Goal: Task Accomplishment & Management: Manage account settings

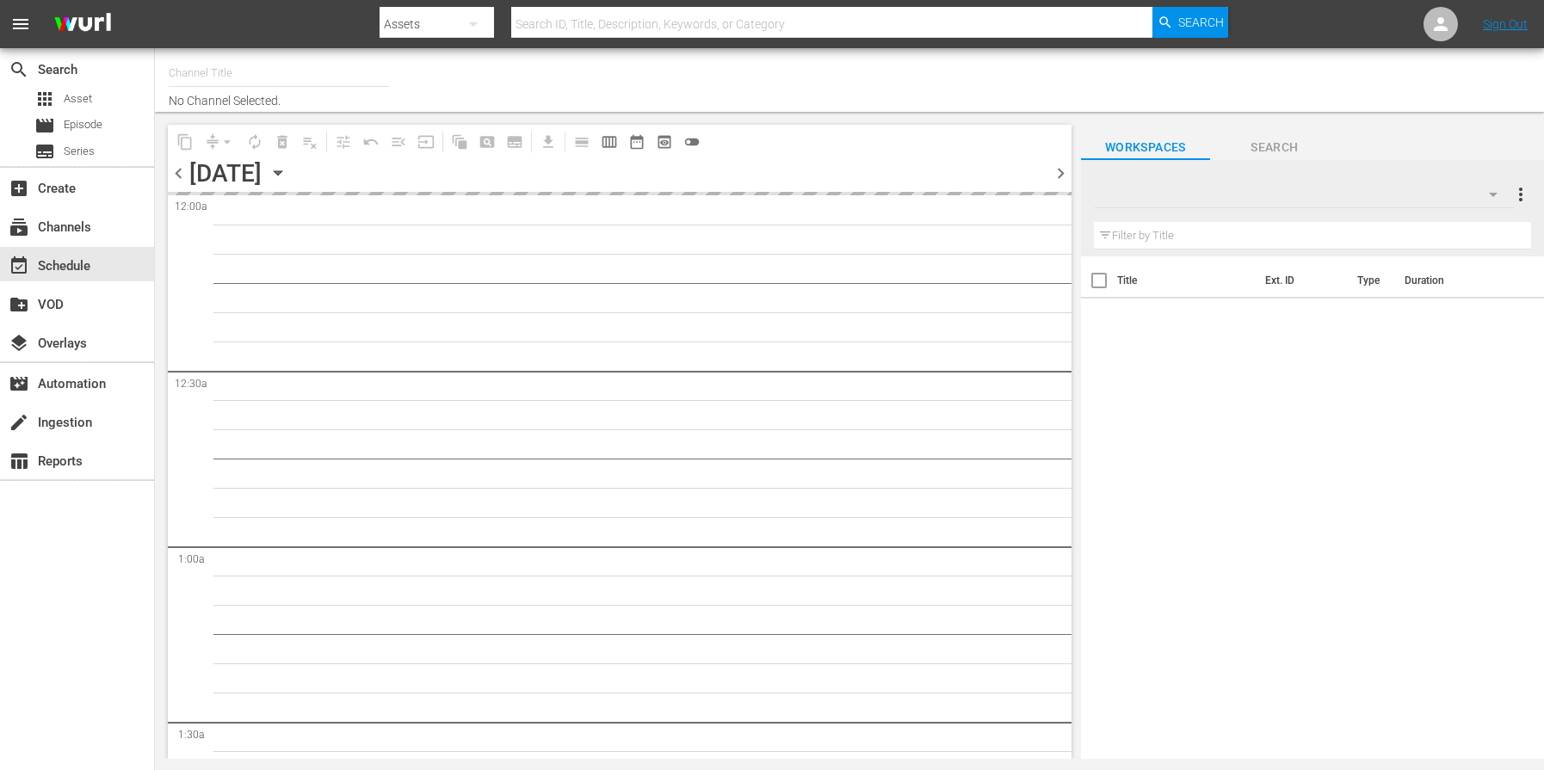
type input "City Hunter (Previously [PERSON_NAME]) (1555)"
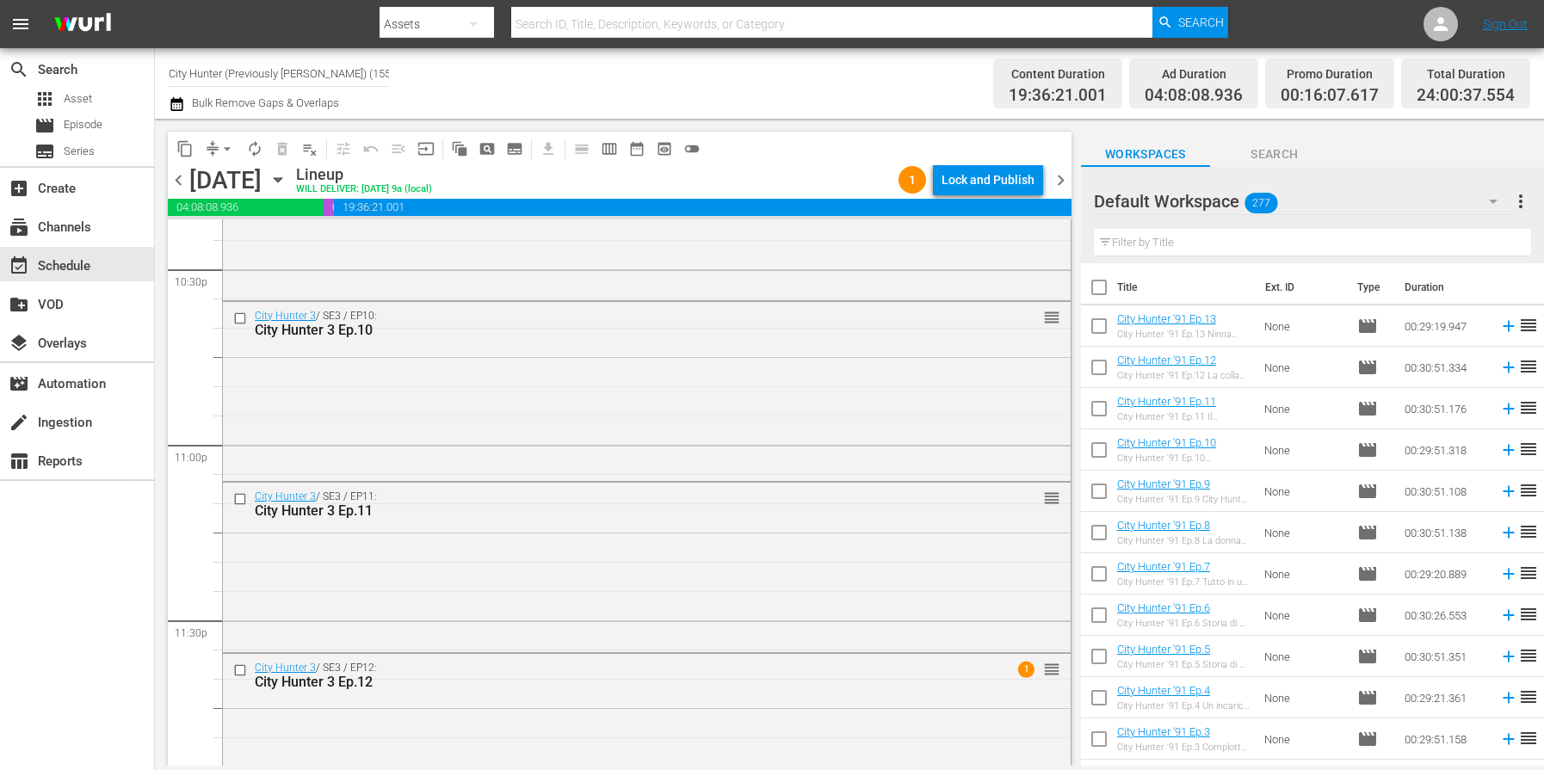
scroll to position [7919, 0]
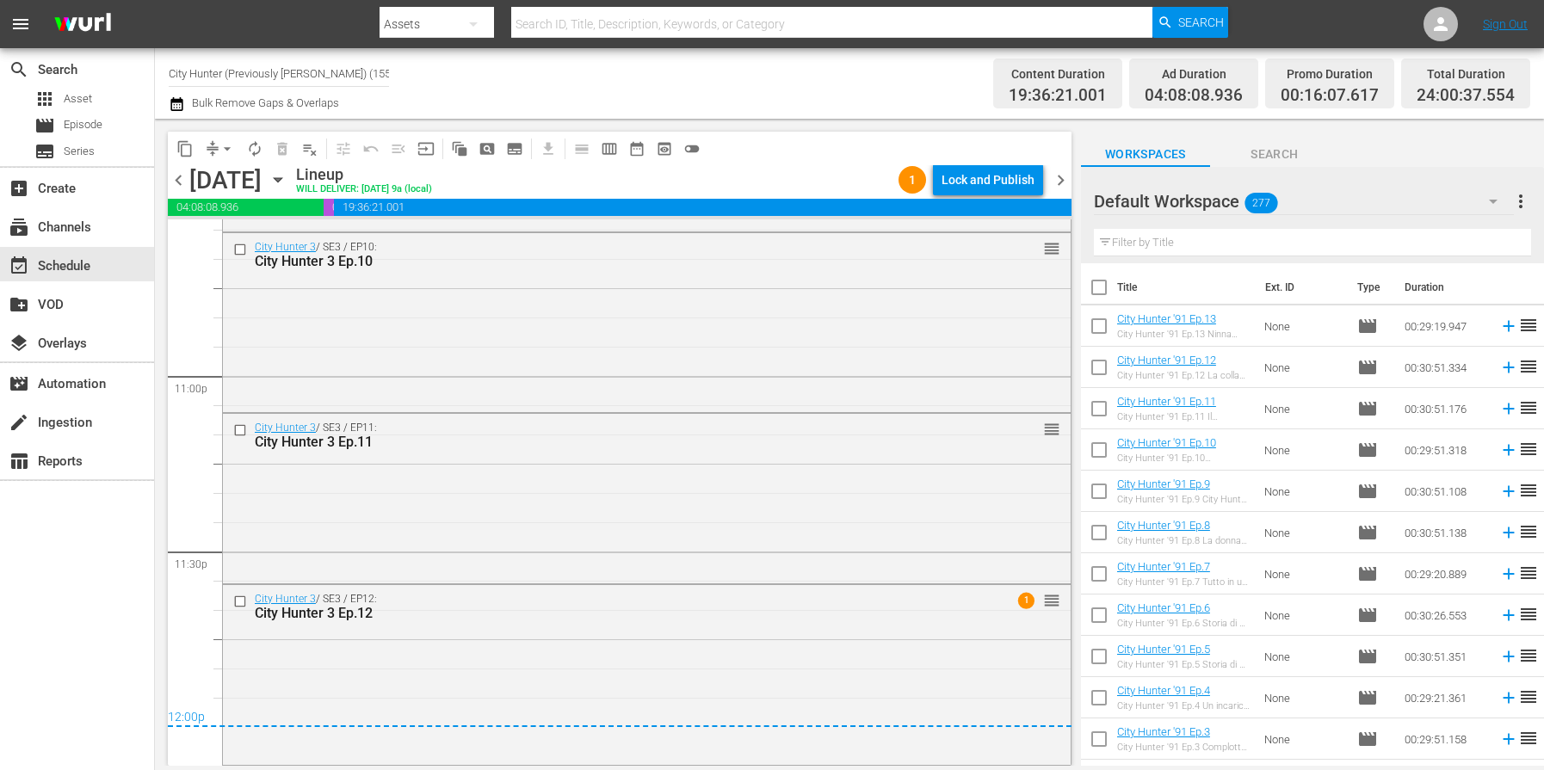
click at [1062, 187] on span "chevron_right" at bounding box center [1061, 181] width 22 height 22
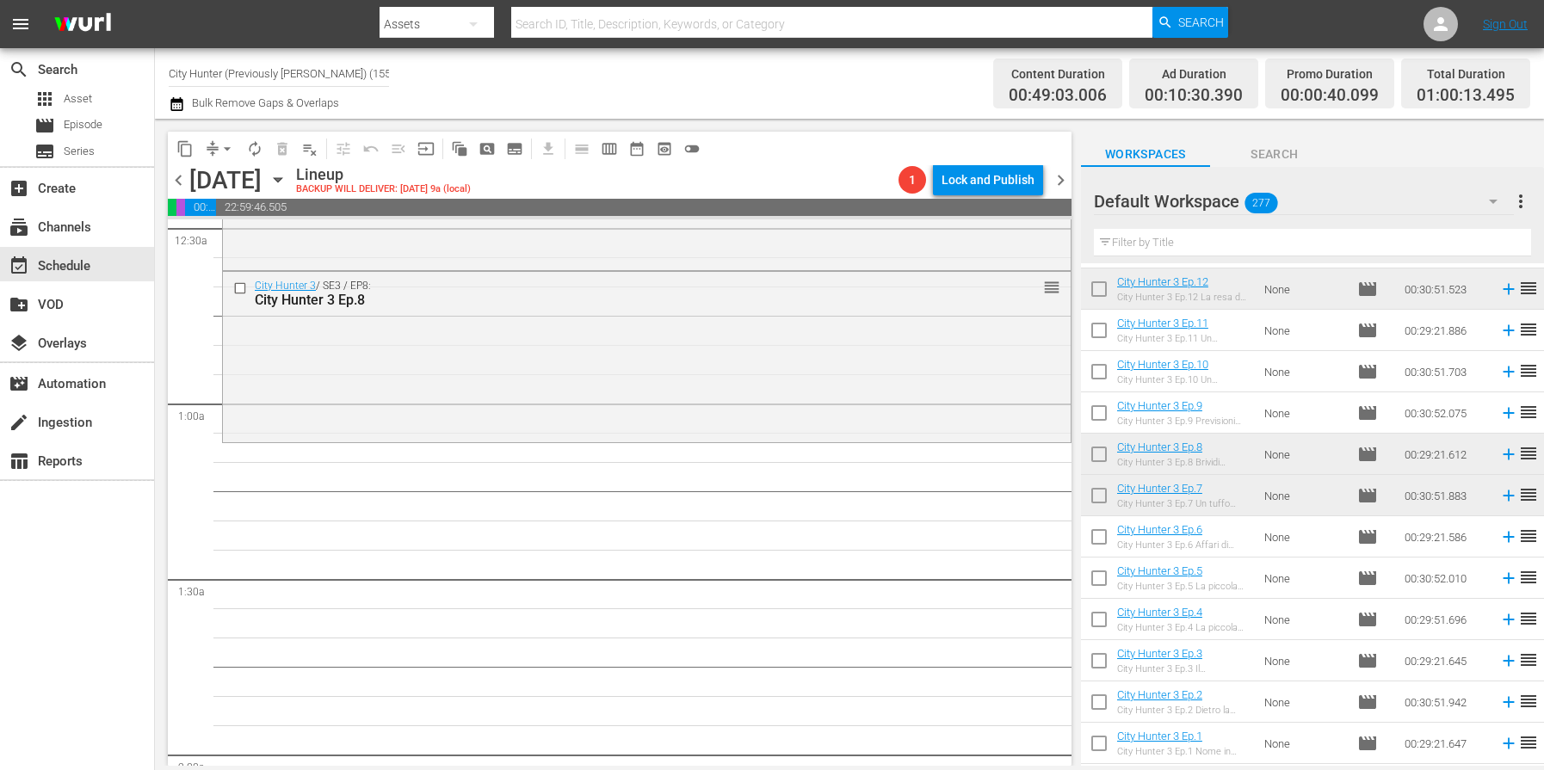
scroll to position [182, 0]
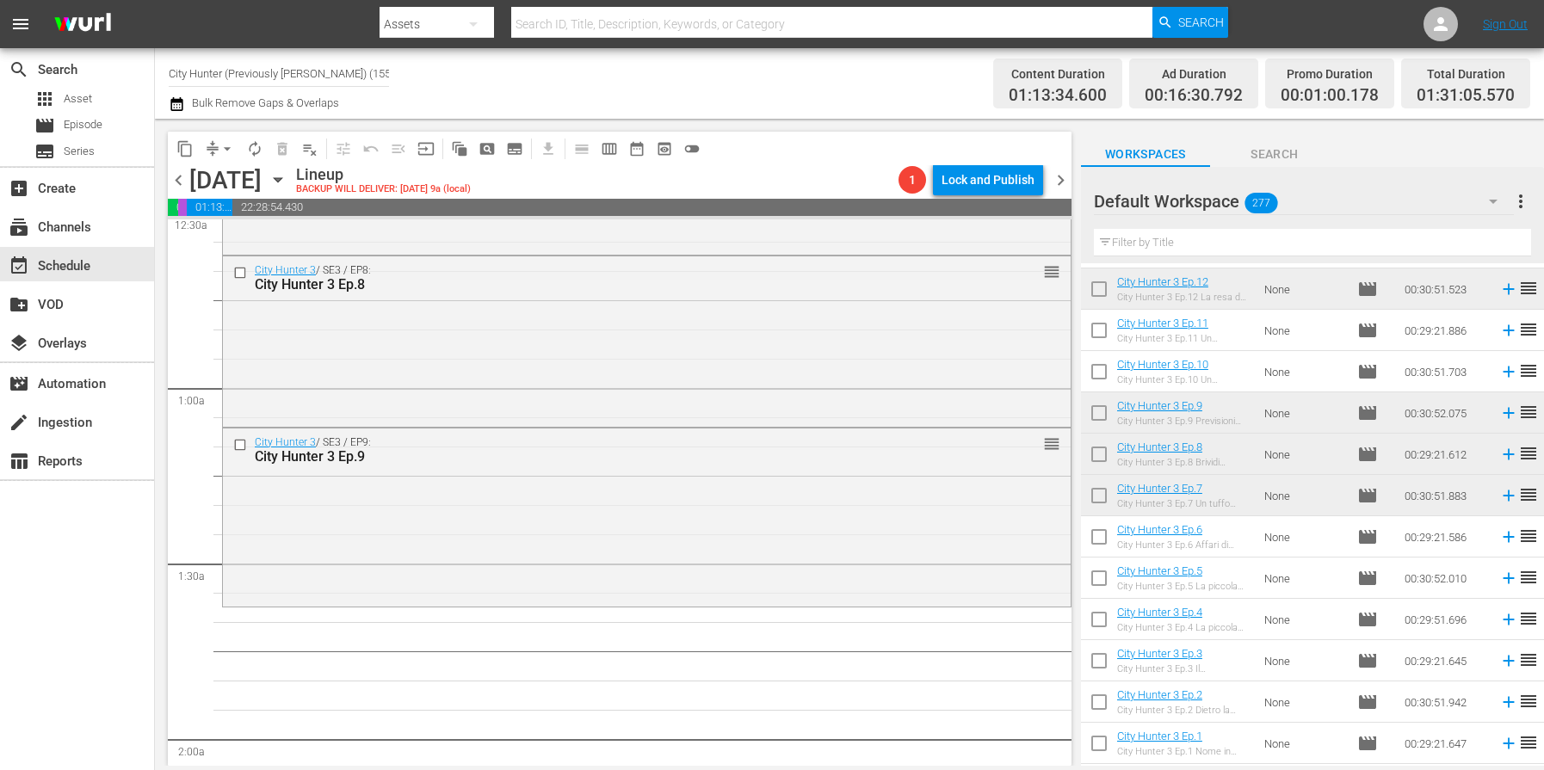
drag, startPoint x: 1274, startPoint y: 417, endPoint x: 611, endPoint y: 3, distance: 781.3
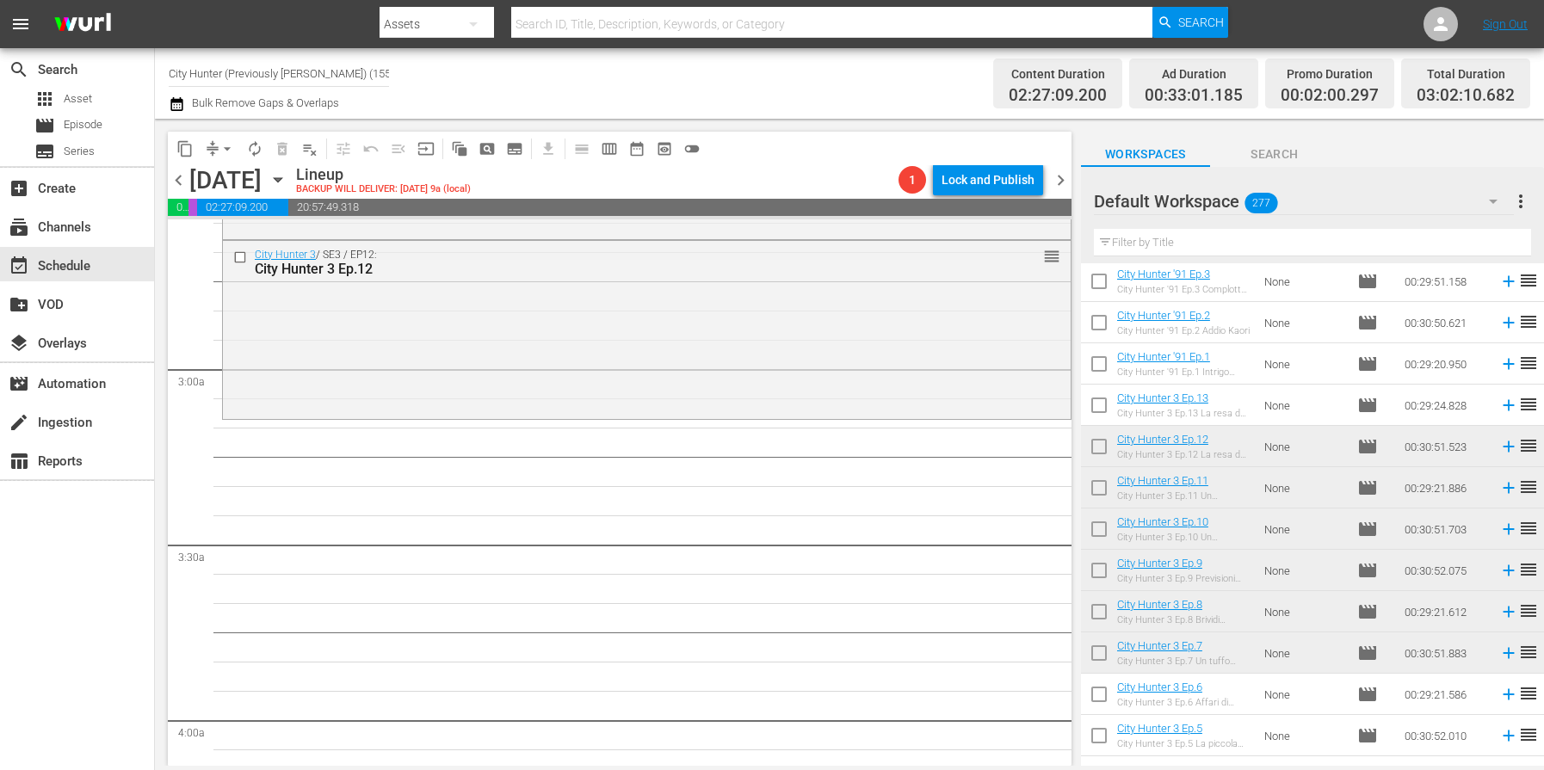
scroll to position [907, 0]
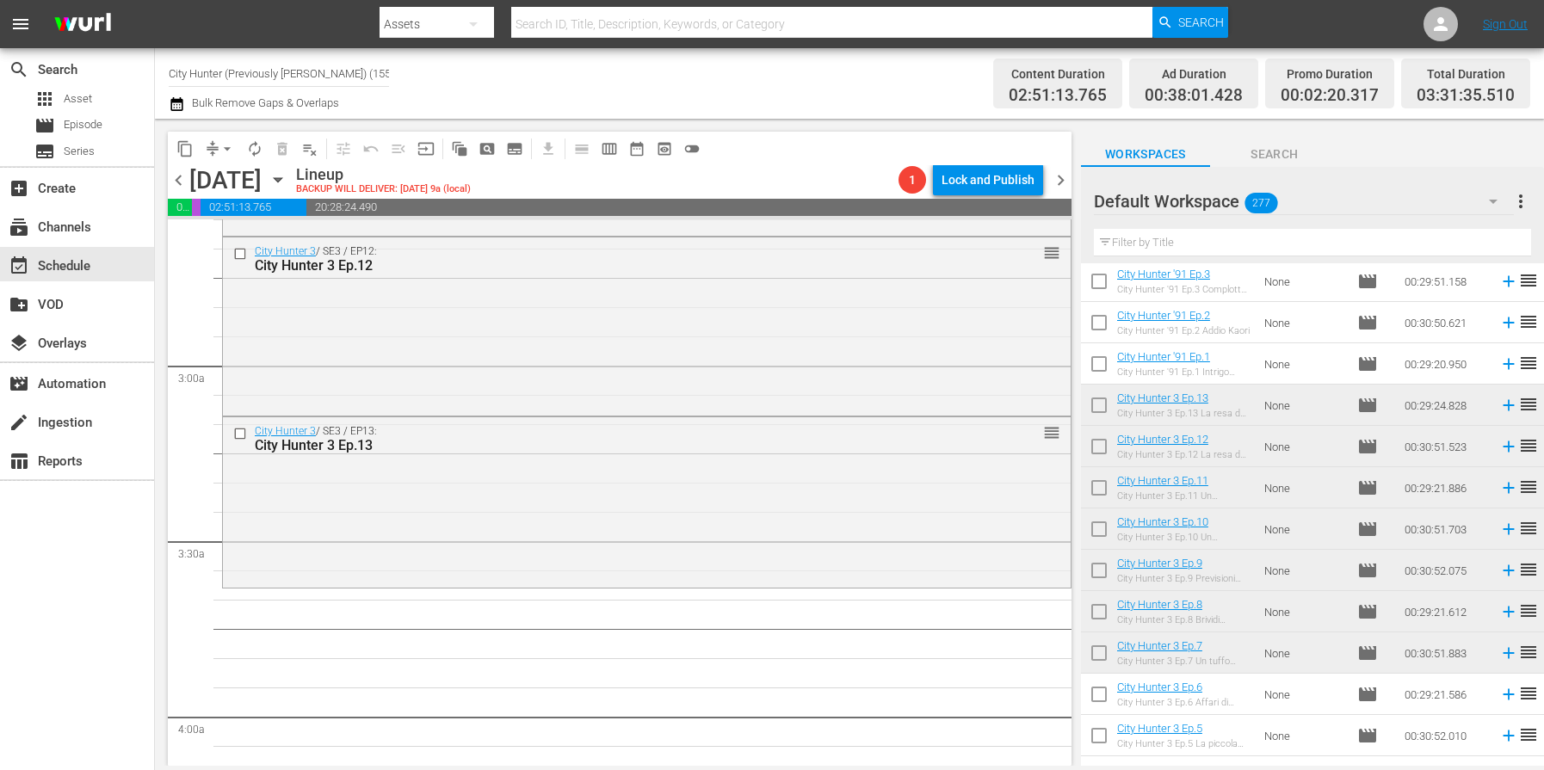
drag, startPoint x: 1331, startPoint y: 405, endPoint x: 1398, endPoint y: 760, distance: 360.7
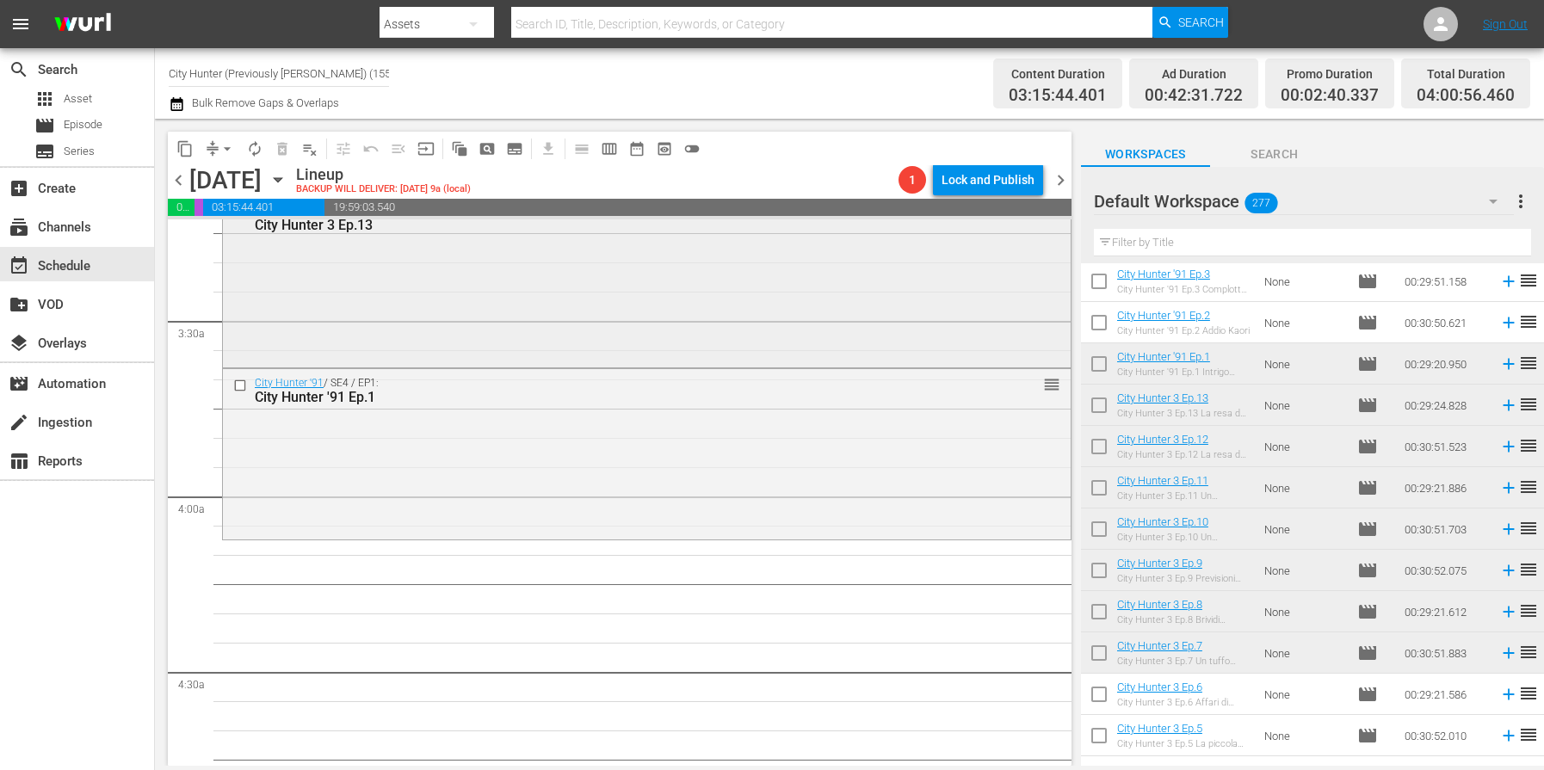
scroll to position [1132, 0]
drag, startPoint x: 1250, startPoint y: 372, endPoint x: 295, endPoint y: 0, distance: 1025.1
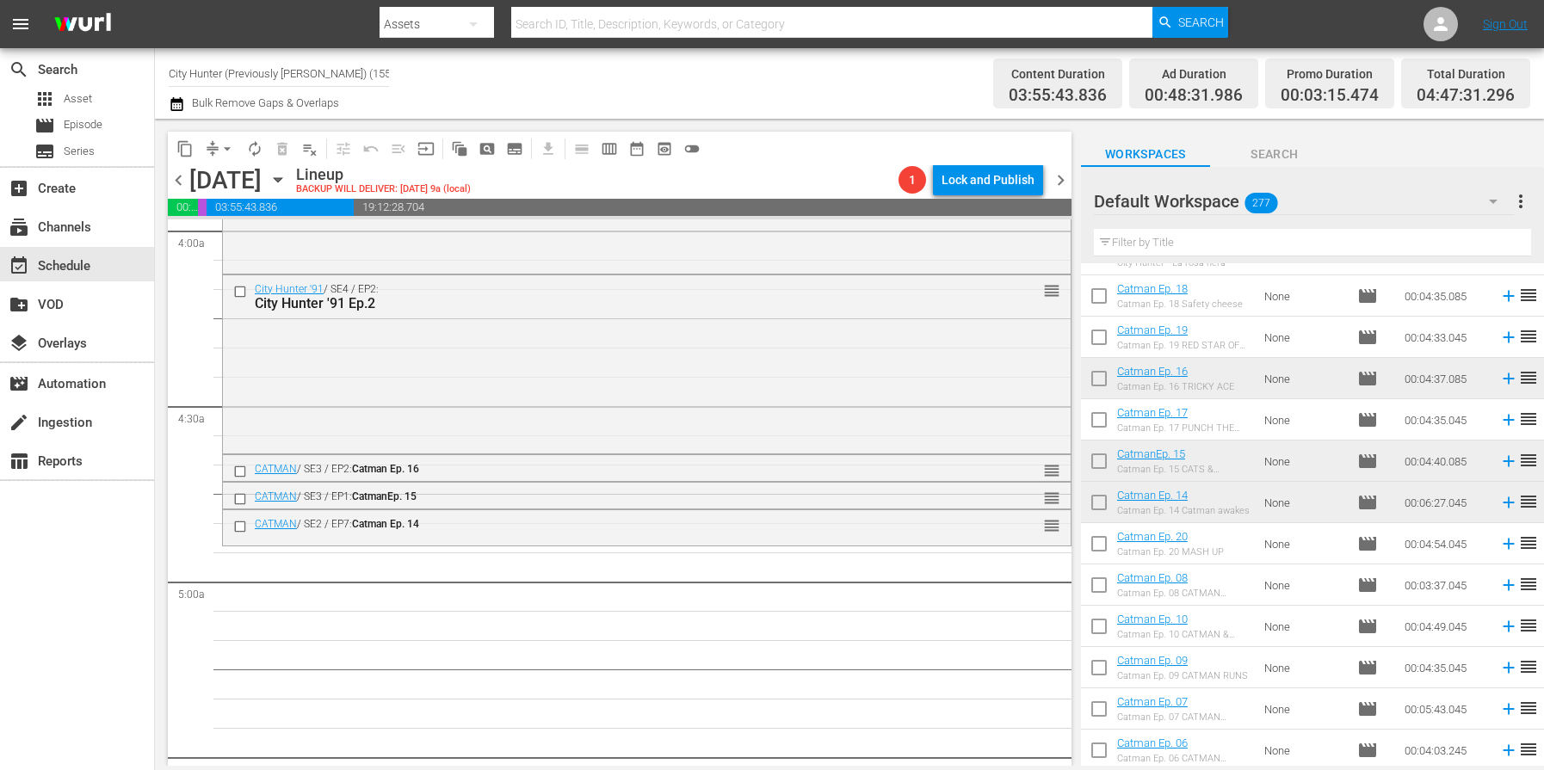
scroll to position [6145, 0]
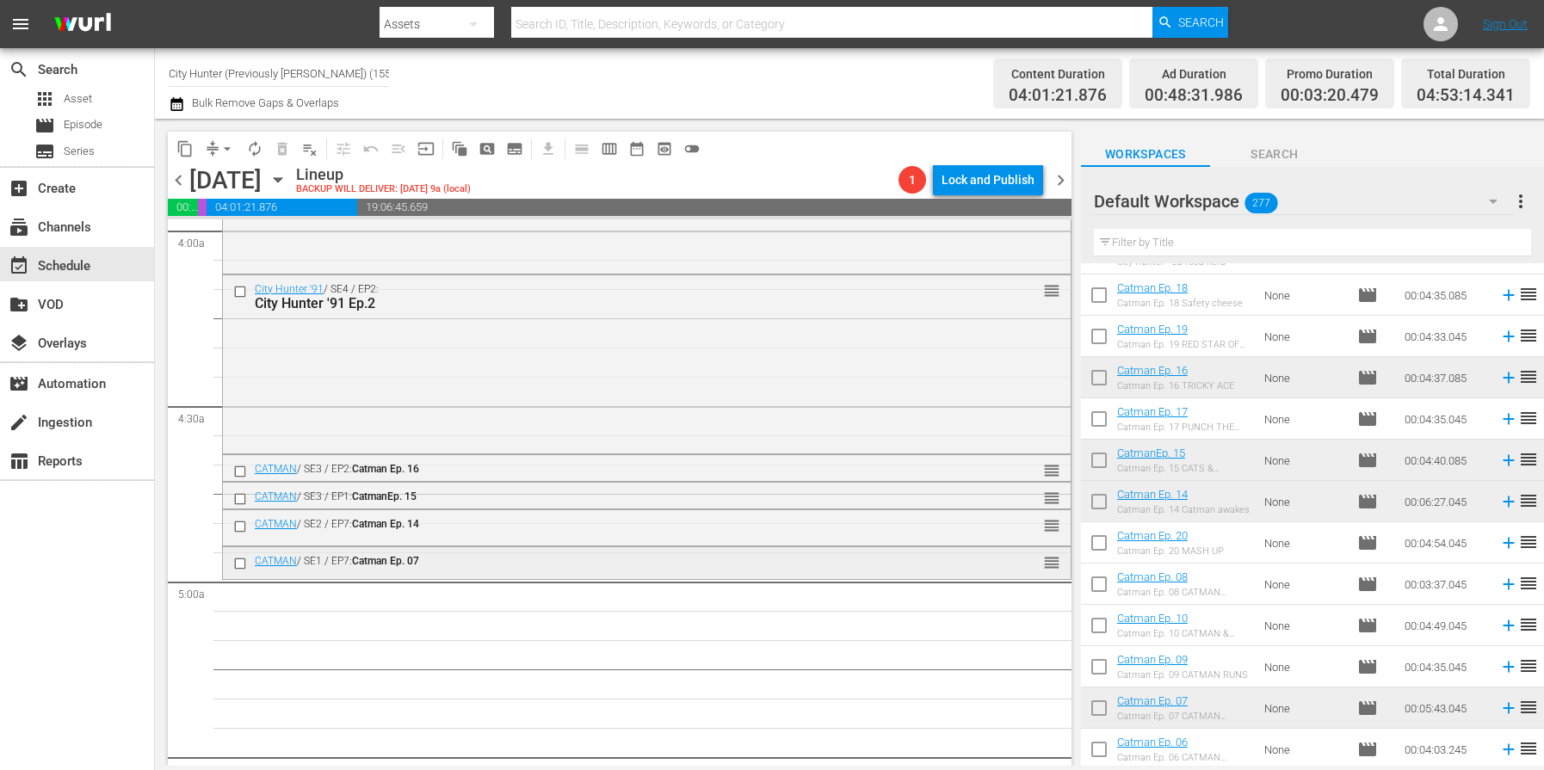
click at [240, 565] on input "checkbox" at bounding box center [242, 564] width 18 height 15
click at [286, 148] on span "delete_forever_outlined" at bounding box center [282, 148] width 17 height 17
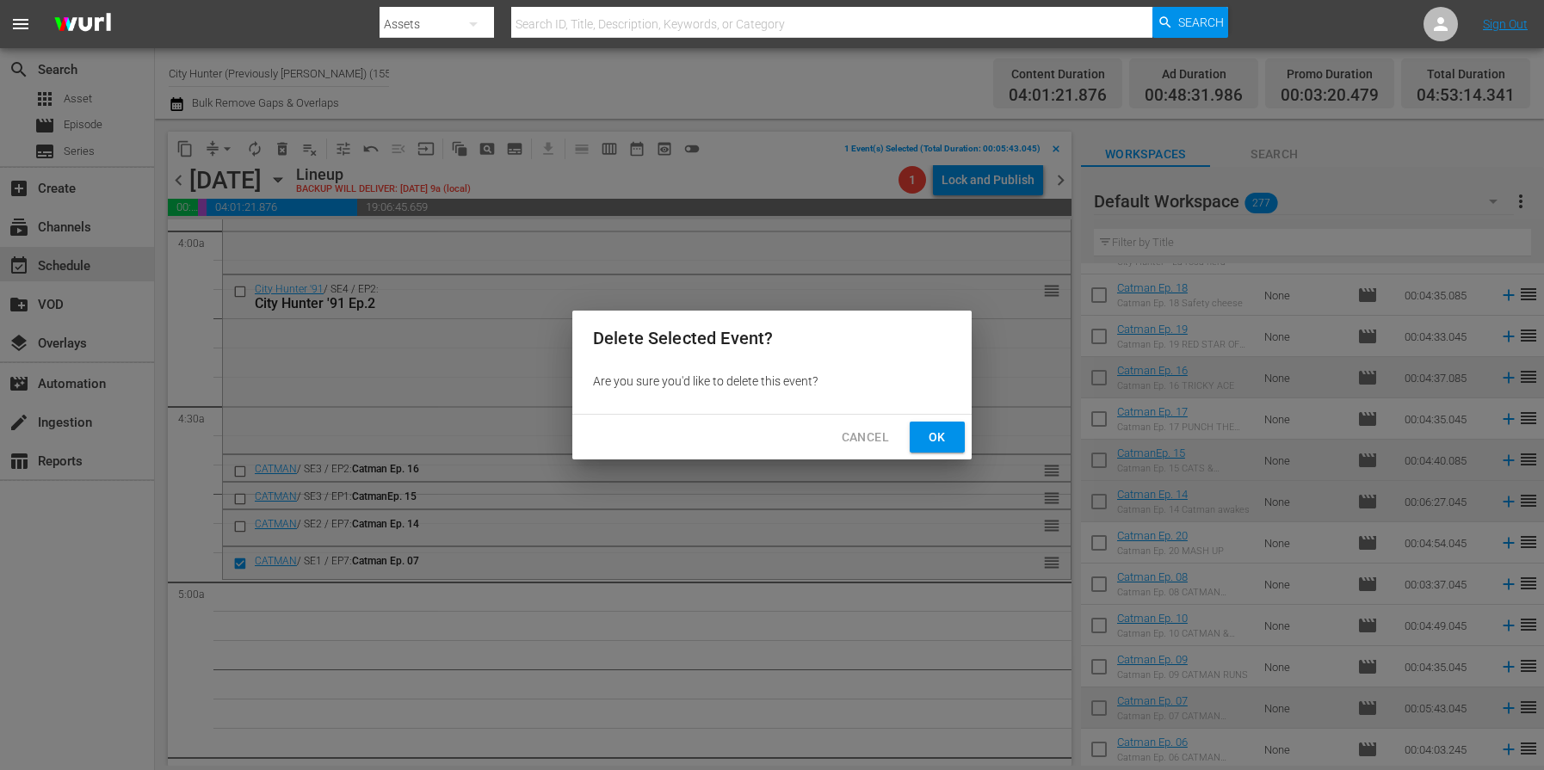
click at [946, 435] on span "Ok" at bounding box center [937, 438] width 28 height 22
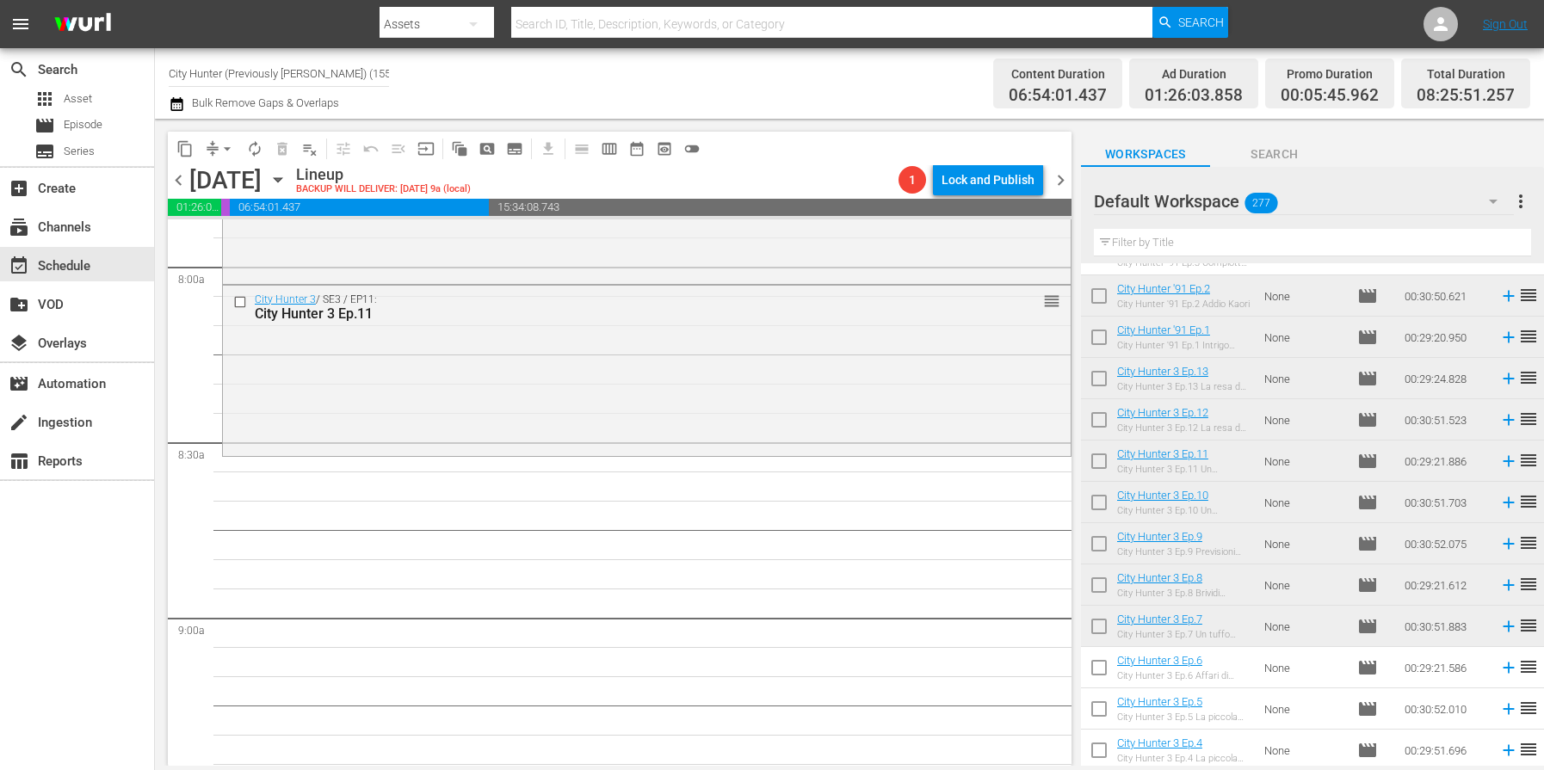
scroll to position [2814, 0]
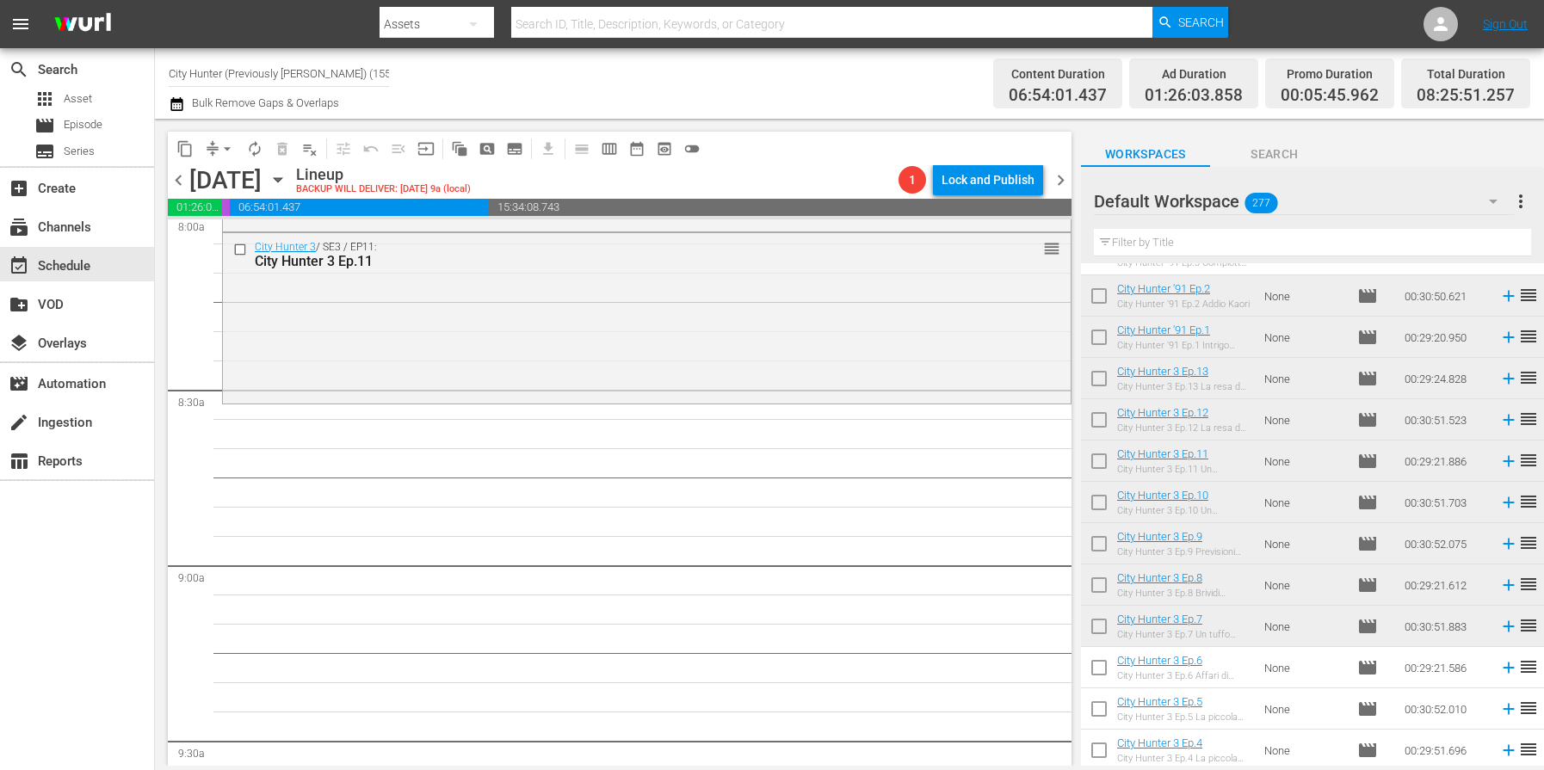
drag, startPoint x: 1234, startPoint y: 461, endPoint x: 196, endPoint y: 9, distance: 1132.3
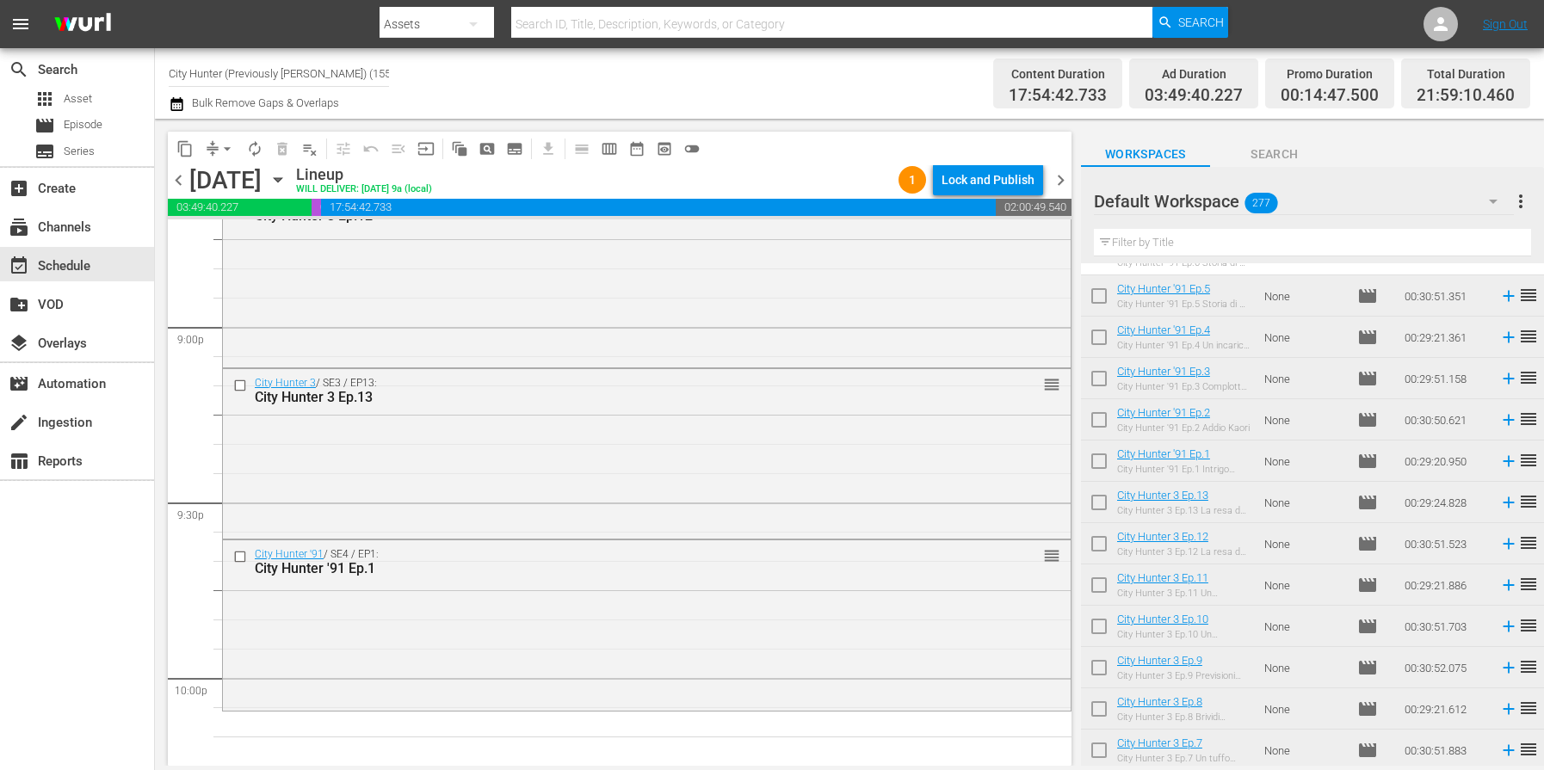
scroll to position [7371, 0]
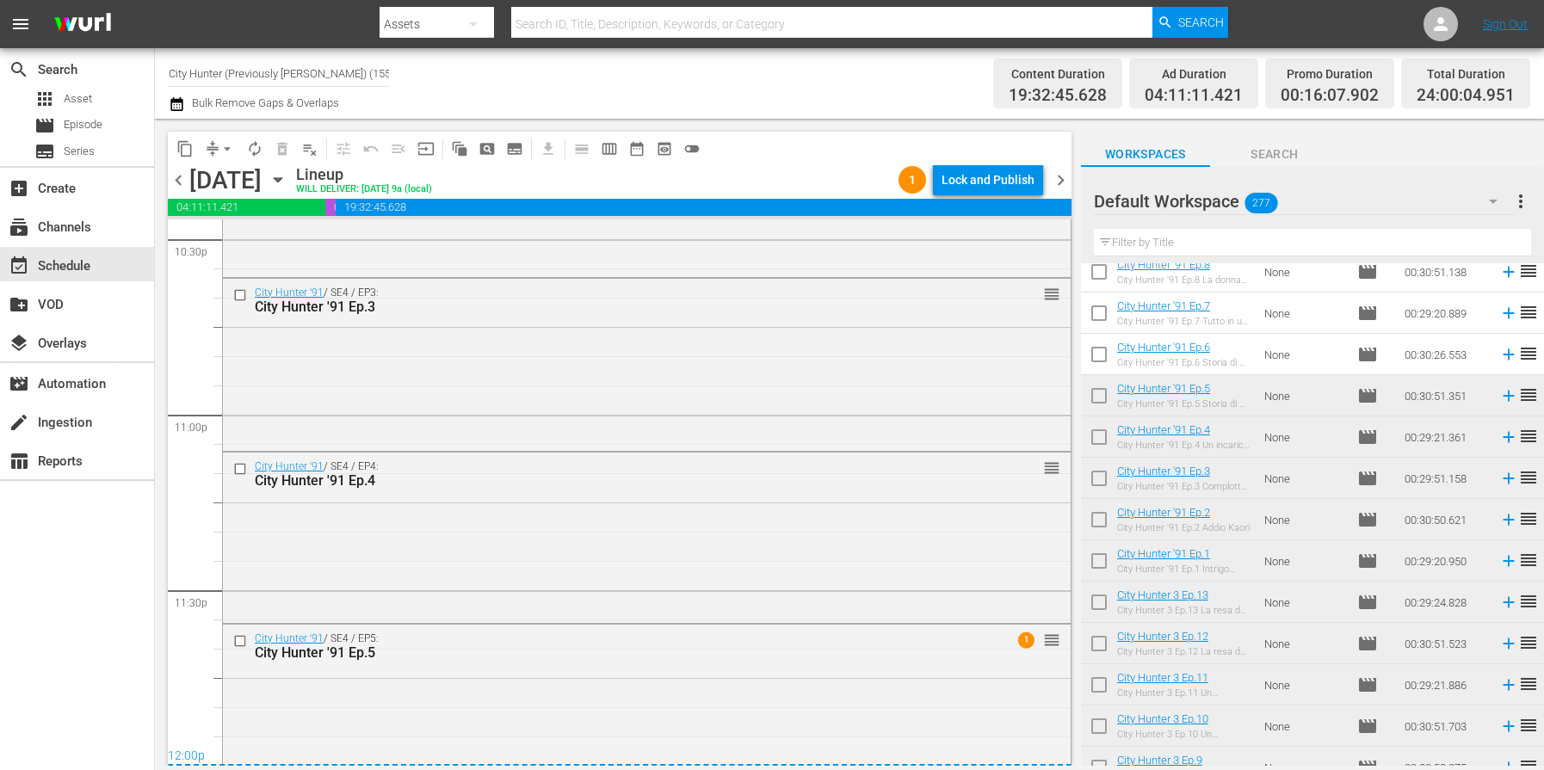
scroll to position [7919, 0]
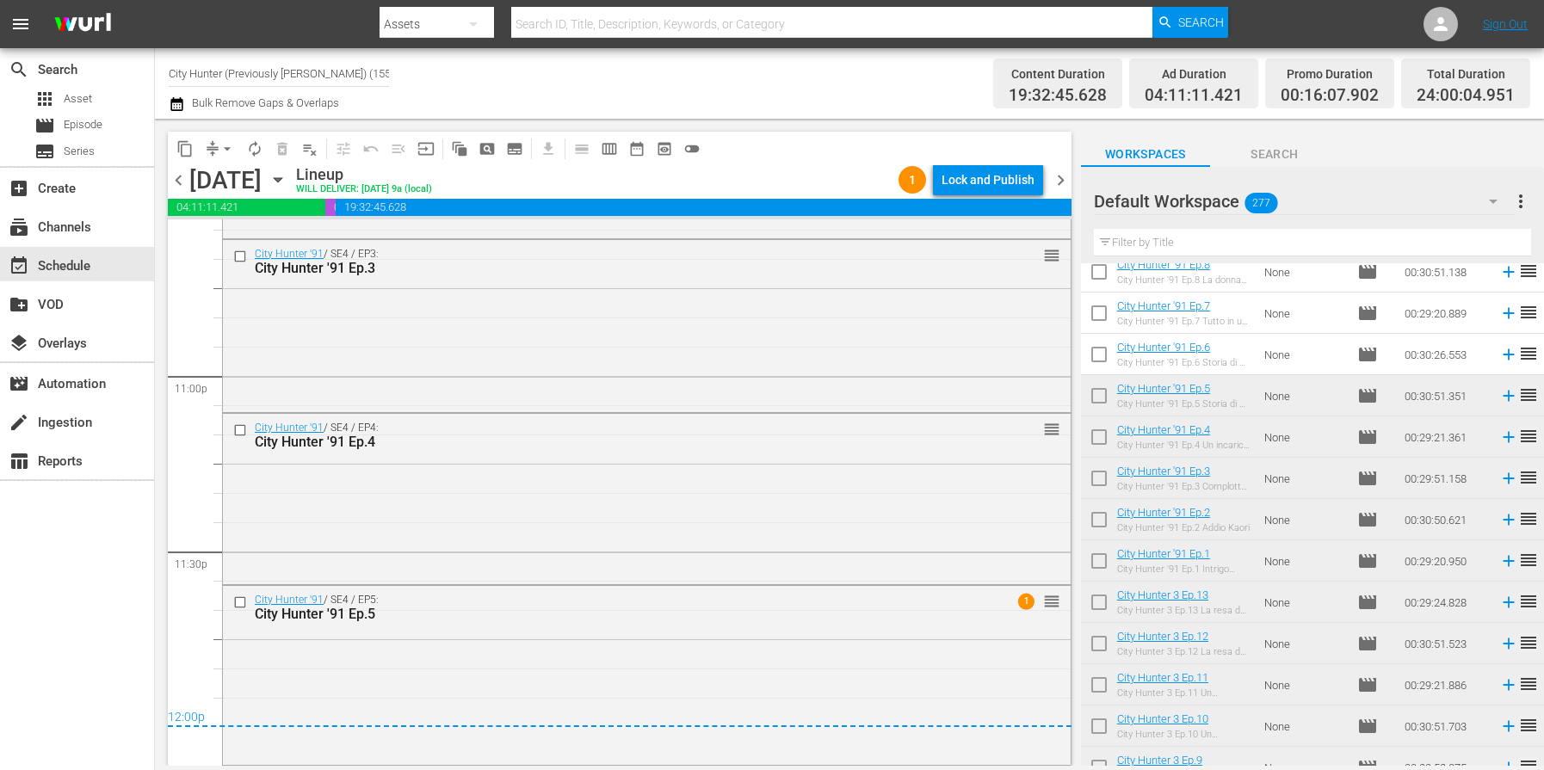
click at [1060, 185] on span "chevron_right" at bounding box center [1061, 181] width 22 height 22
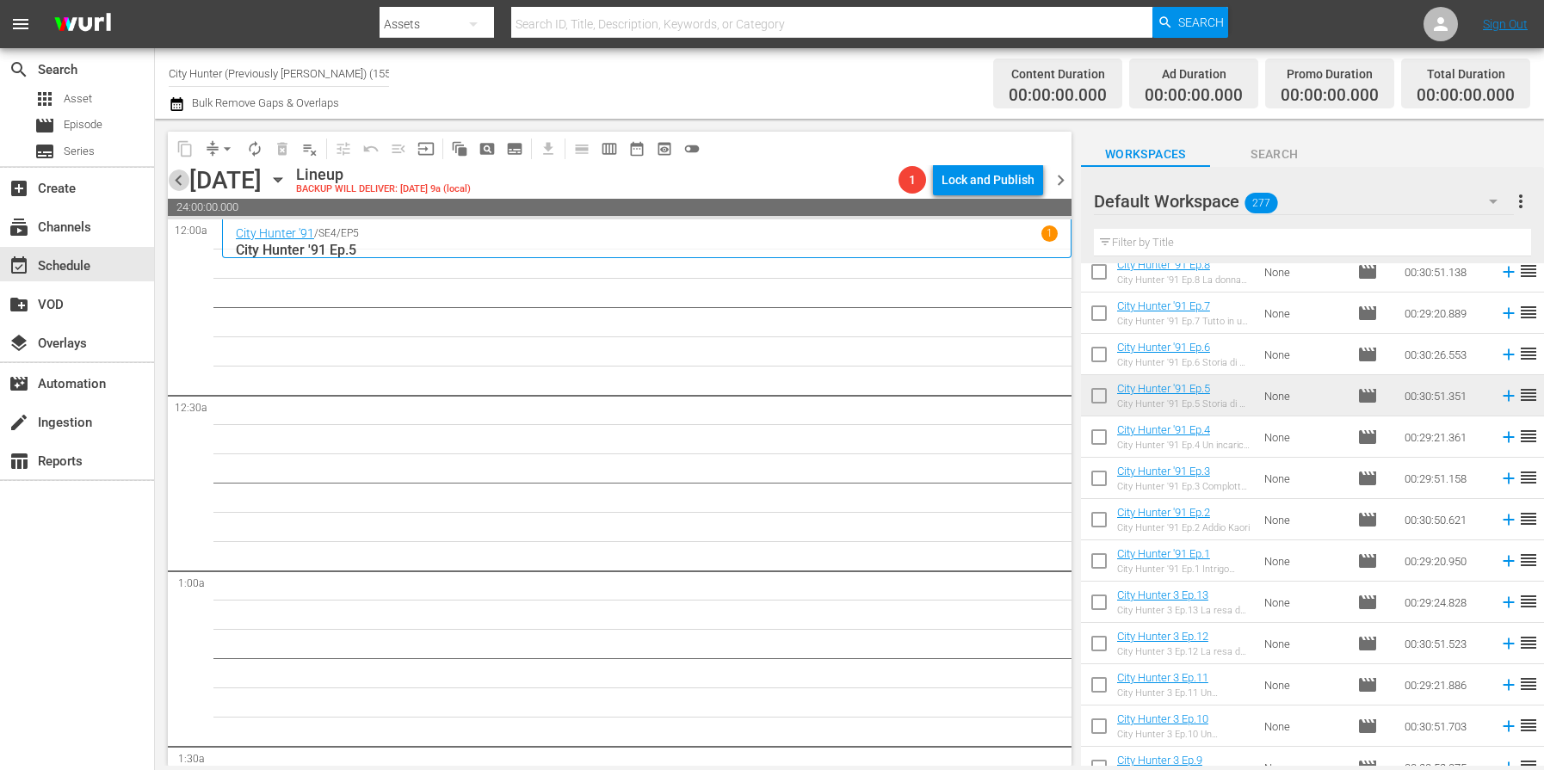
click at [180, 179] on span "chevron_left" at bounding box center [179, 181] width 22 height 22
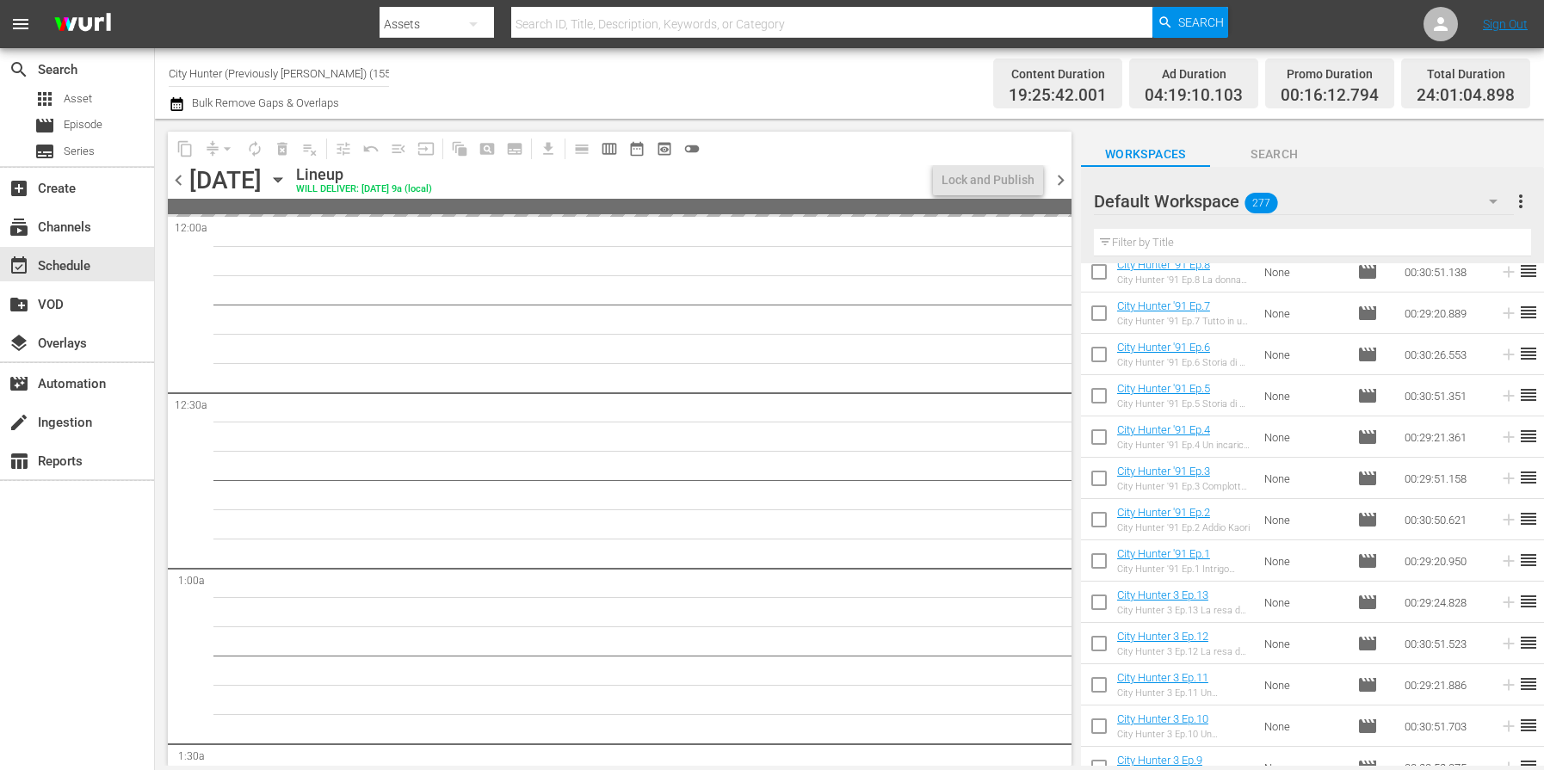
click at [180, 179] on span "chevron_left" at bounding box center [179, 181] width 22 height 22
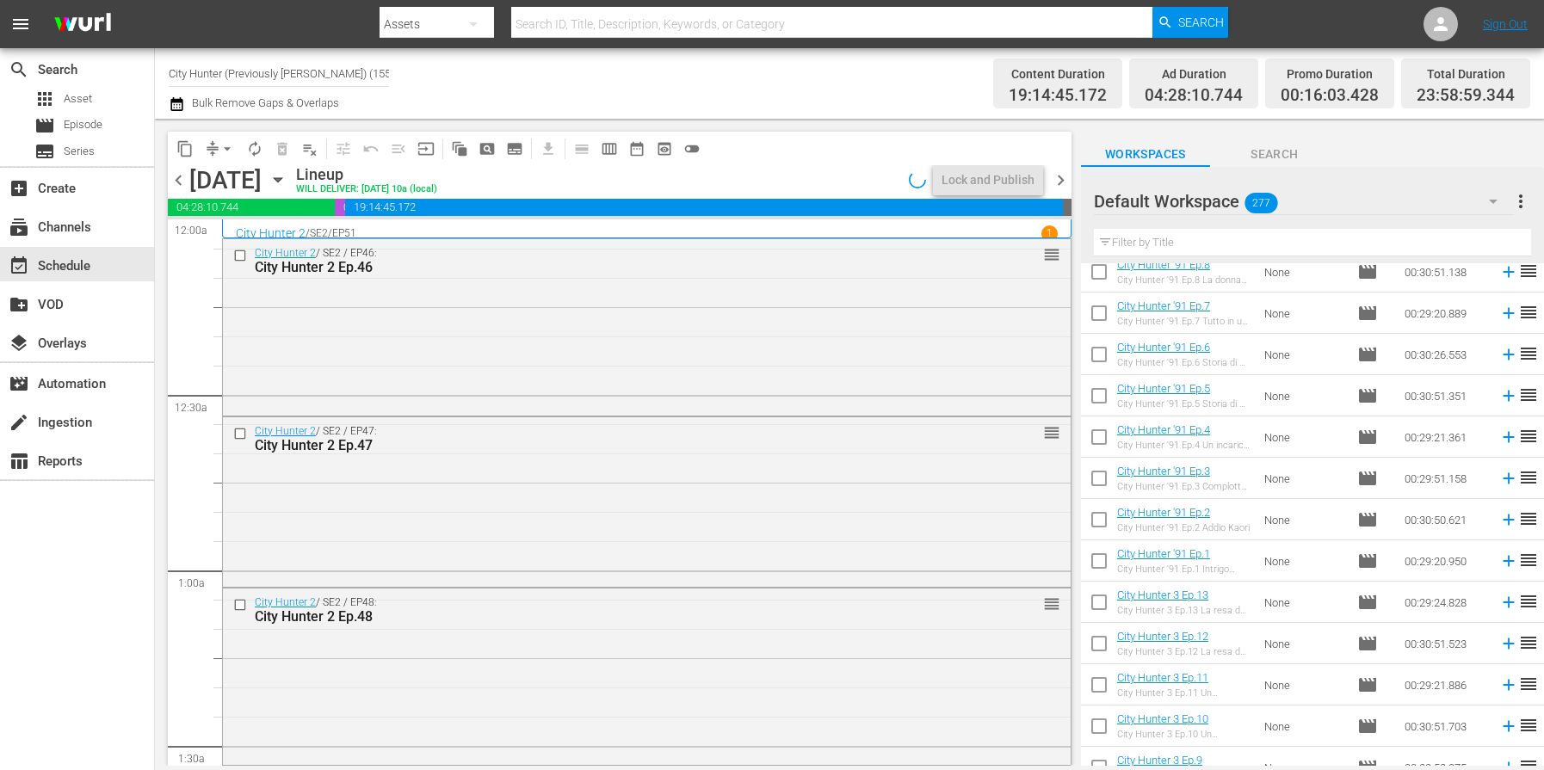
click at [180, 179] on span "chevron_left" at bounding box center [179, 181] width 22 height 22
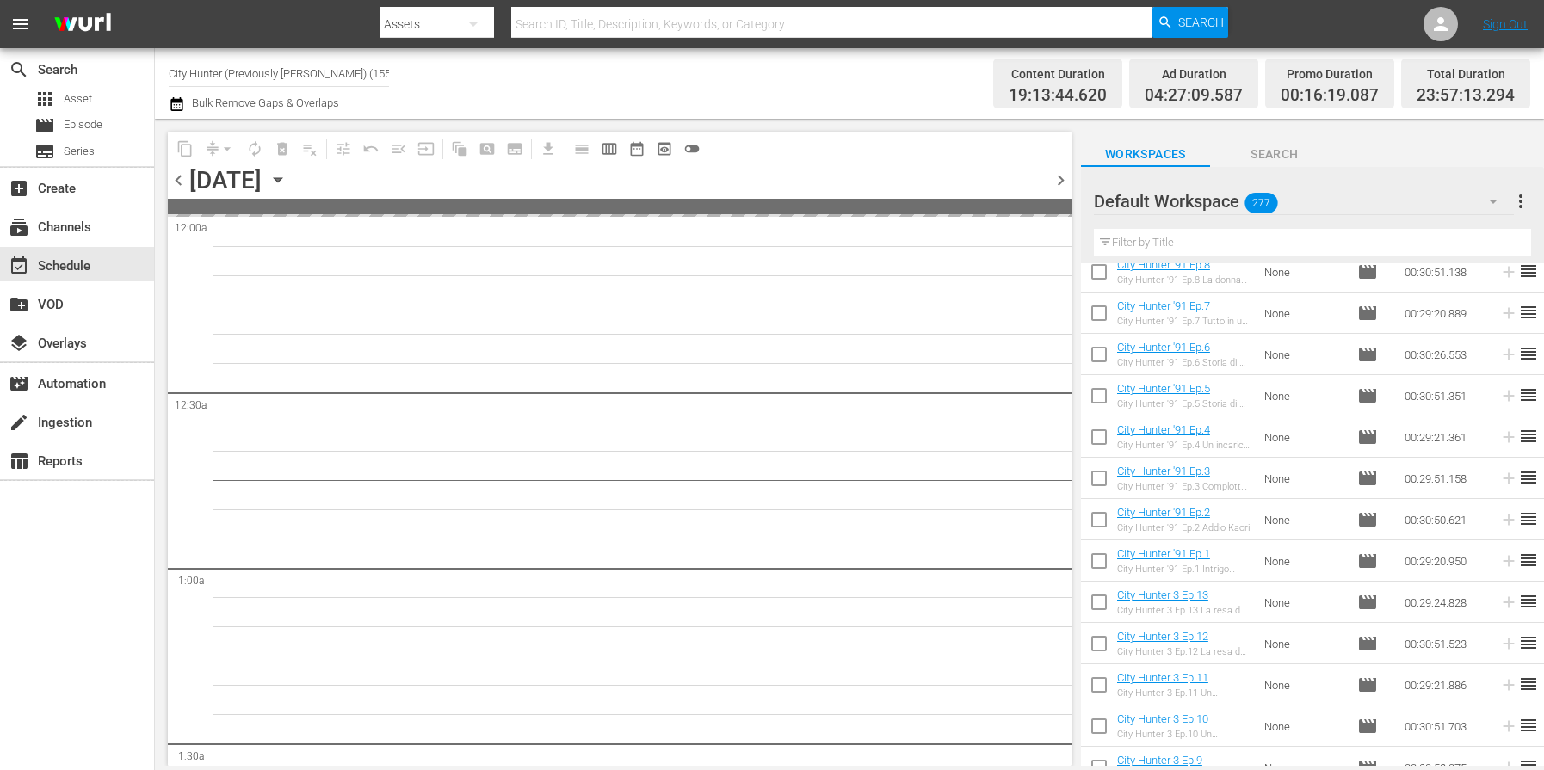
click at [180, 179] on span "chevron_left" at bounding box center [179, 181] width 22 height 22
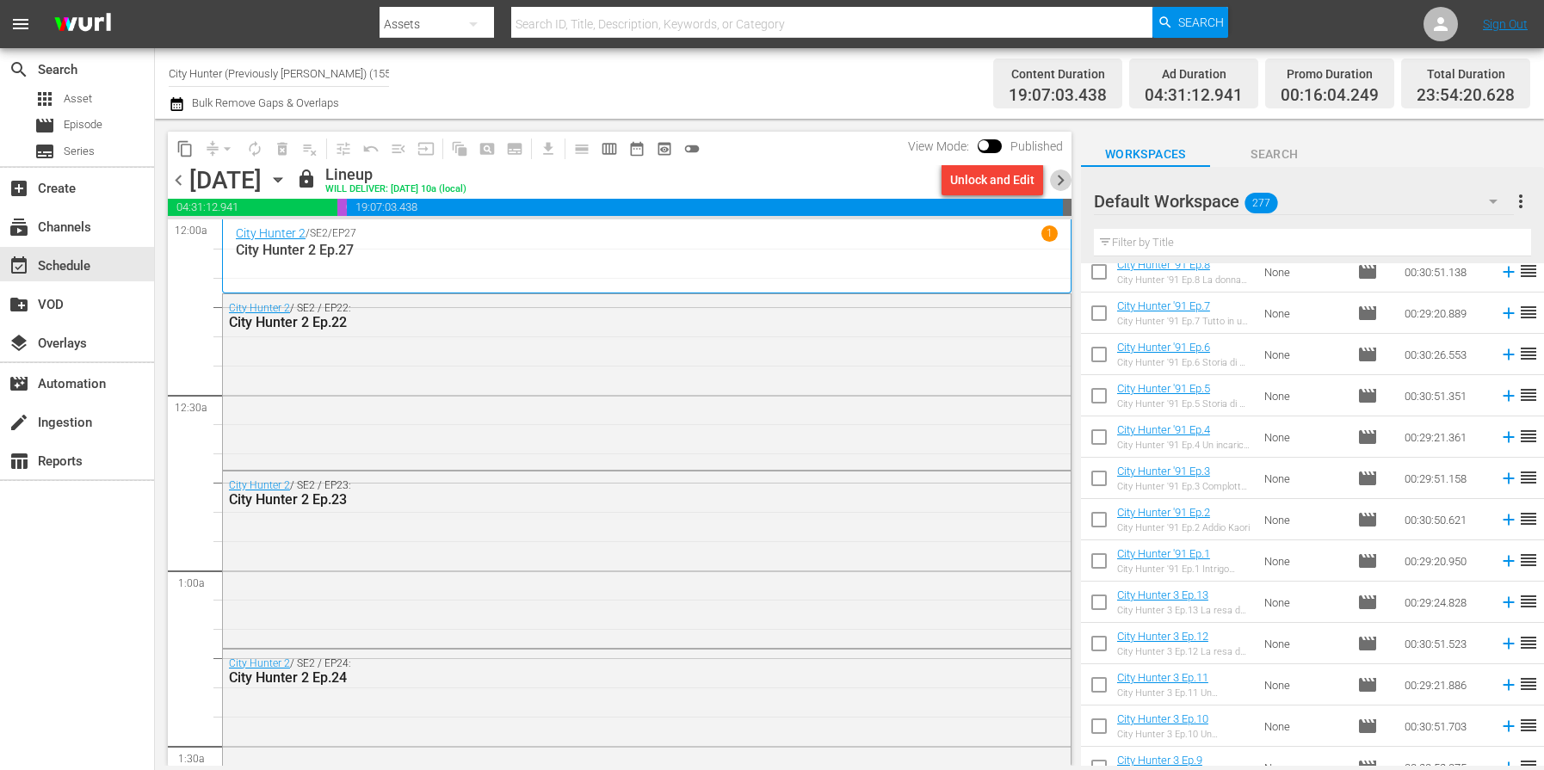
click at [1057, 177] on span "chevron_right" at bounding box center [1061, 181] width 22 height 22
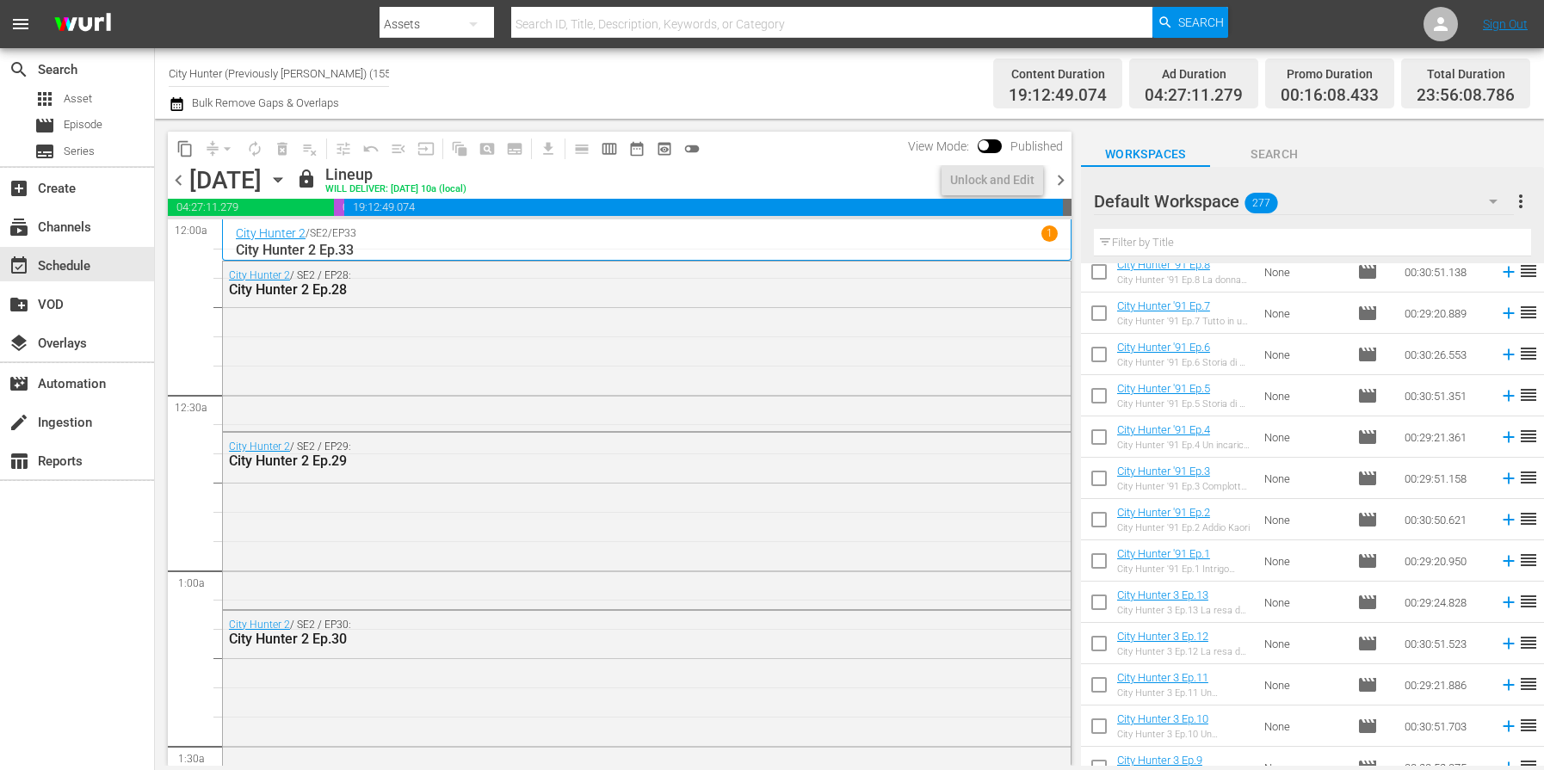
click at [1059, 181] on span "chevron_right" at bounding box center [1061, 181] width 22 height 22
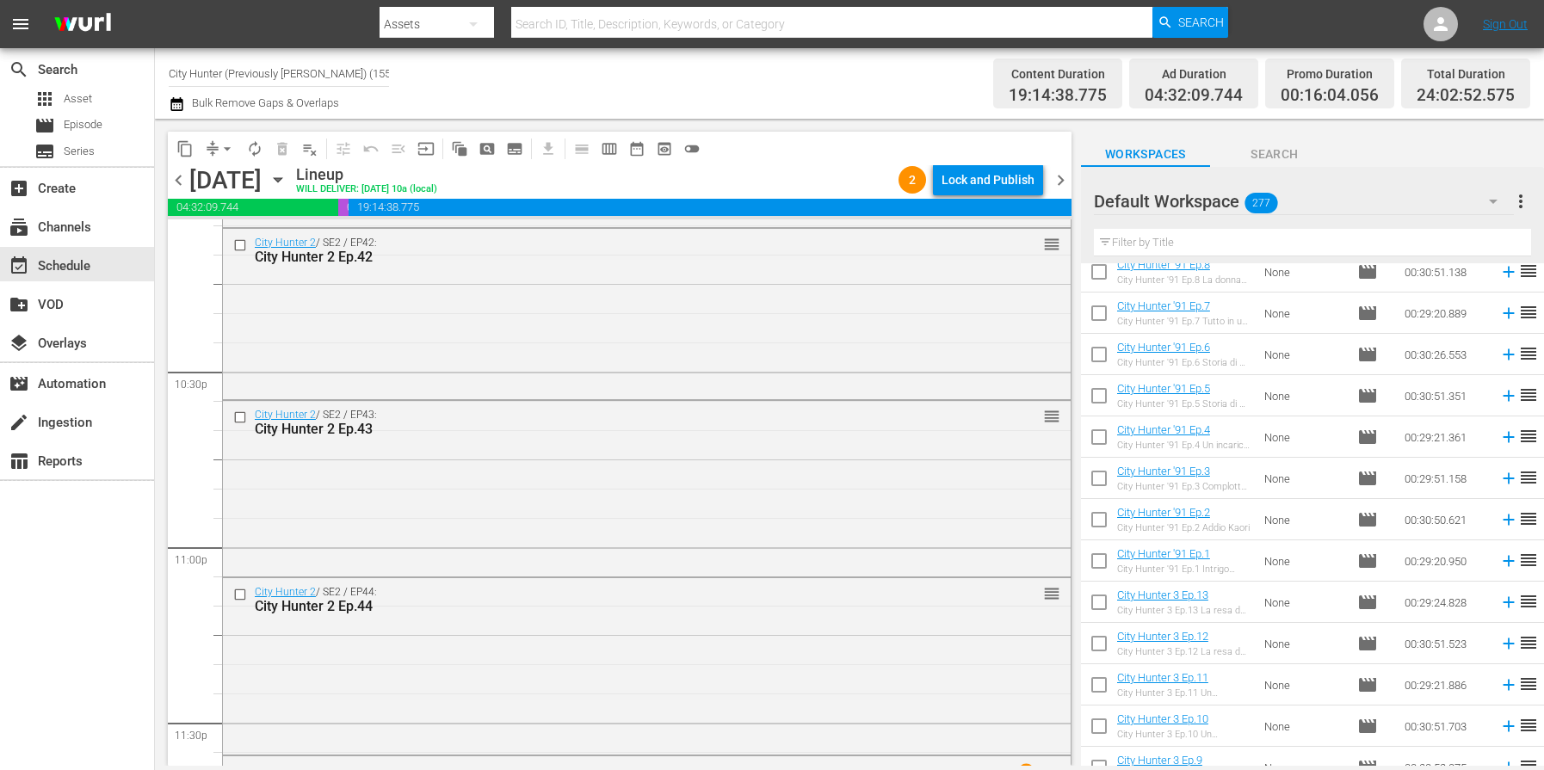
scroll to position [7916, 0]
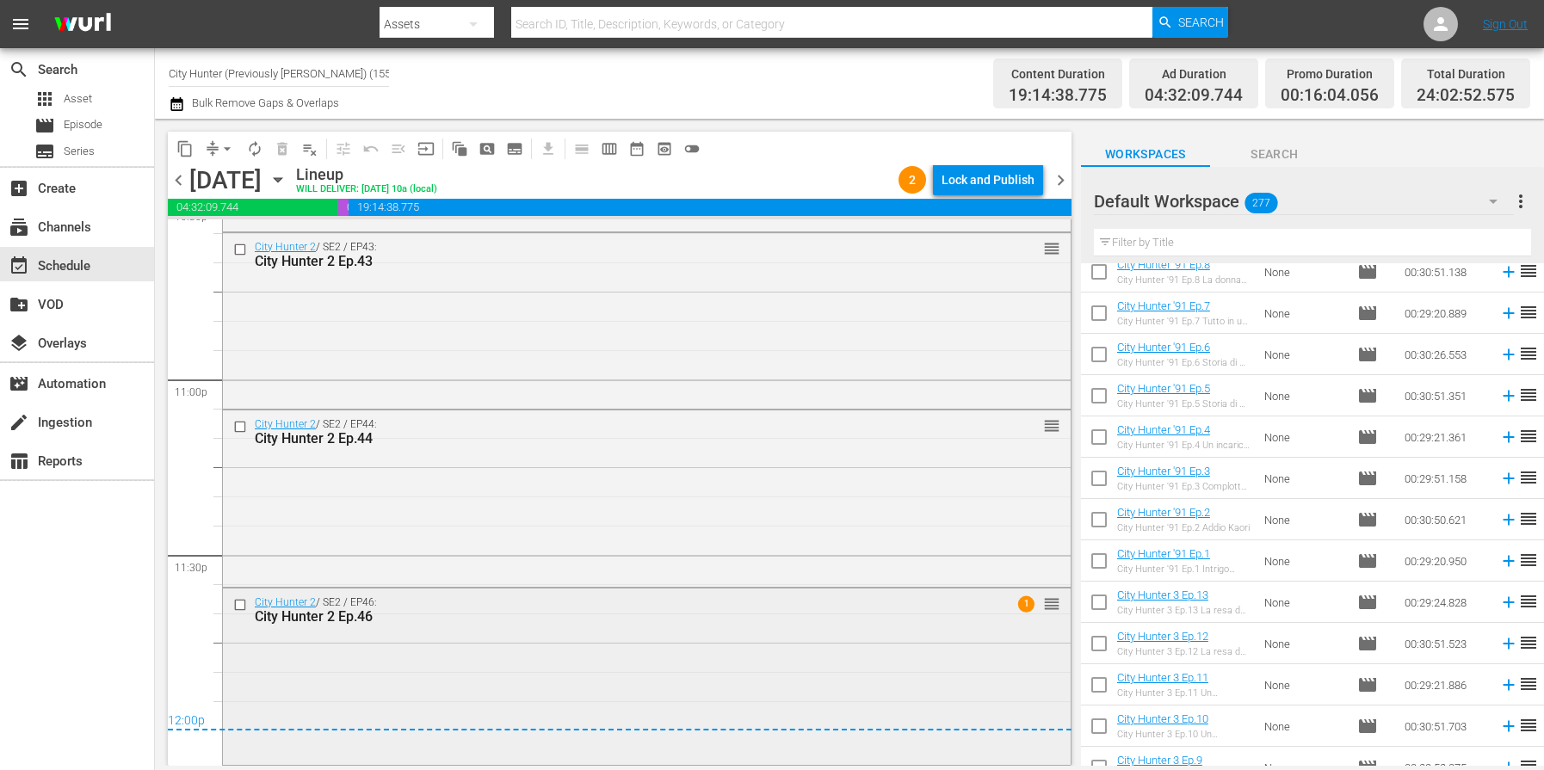
click at [241, 605] on input "checkbox" at bounding box center [242, 605] width 18 height 15
click at [286, 149] on span "delete_forever_outlined" at bounding box center [282, 148] width 17 height 17
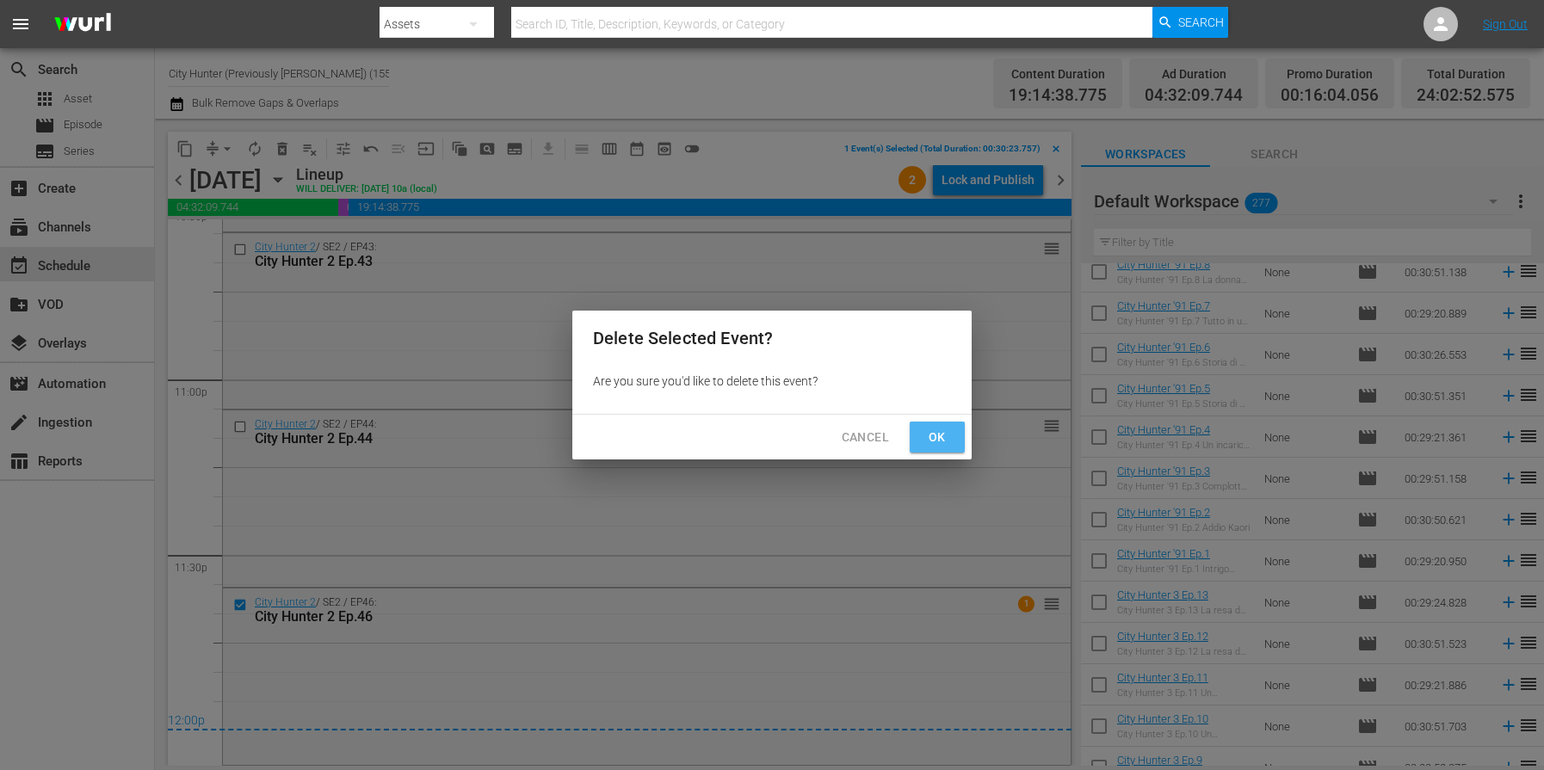
click at [942, 434] on span "Ok" at bounding box center [937, 438] width 28 height 22
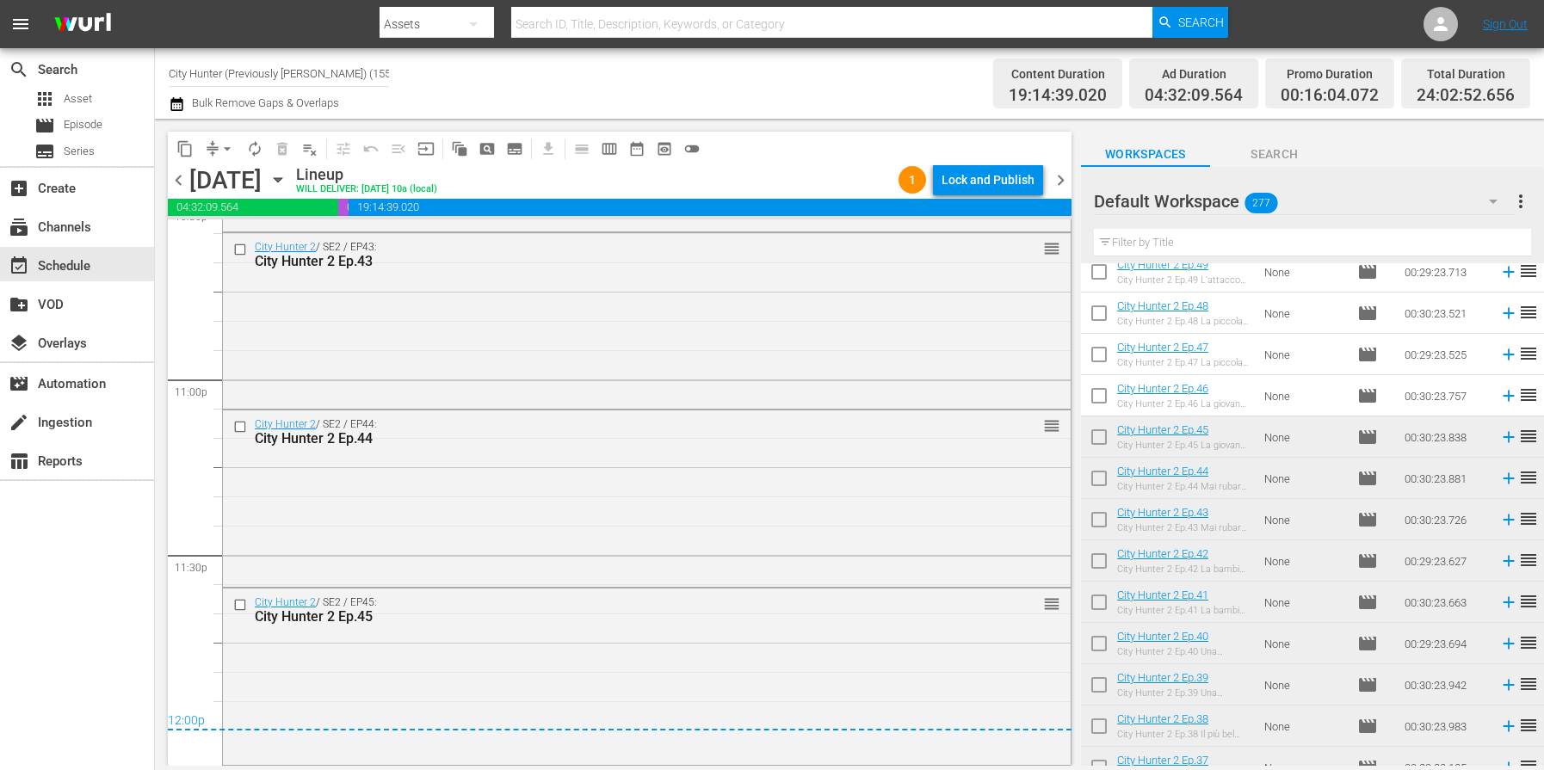
click at [1059, 180] on span "chevron_right" at bounding box center [1061, 181] width 22 height 22
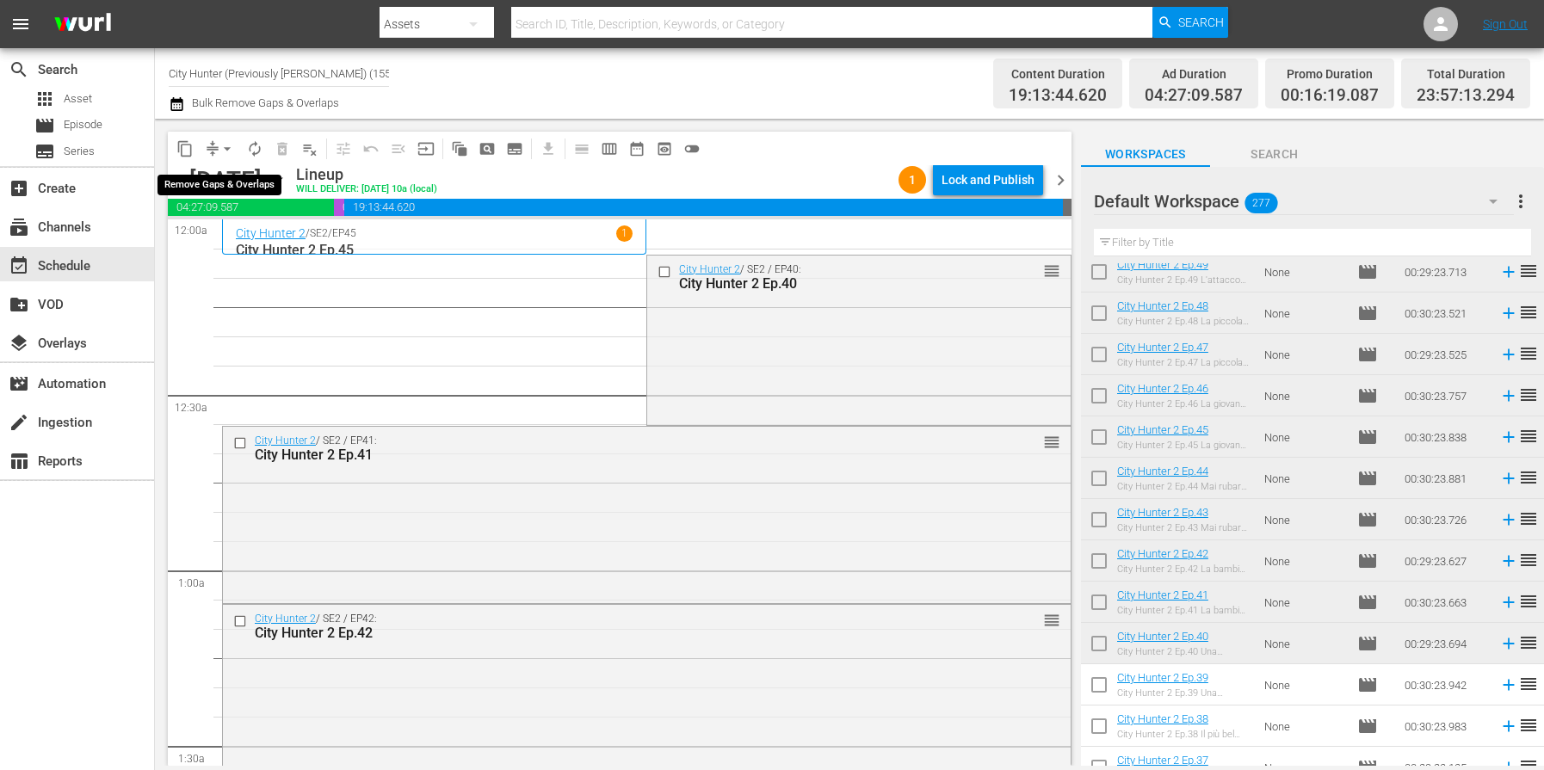
click at [225, 152] on span "arrow_drop_down" at bounding box center [227, 148] width 17 height 17
click at [219, 241] on li "Align to End of Previous Day" at bounding box center [228, 240] width 181 height 28
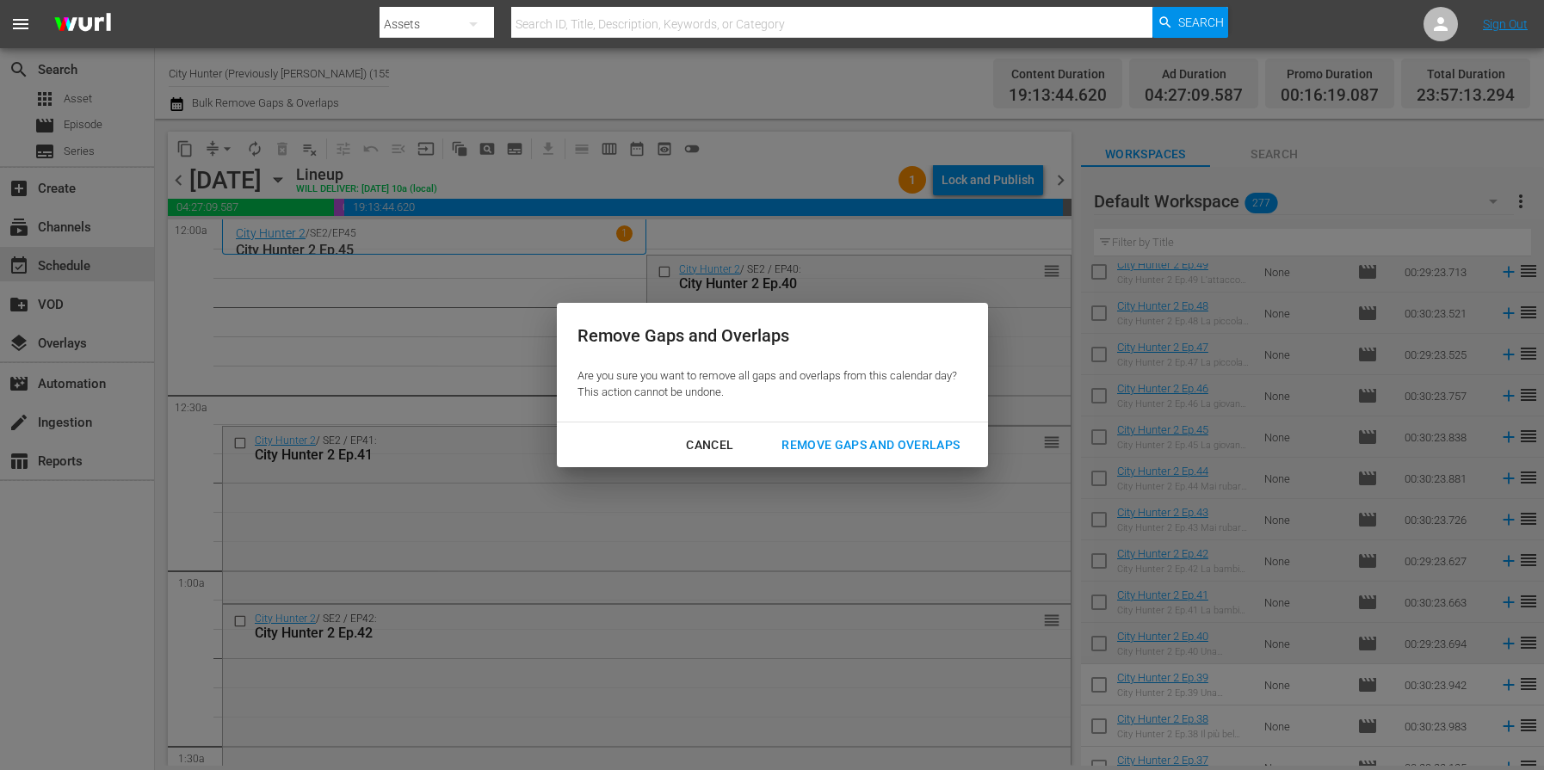
click at [917, 448] on div "Remove Gaps and Overlaps" at bounding box center [871, 446] width 206 height 22
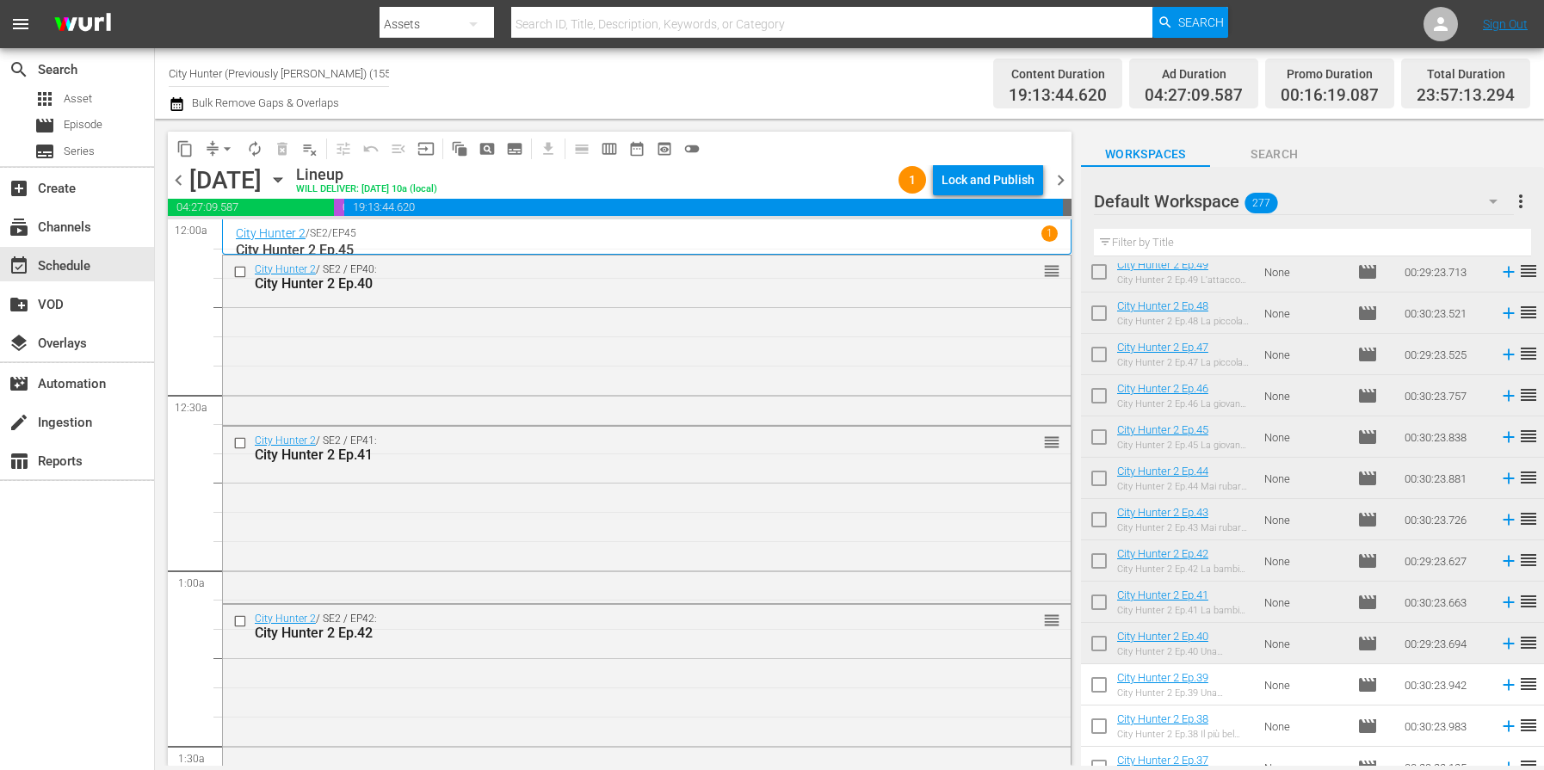
click at [179, 181] on span "chevron_left" at bounding box center [179, 181] width 22 height 22
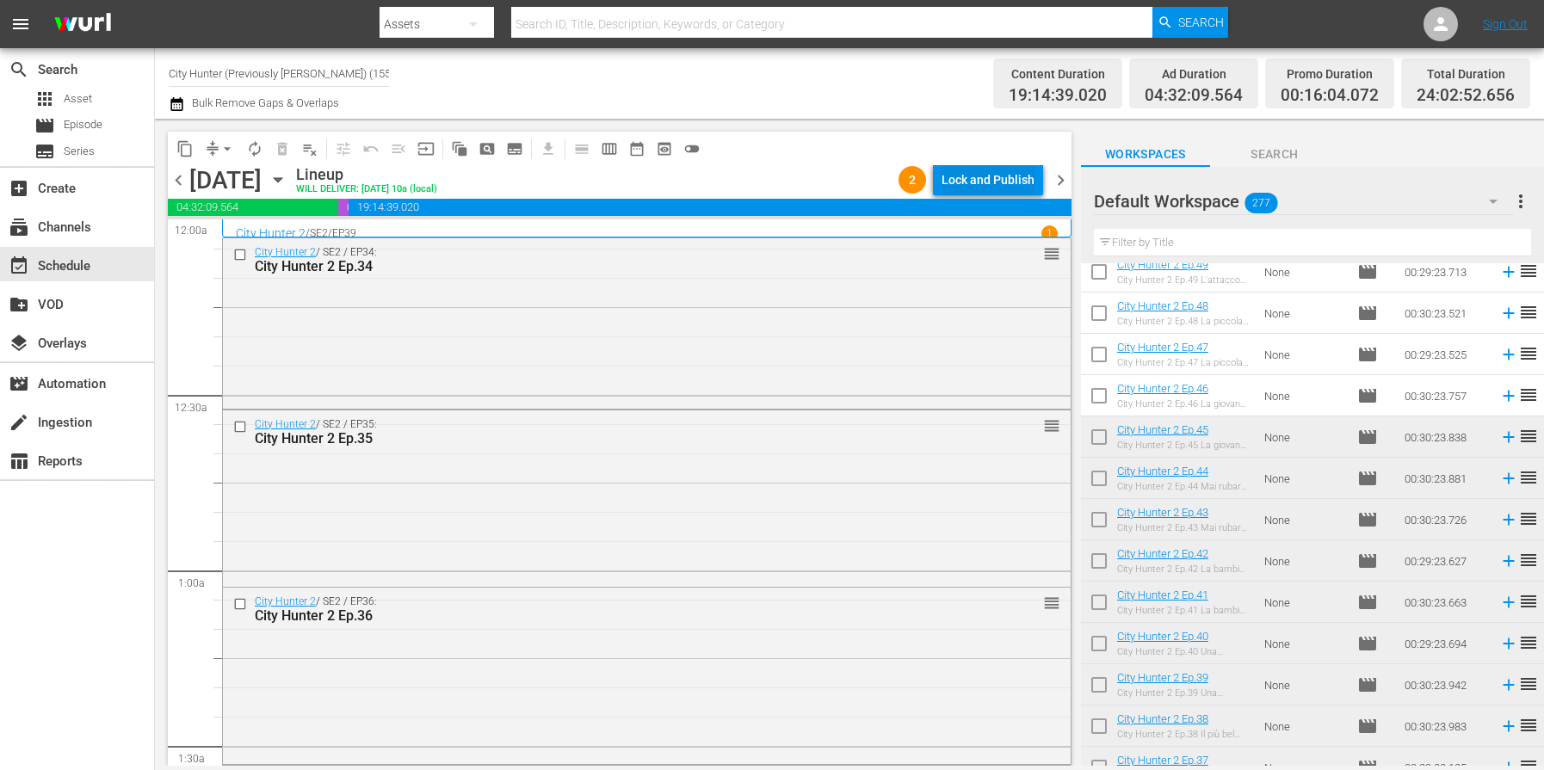
click at [991, 176] on div "Lock and Publish" at bounding box center [988, 179] width 93 height 31
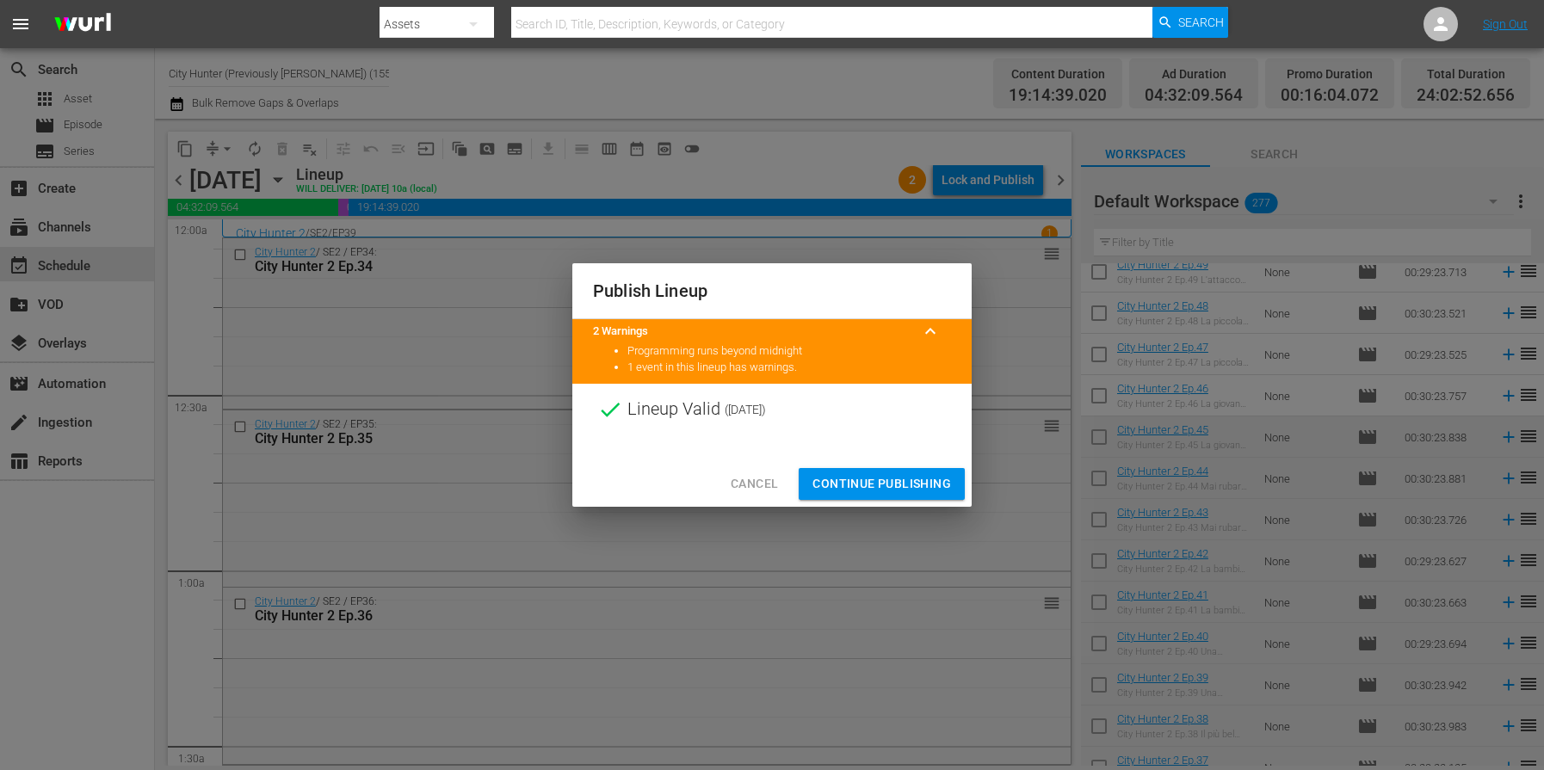
click at [883, 477] on span "Continue Publishing" at bounding box center [881, 484] width 139 height 22
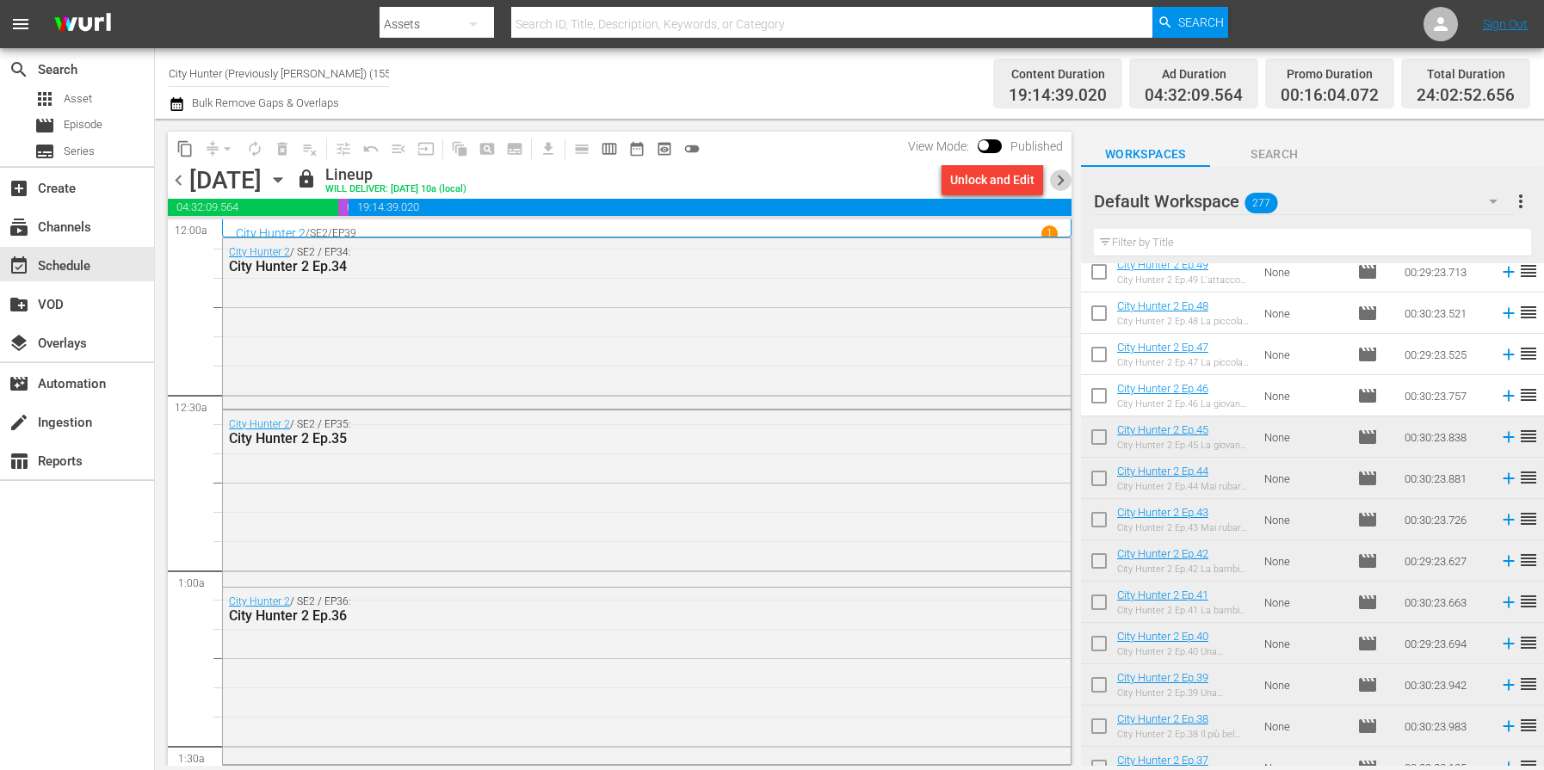
click at [1056, 181] on span "chevron_right" at bounding box center [1061, 181] width 22 height 22
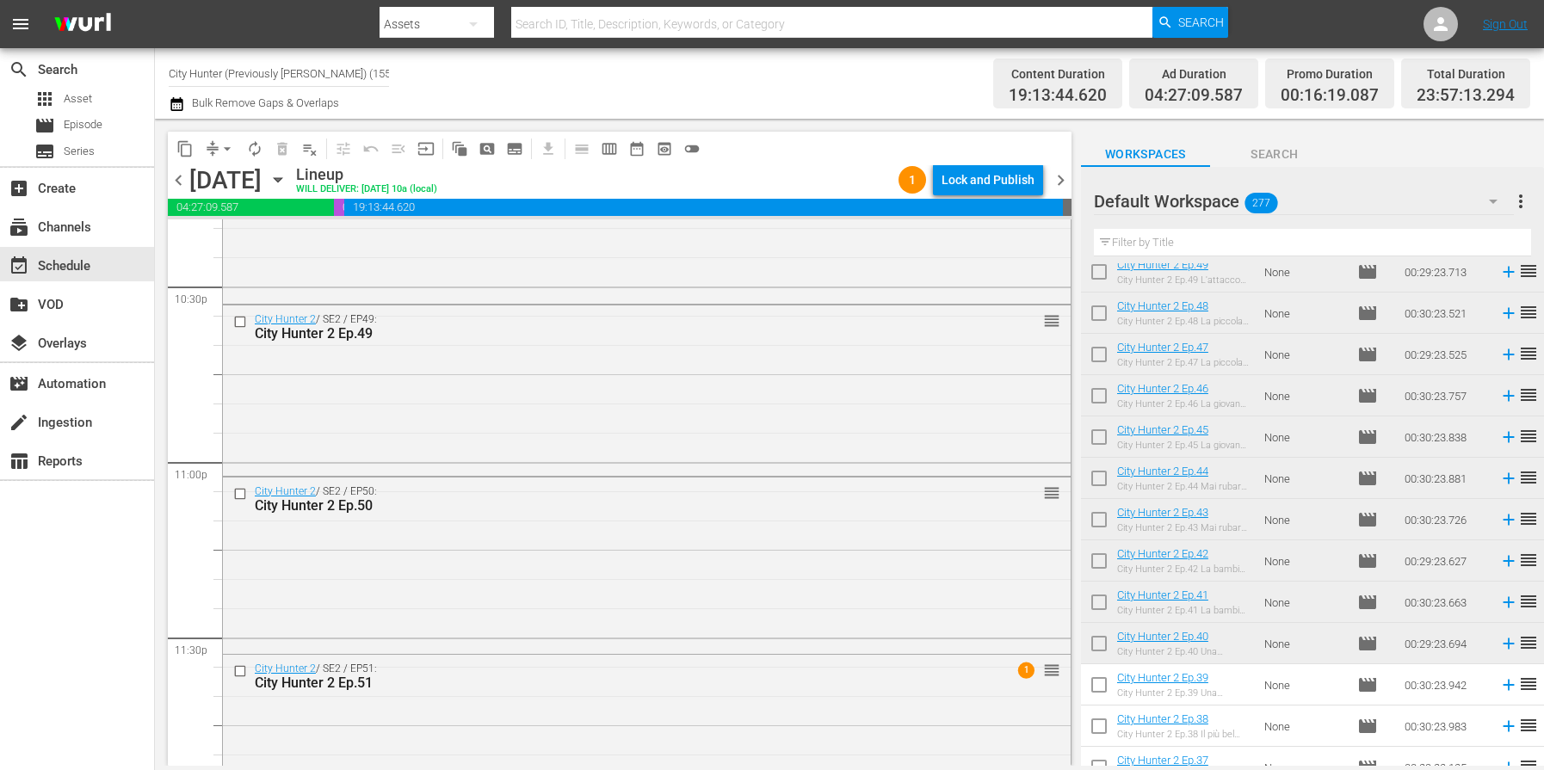
scroll to position [7900, 0]
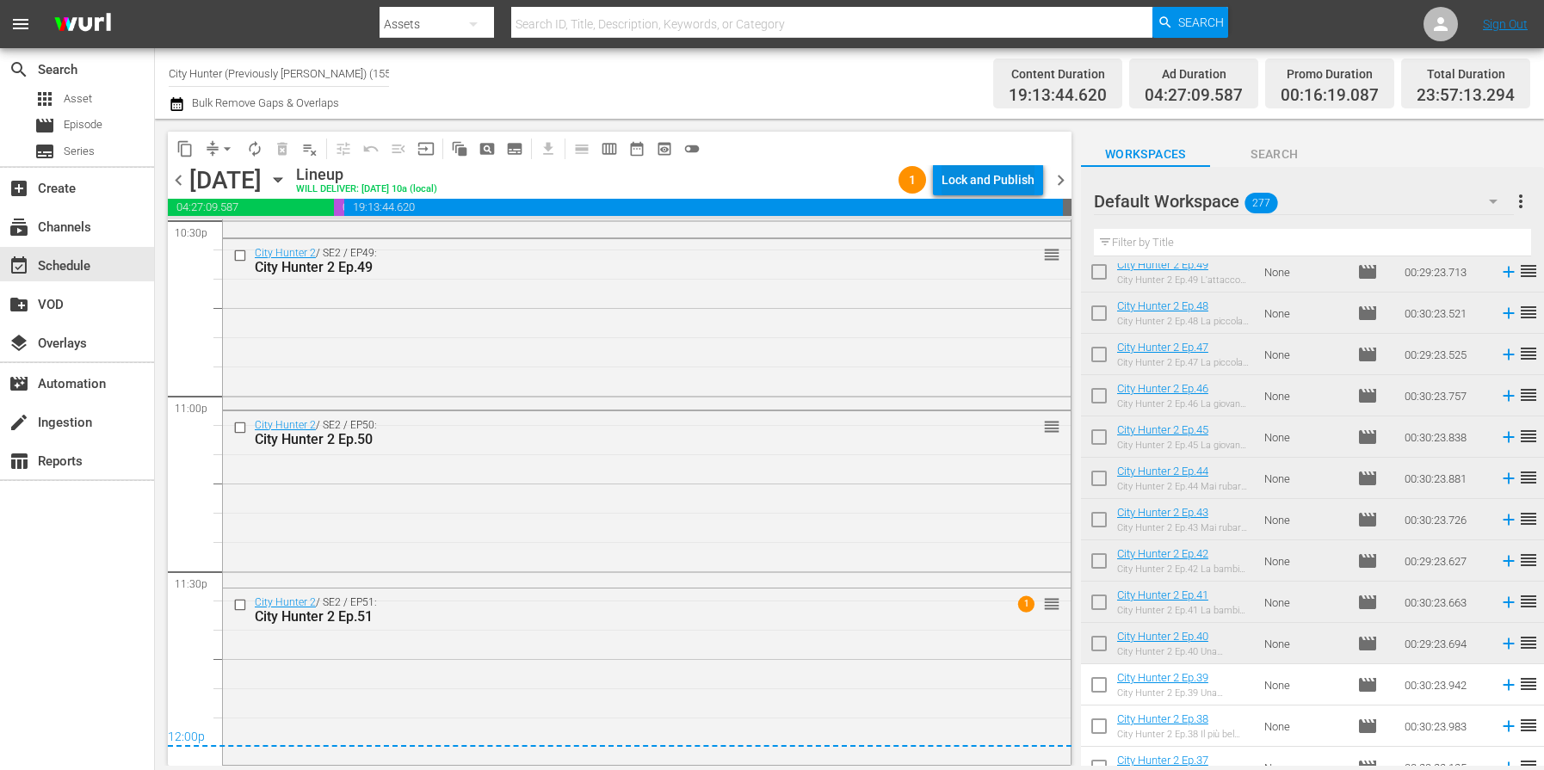
click at [991, 178] on div "Lock and Publish" at bounding box center [988, 179] width 93 height 31
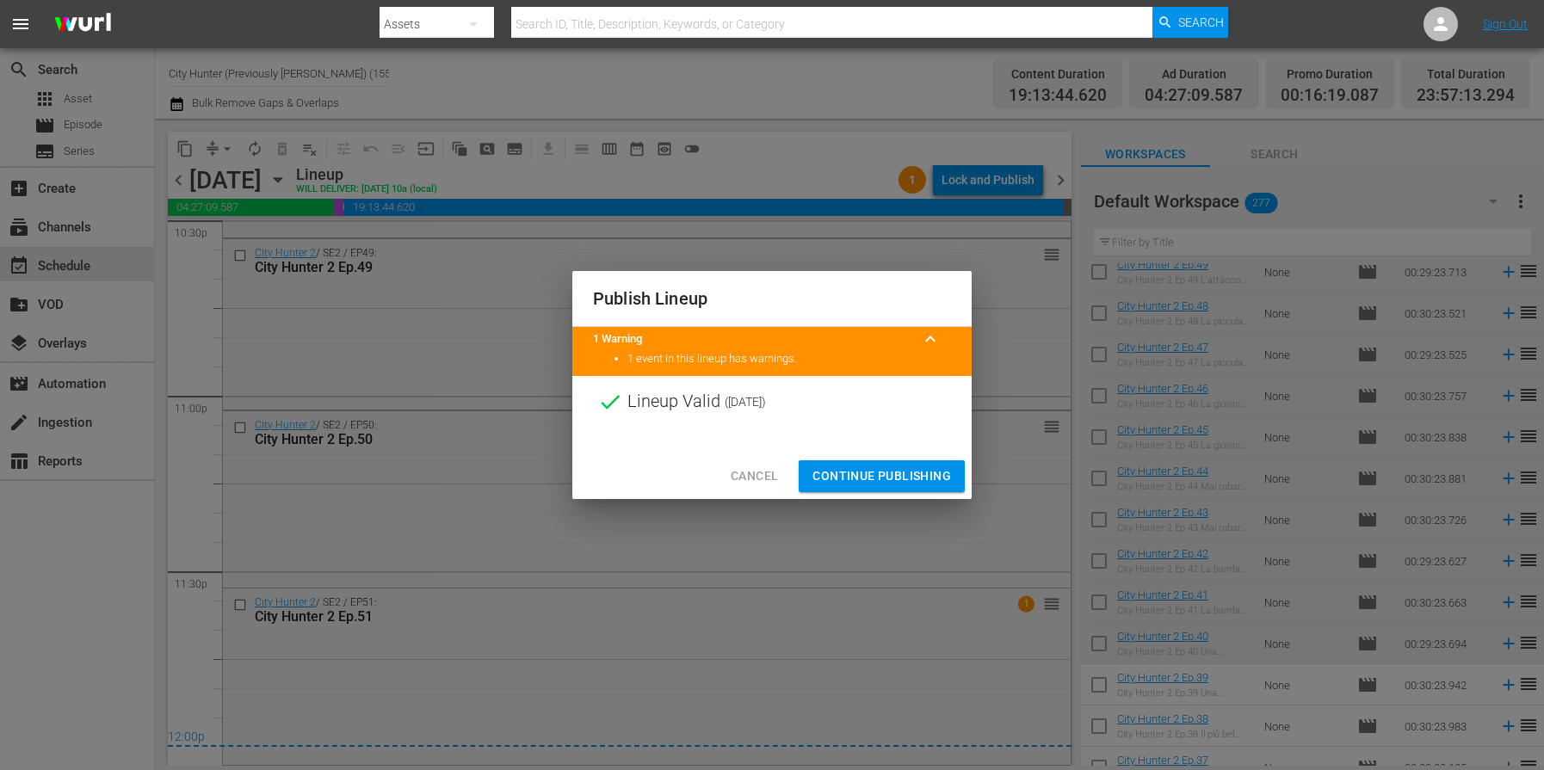
click at [833, 474] on span "Continue Publishing" at bounding box center [881, 477] width 139 height 22
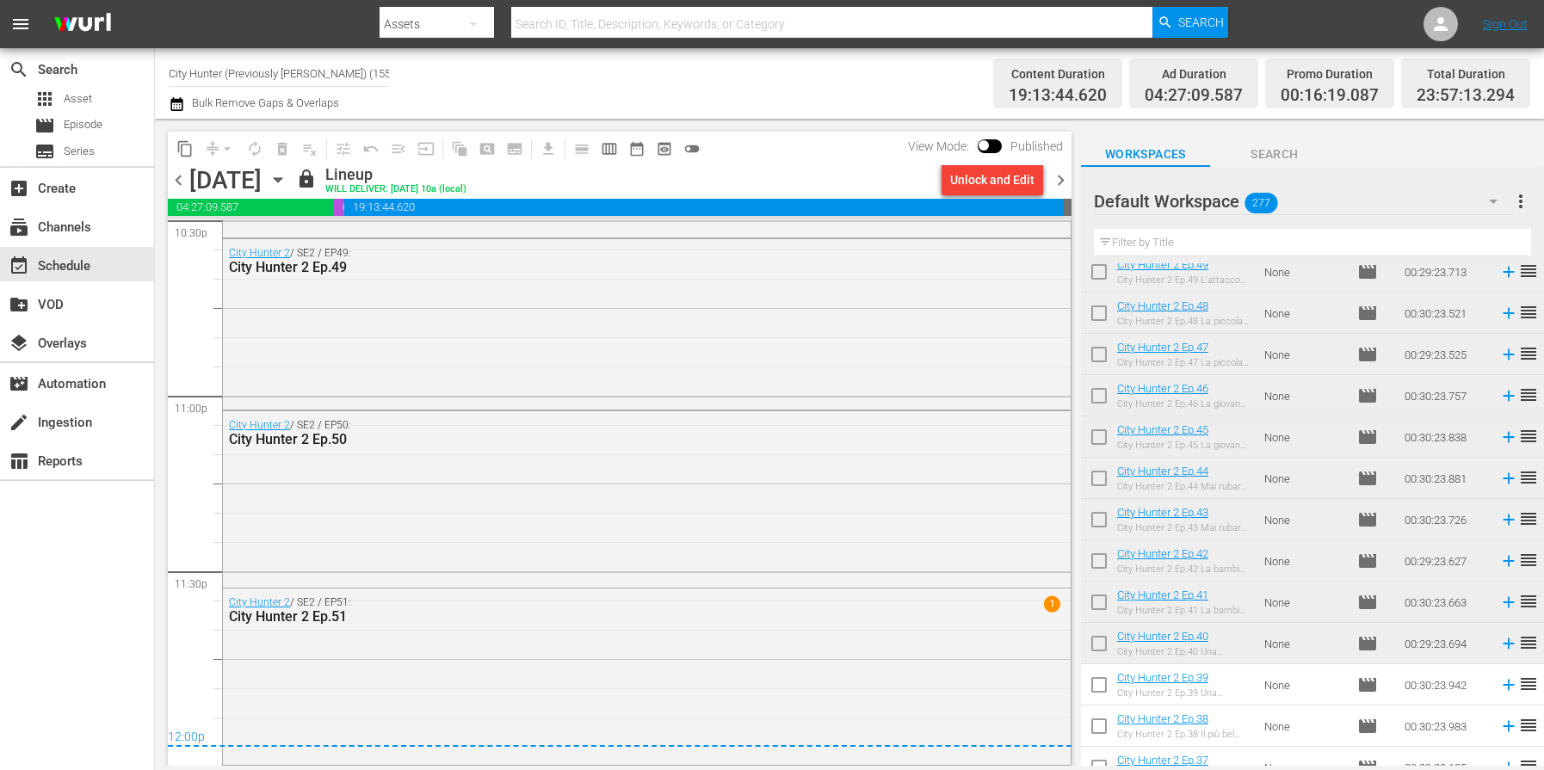
click at [1061, 181] on span "chevron_right" at bounding box center [1061, 181] width 22 height 22
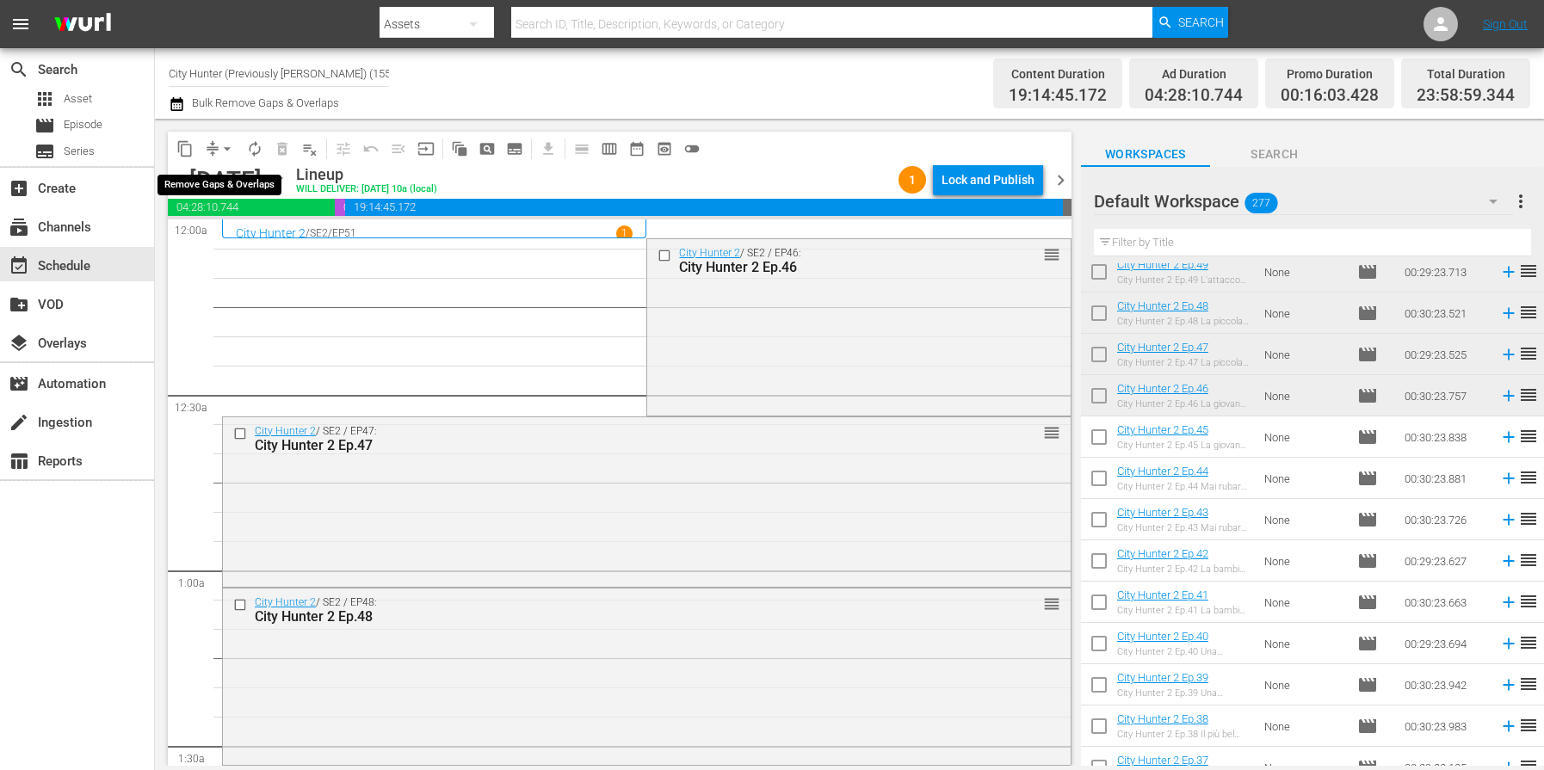
click at [225, 146] on span "arrow_drop_down" at bounding box center [227, 148] width 17 height 17
click at [251, 243] on li "Align to End of Previous Day" at bounding box center [228, 240] width 181 height 28
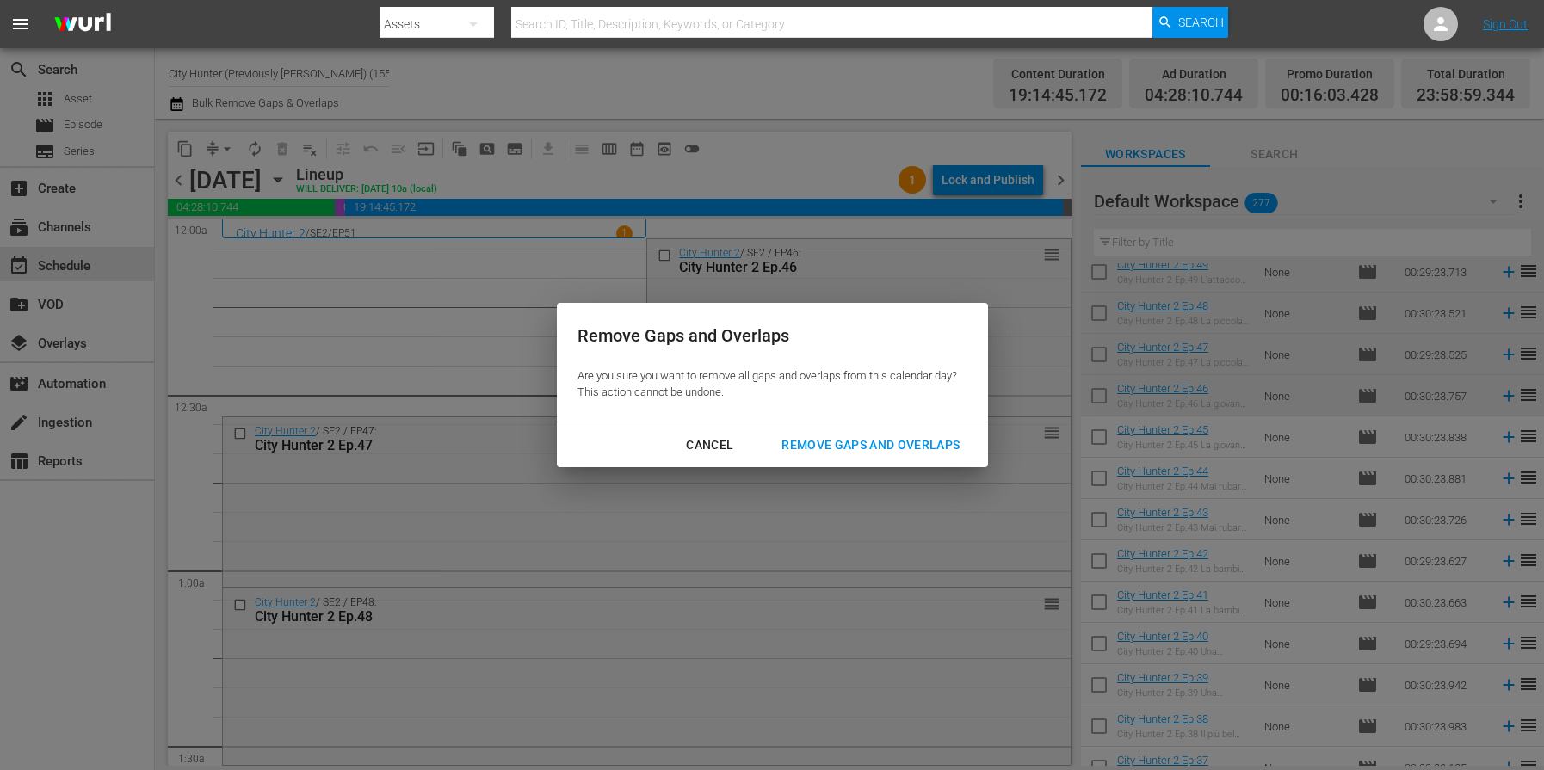
click at [855, 454] on div "Remove Gaps and Overlaps" at bounding box center [871, 446] width 206 height 22
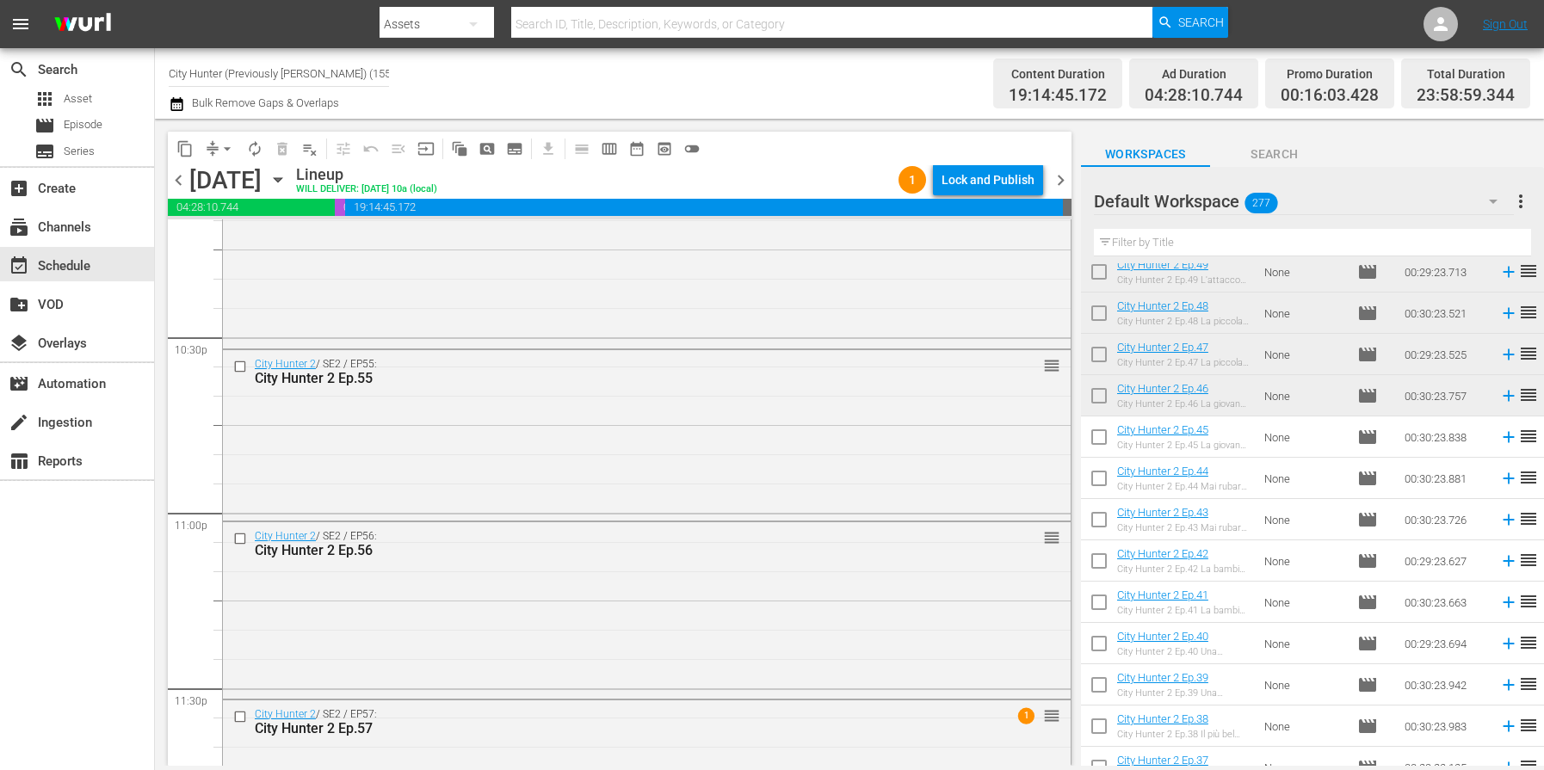
scroll to position [7894, 0]
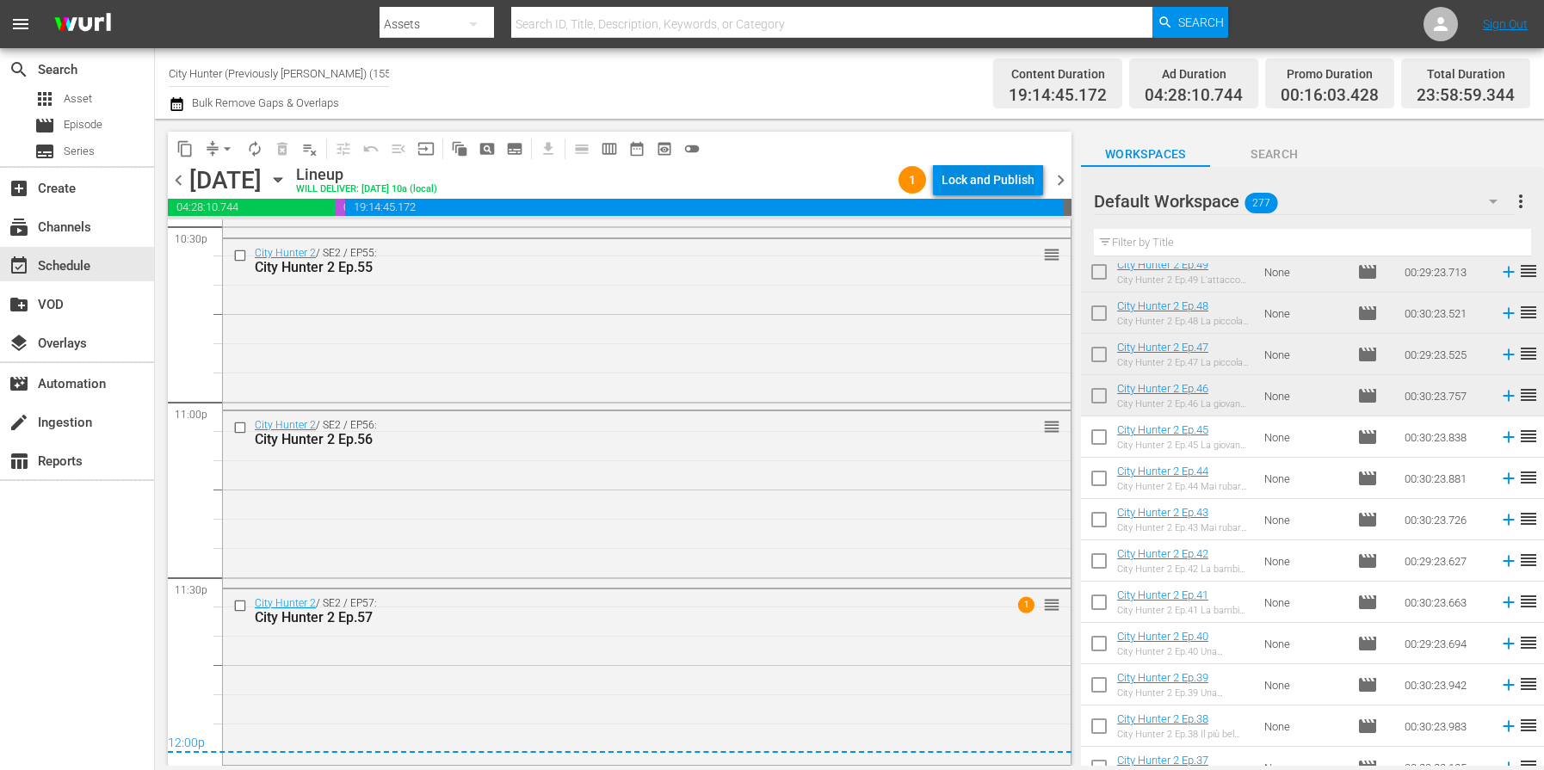
click at [1003, 182] on div "Lock and Publish" at bounding box center [988, 179] width 93 height 31
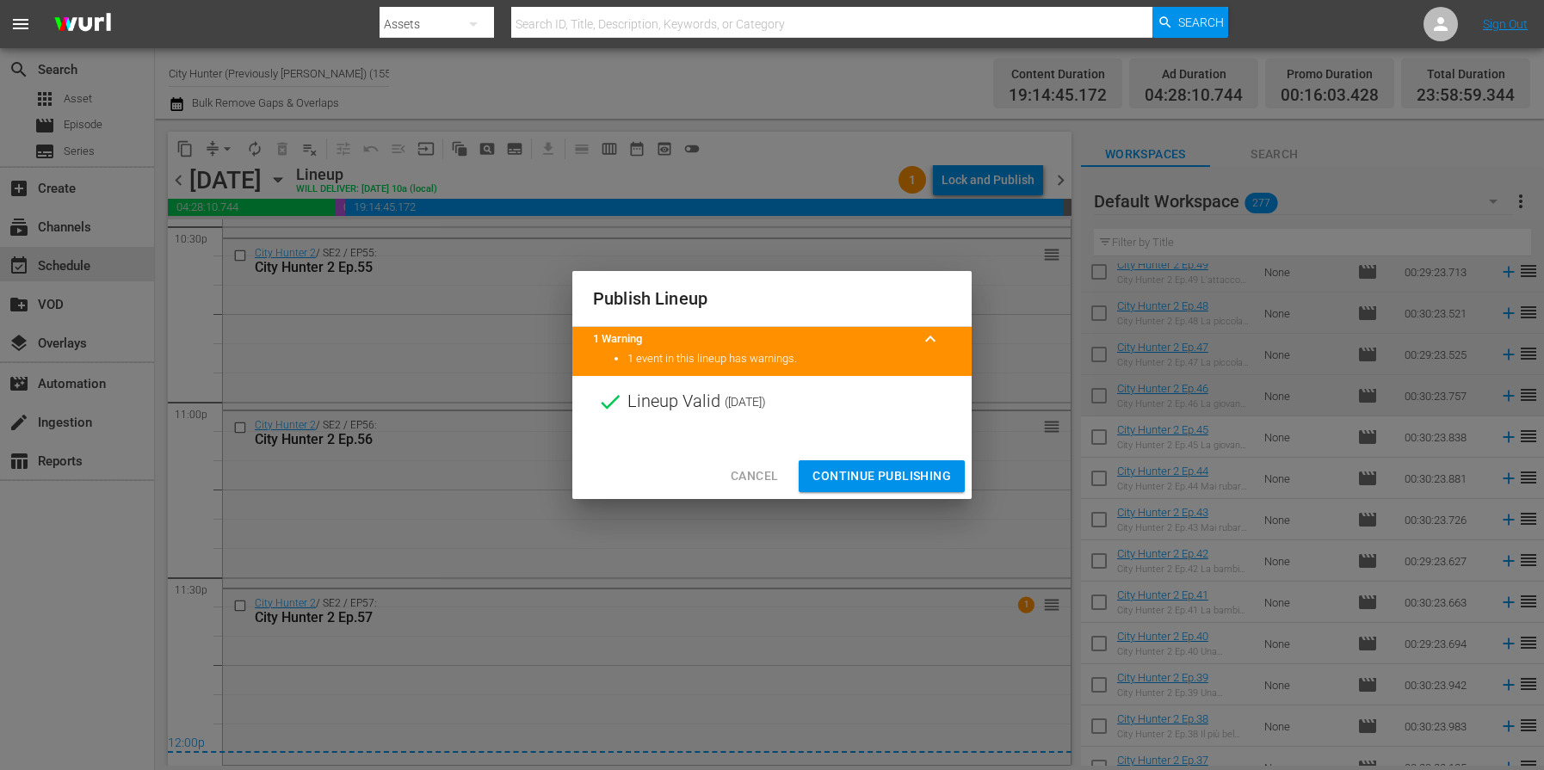
click at [888, 471] on span "Continue Publishing" at bounding box center [881, 477] width 139 height 22
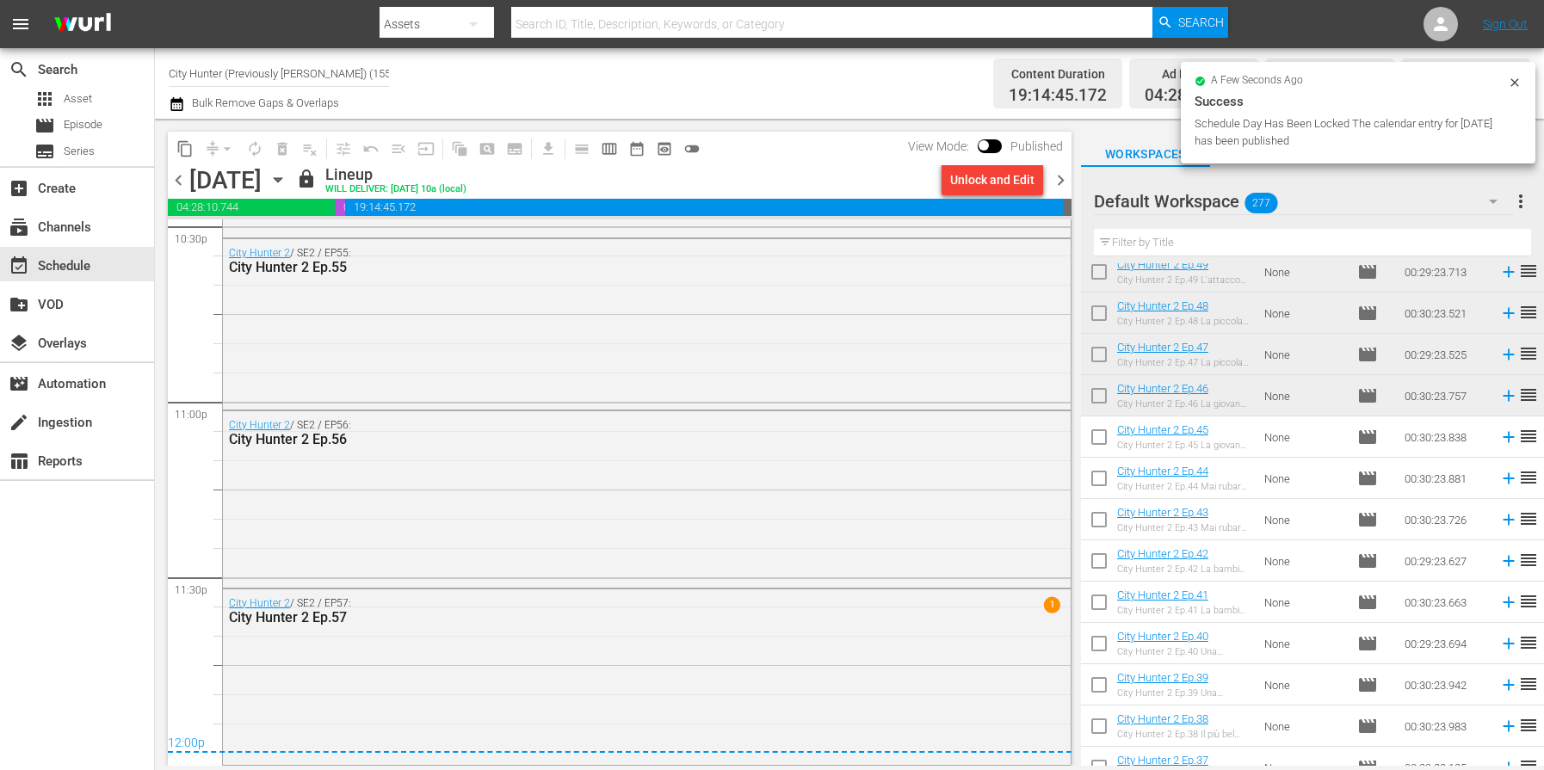
click at [1067, 185] on span "chevron_right" at bounding box center [1061, 181] width 22 height 22
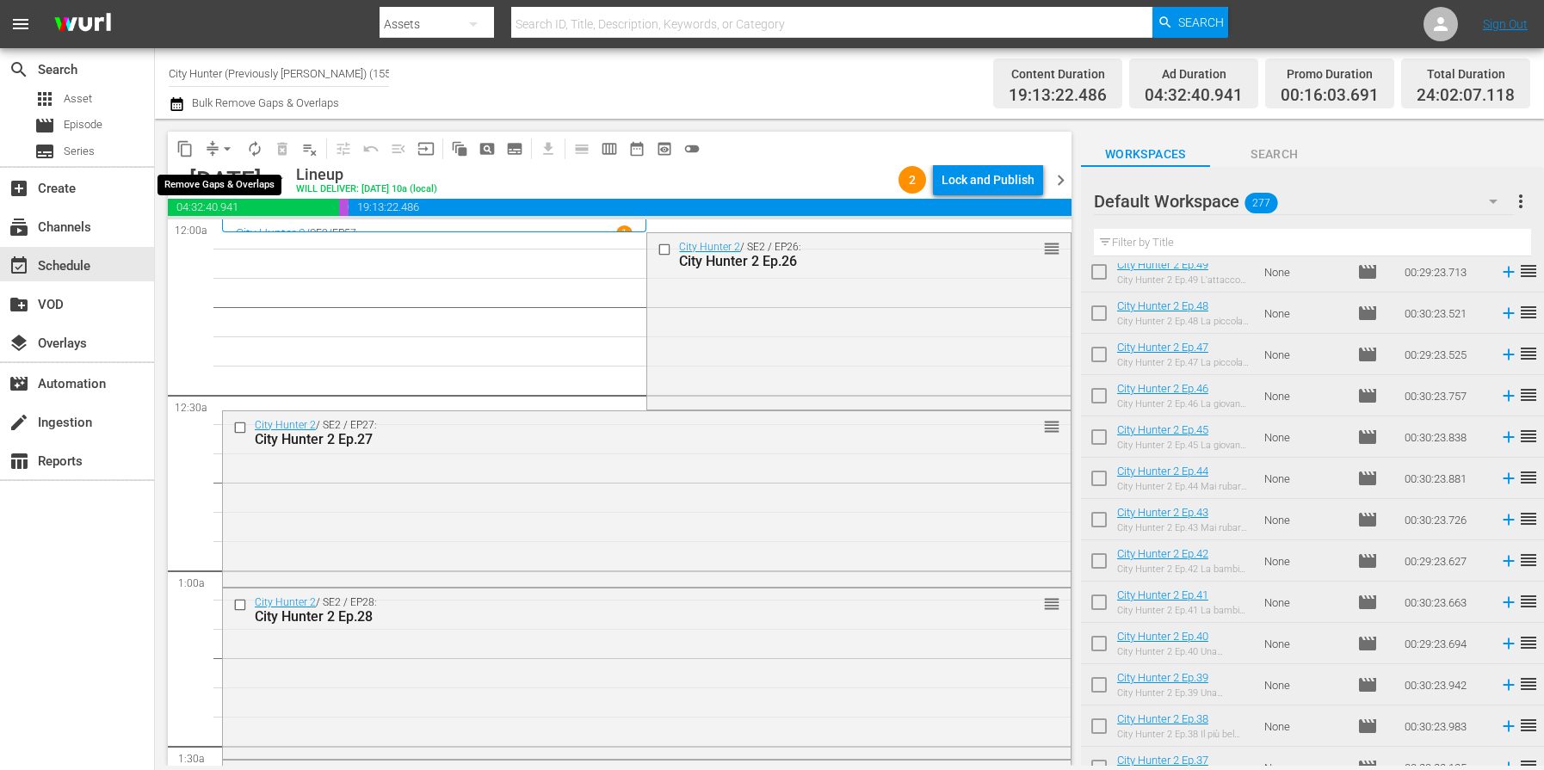
click at [223, 151] on span "arrow_drop_down" at bounding box center [227, 148] width 17 height 17
click at [294, 239] on li "Align to End of Previous Day" at bounding box center [228, 240] width 181 height 28
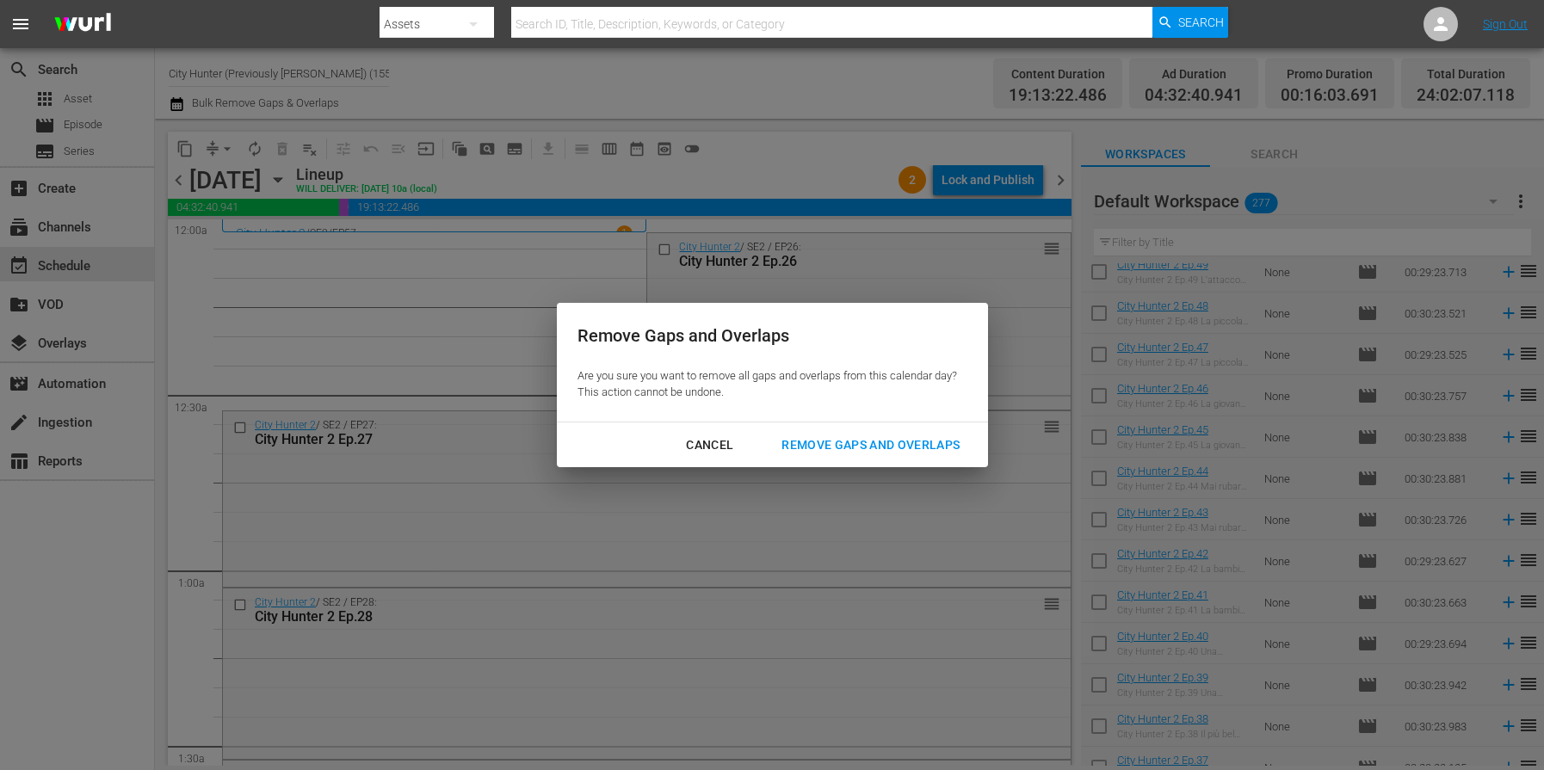
click at [806, 450] on div "Remove Gaps and Overlaps" at bounding box center [871, 446] width 206 height 22
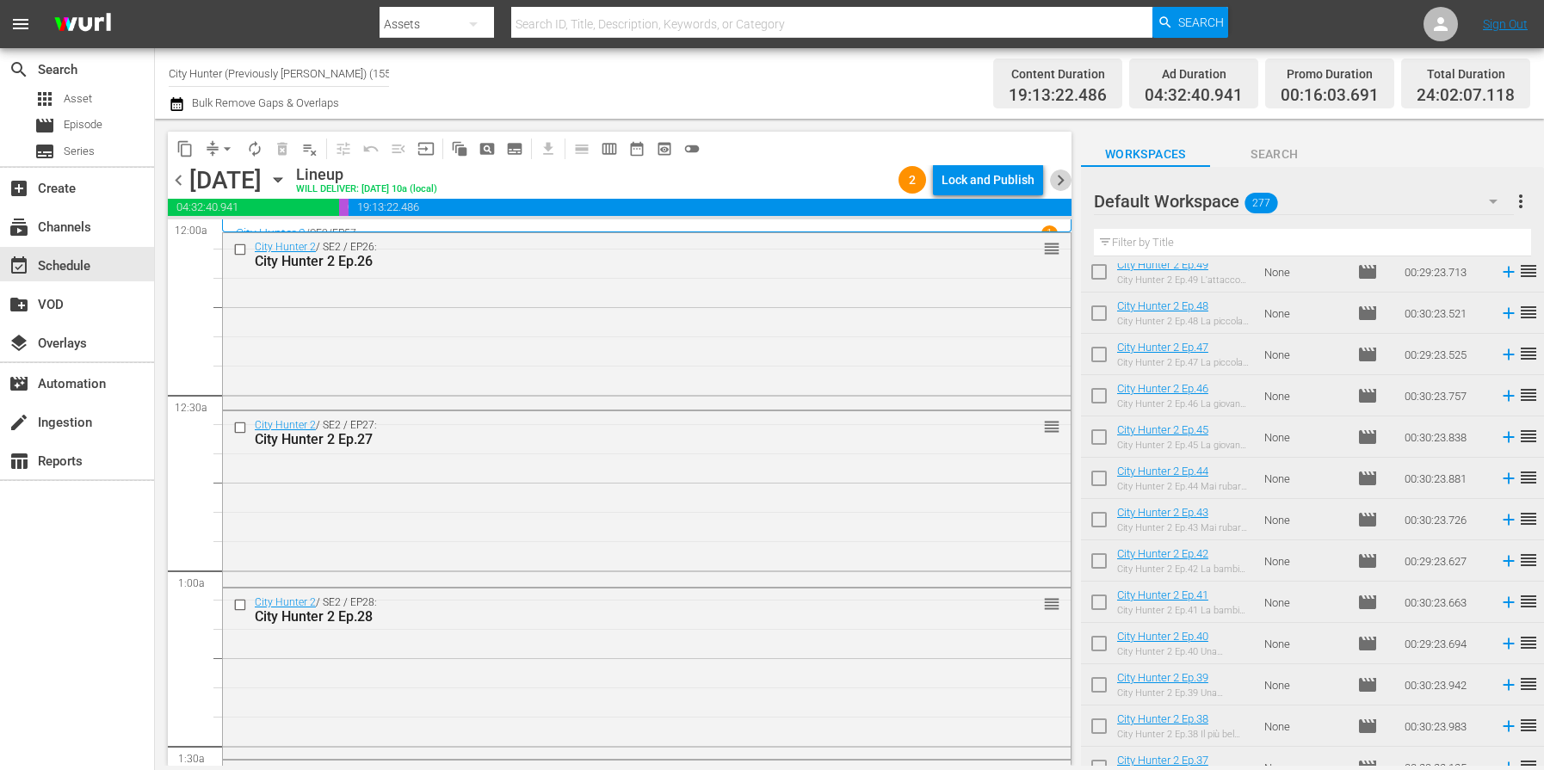
click at [1062, 181] on span "chevron_right" at bounding box center [1061, 181] width 22 height 22
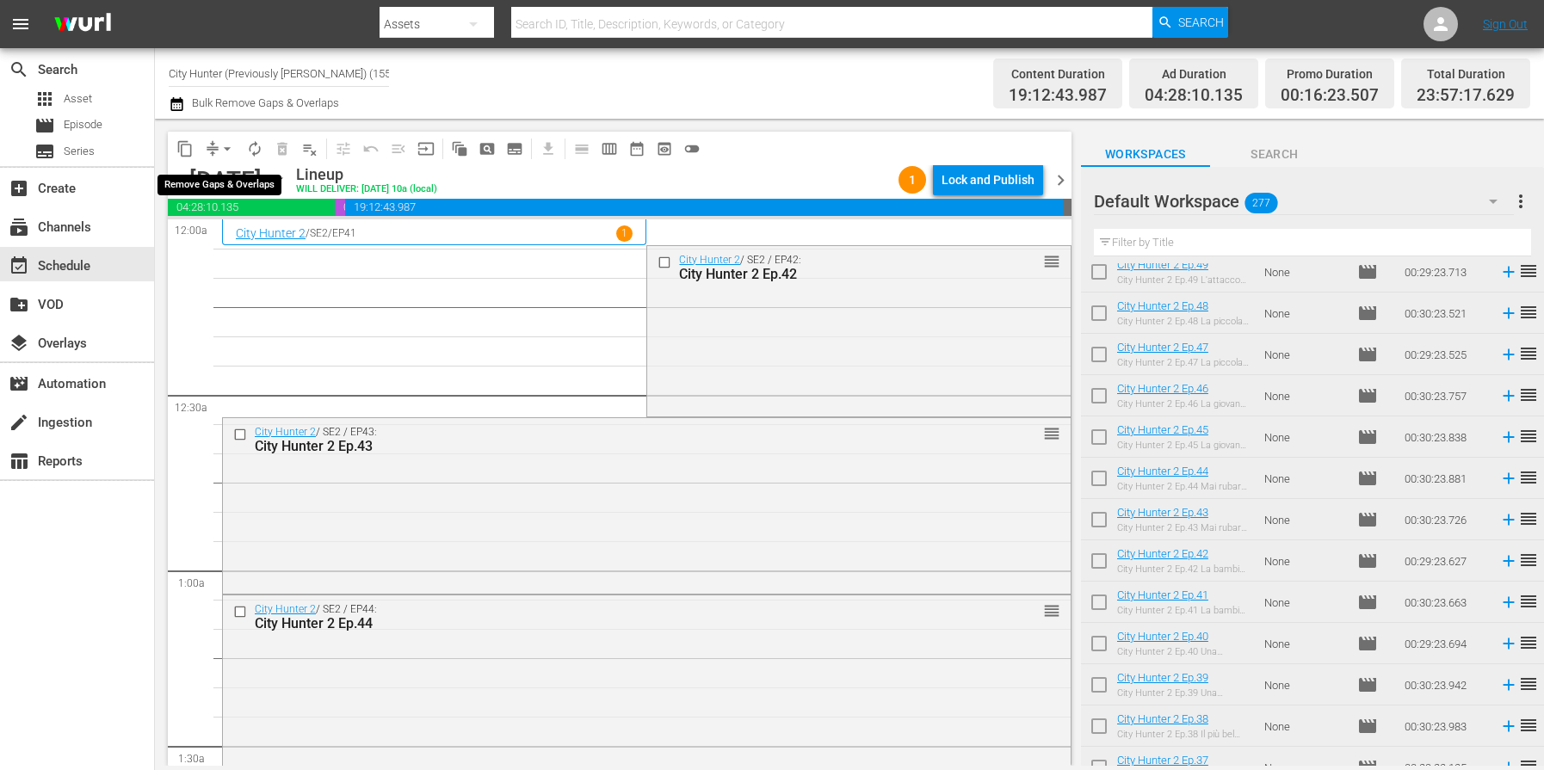
click at [224, 145] on span "arrow_drop_down" at bounding box center [227, 148] width 17 height 17
click at [244, 244] on li "Align to End of Previous Day" at bounding box center [228, 240] width 181 height 28
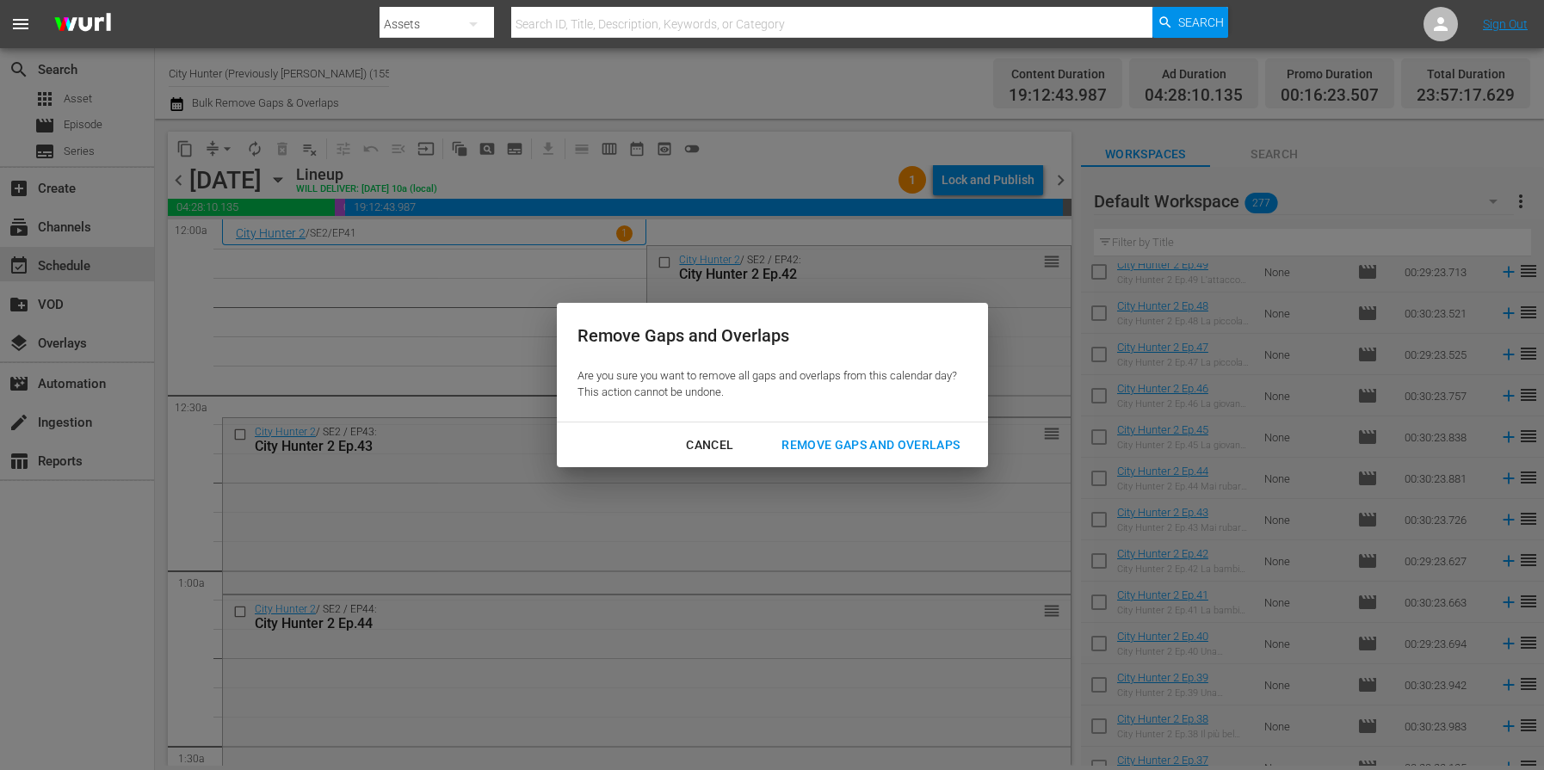
click at [837, 448] on div "Remove Gaps and Overlaps" at bounding box center [871, 446] width 206 height 22
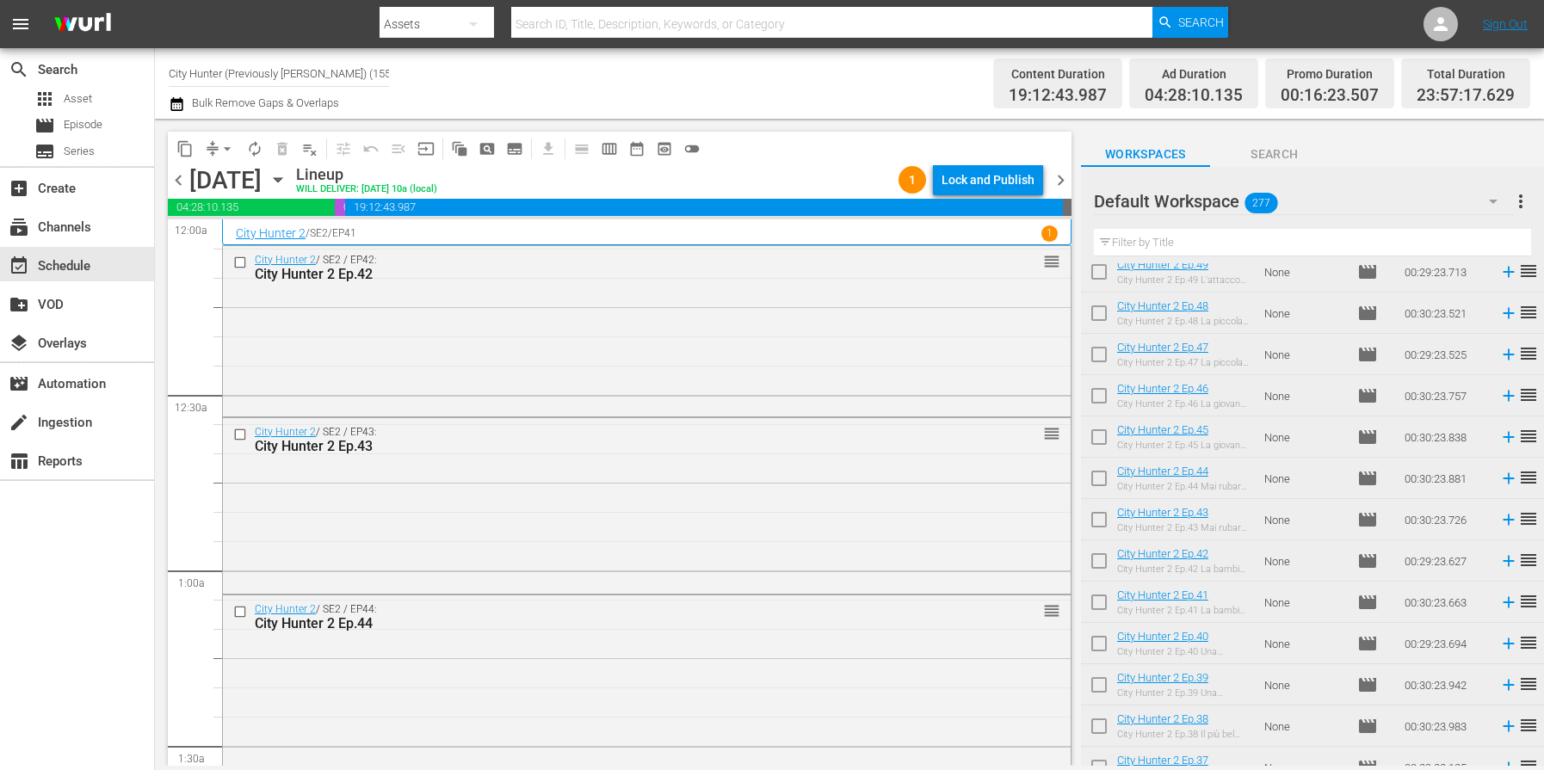
click at [1061, 181] on span "chevron_right" at bounding box center [1061, 181] width 22 height 22
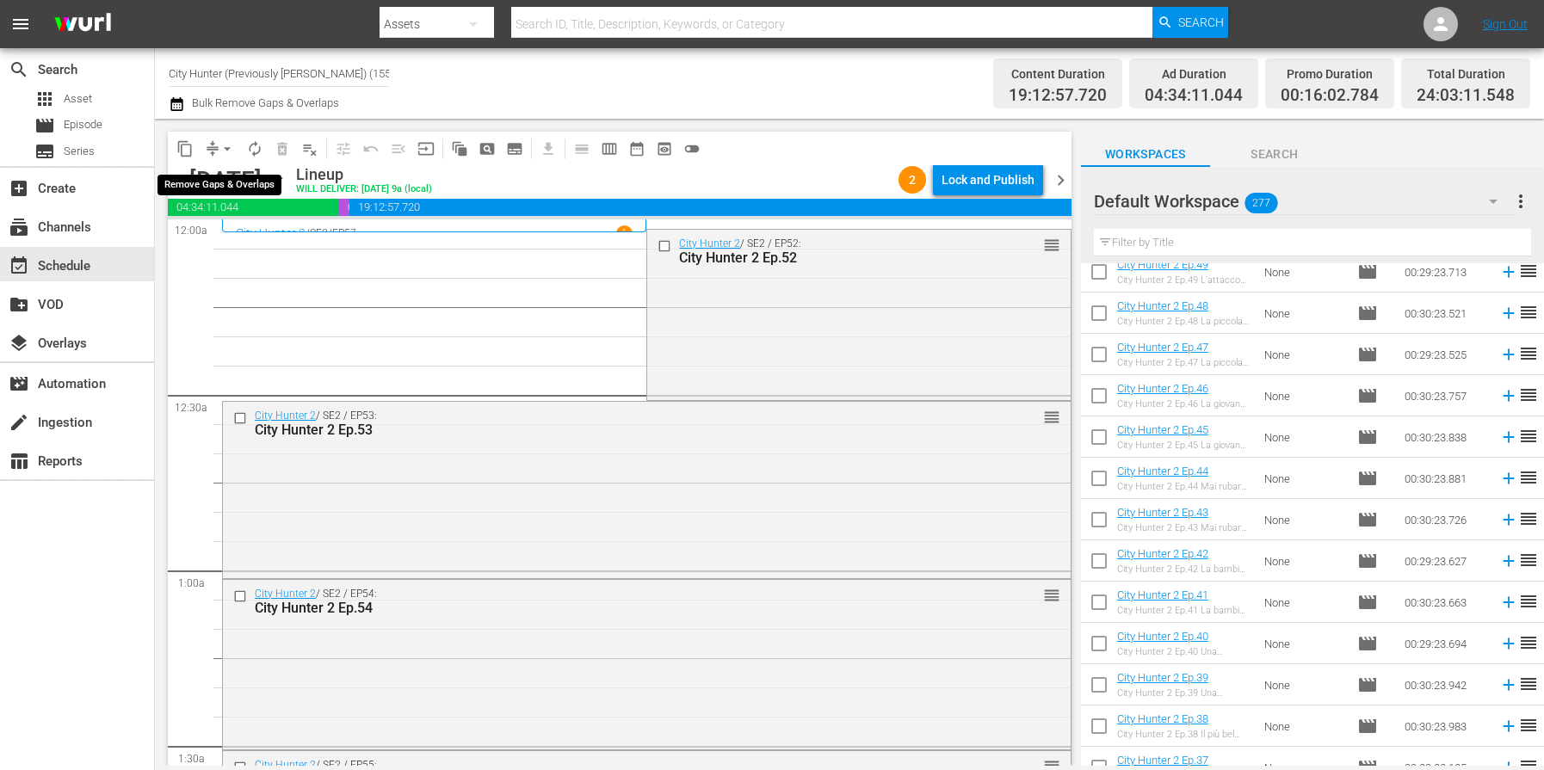
click at [232, 146] on span "arrow_drop_down" at bounding box center [227, 148] width 17 height 17
click at [305, 244] on li "Align to End of Previous Day" at bounding box center [228, 240] width 181 height 28
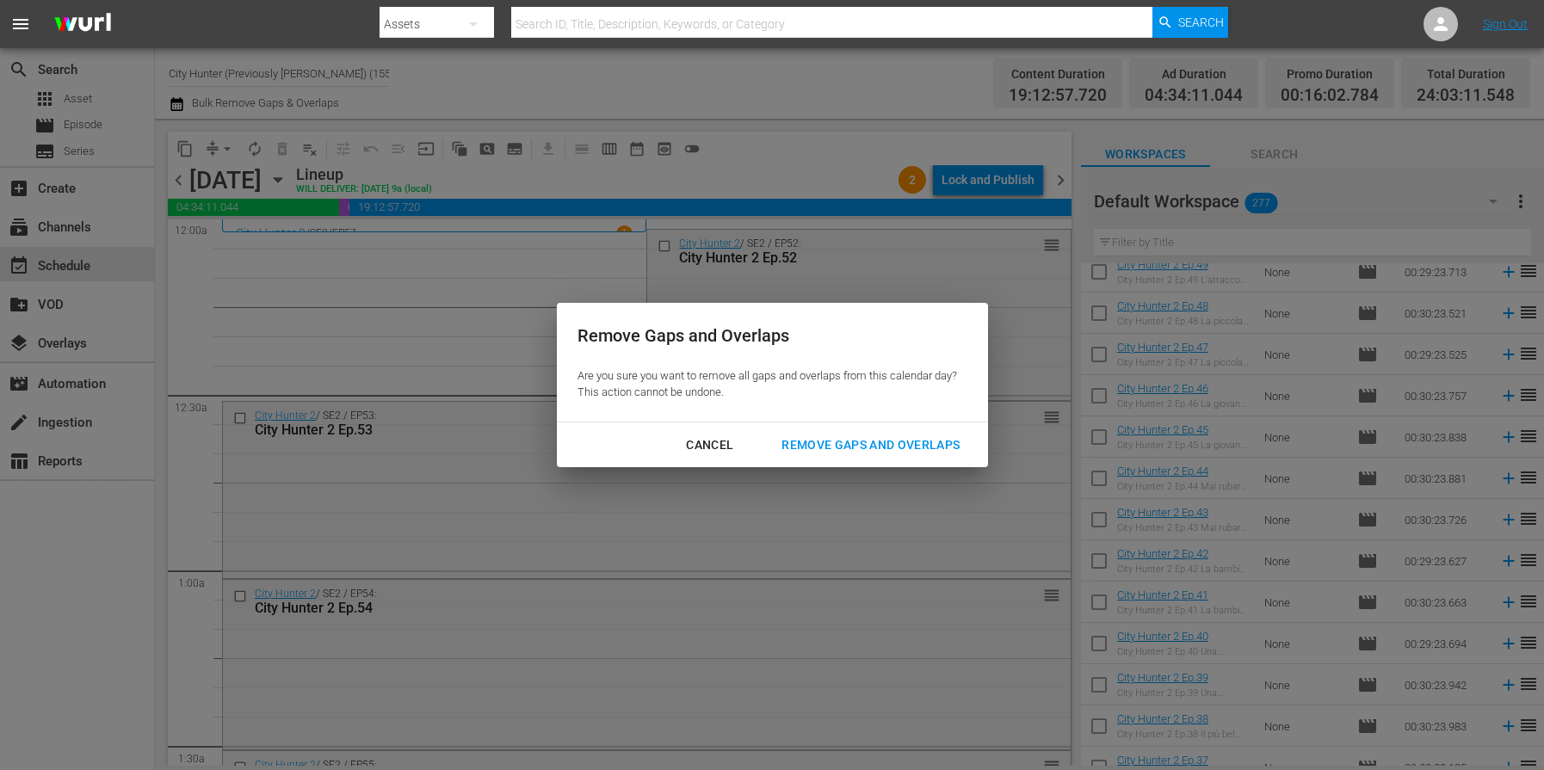
drag, startPoint x: 824, startPoint y: 452, endPoint x: 815, endPoint y: 448, distance: 9.3
click at [824, 452] on div "Remove Gaps and Overlaps" at bounding box center [871, 446] width 206 height 22
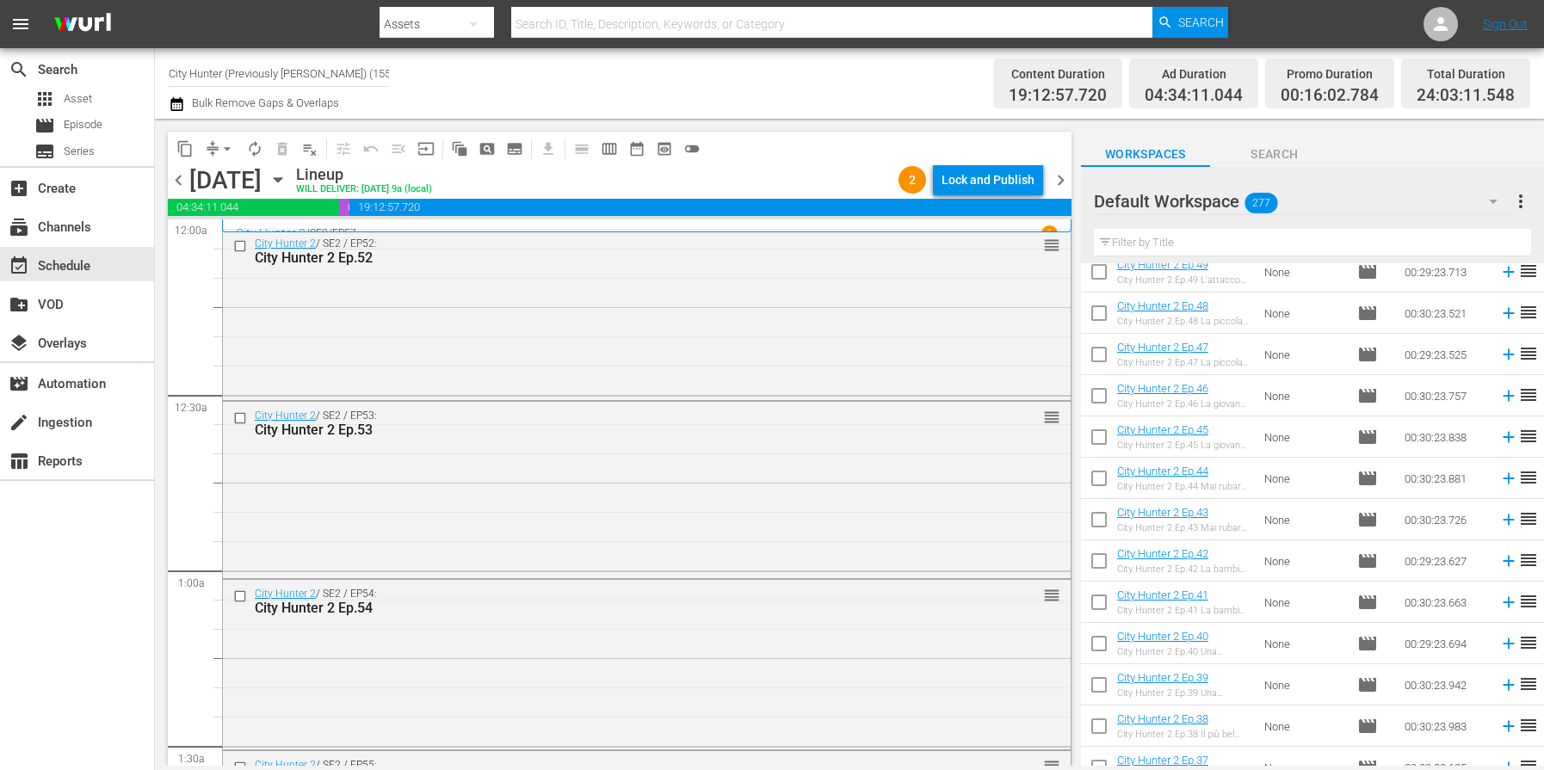
click at [1060, 184] on span "chevron_right" at bounding box center [1061, 181] width 22 height 22
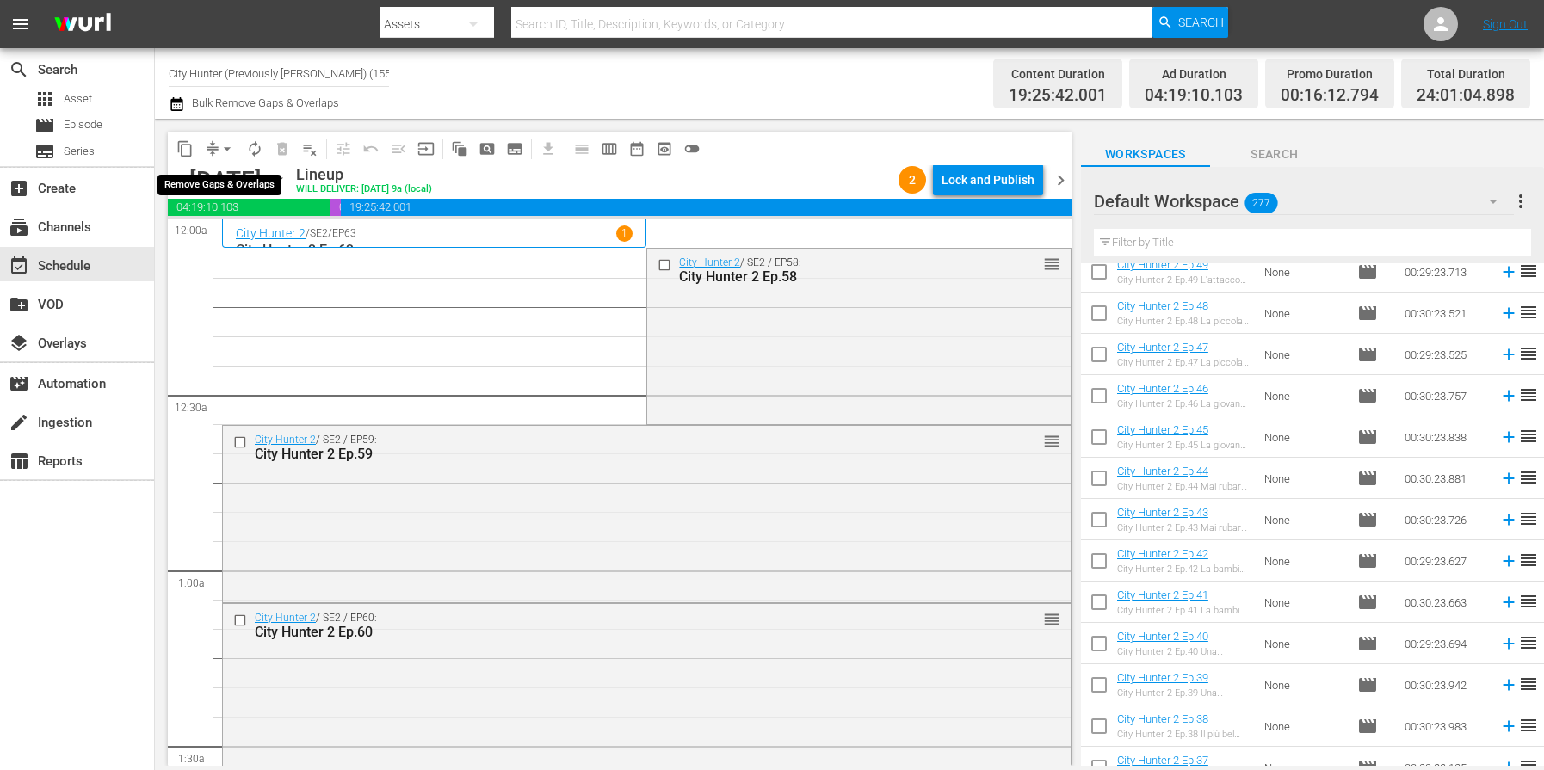
click at [227, 148] on span "arrow_drop_down" at bounding box center [227, 148] width 17 height 17
click at [254, 243] on li "Align to End of Previous Day" at bounding box center [228, 240] width 181 height 28
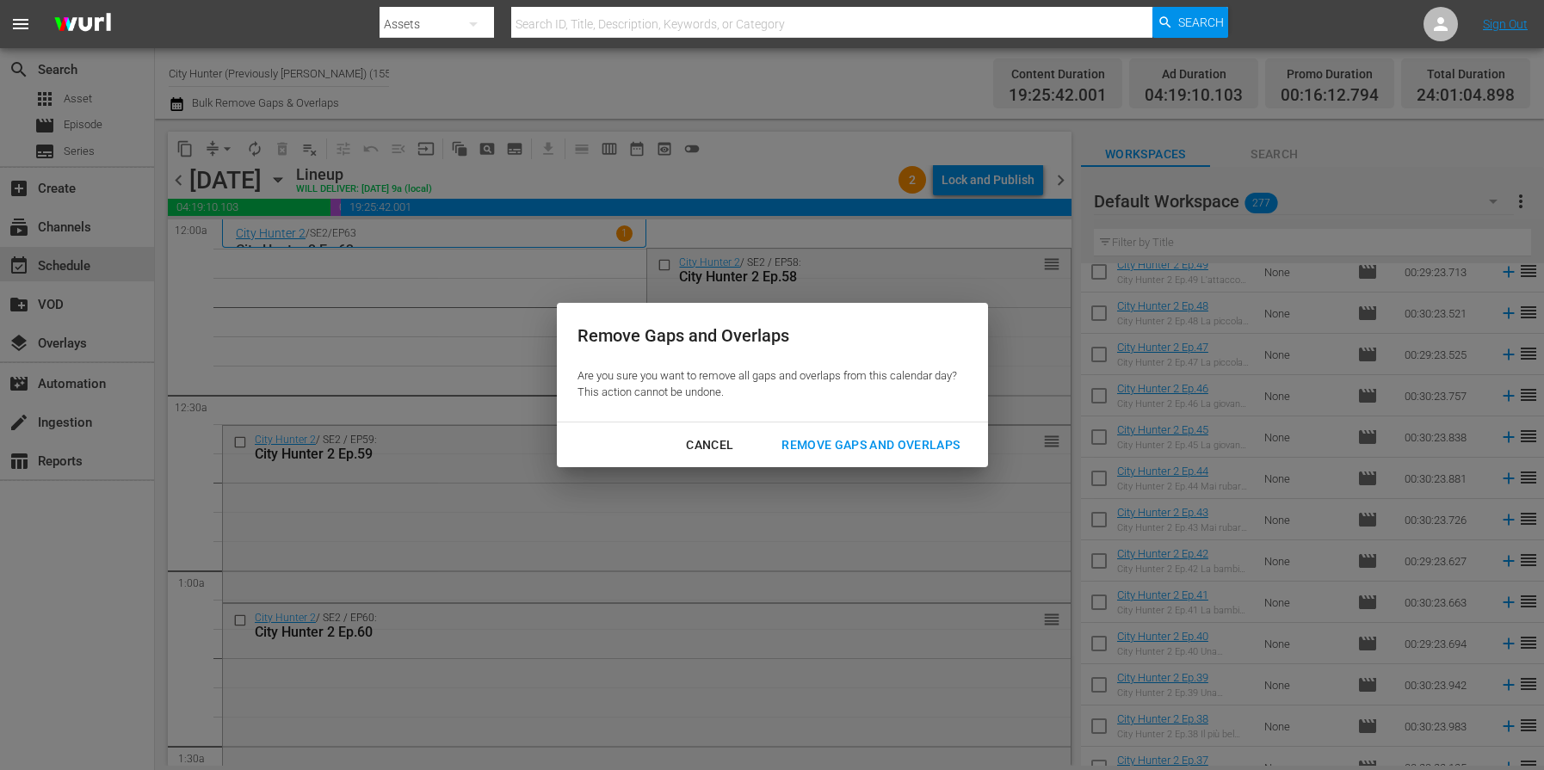
click at [911, 435] on div "Remove Gaps and Overlaps" at bounding box center [871, 446] width 206 height 22
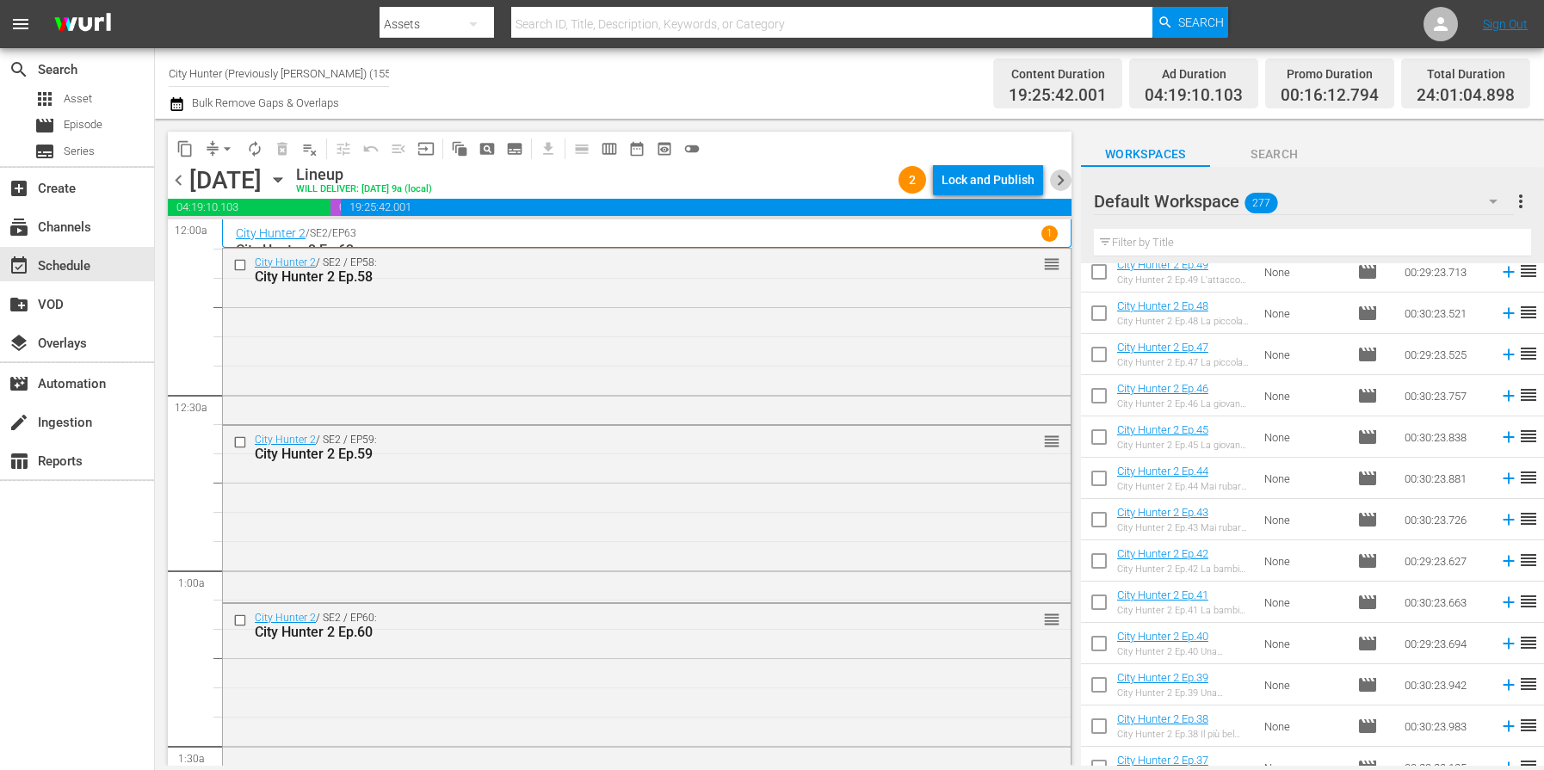
click at [1053, 181] on span "chevron_right" at bounding box center [1061, 181] width 22 height 22
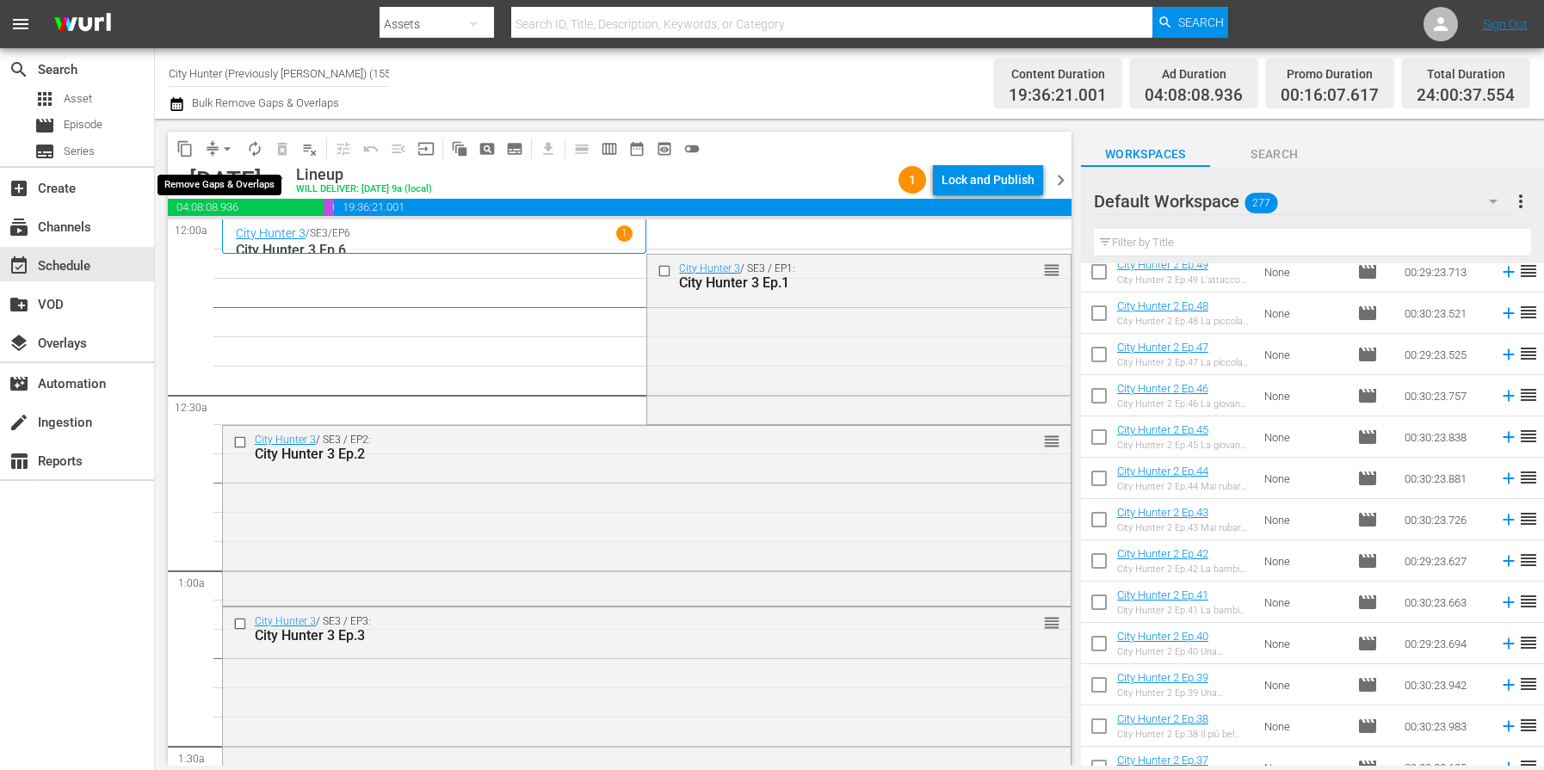
click at [225, 146] on span "arrow_drop_down" at bounding box center [227, 148] width 17 height 17
click at [237, 245] on li "Align to End of Previous Day" at bounding box center [228, 240] width 181 height 28
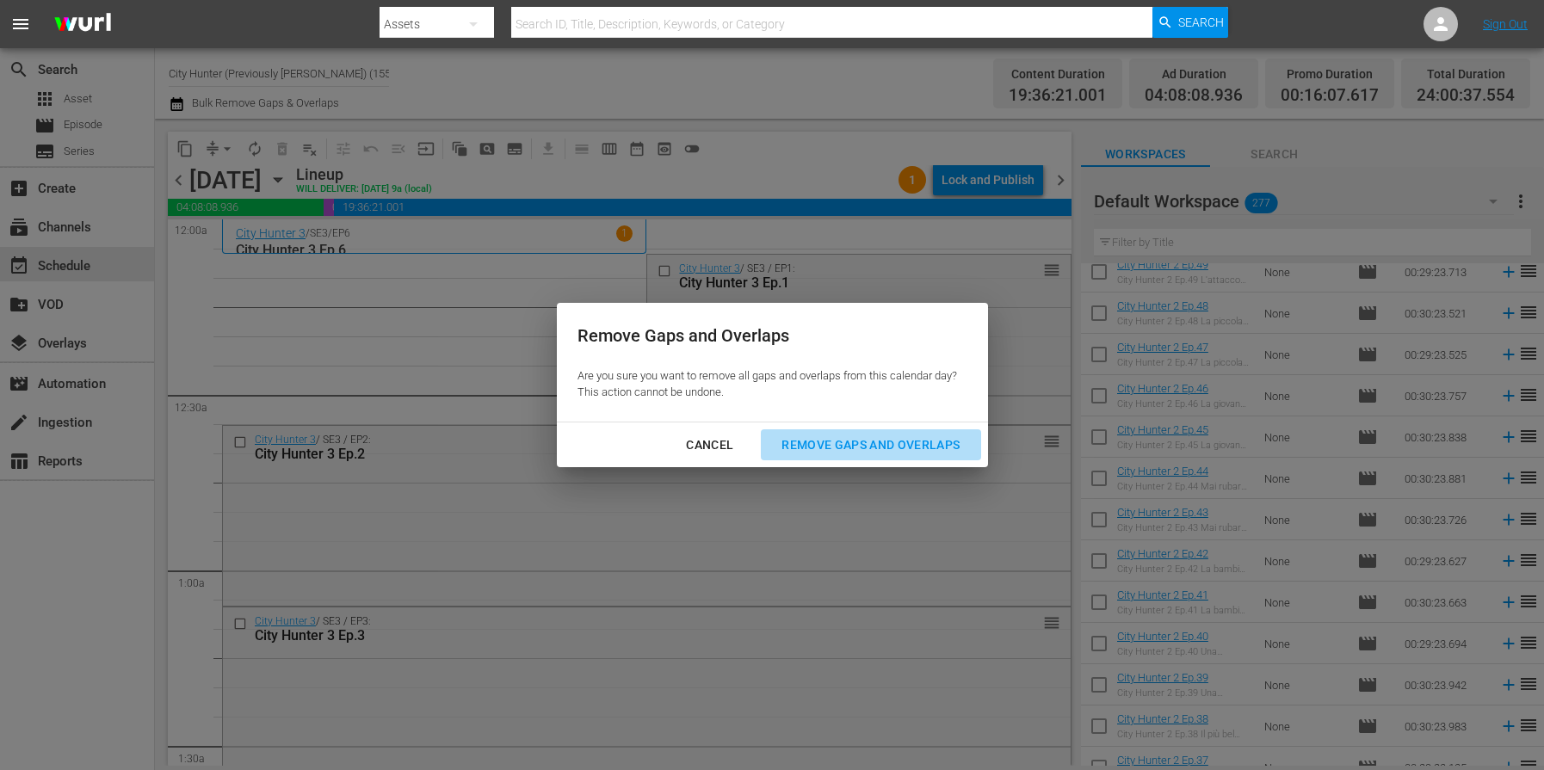
drag, startPoint x: 812, startPoint y: 444, endPoint x: 775, endPoint y: 437, distance: 38.5
click at [812, 444] on div "Remove Gaps and Overlaps" at bounding box center [871, 446] width 206 height 22
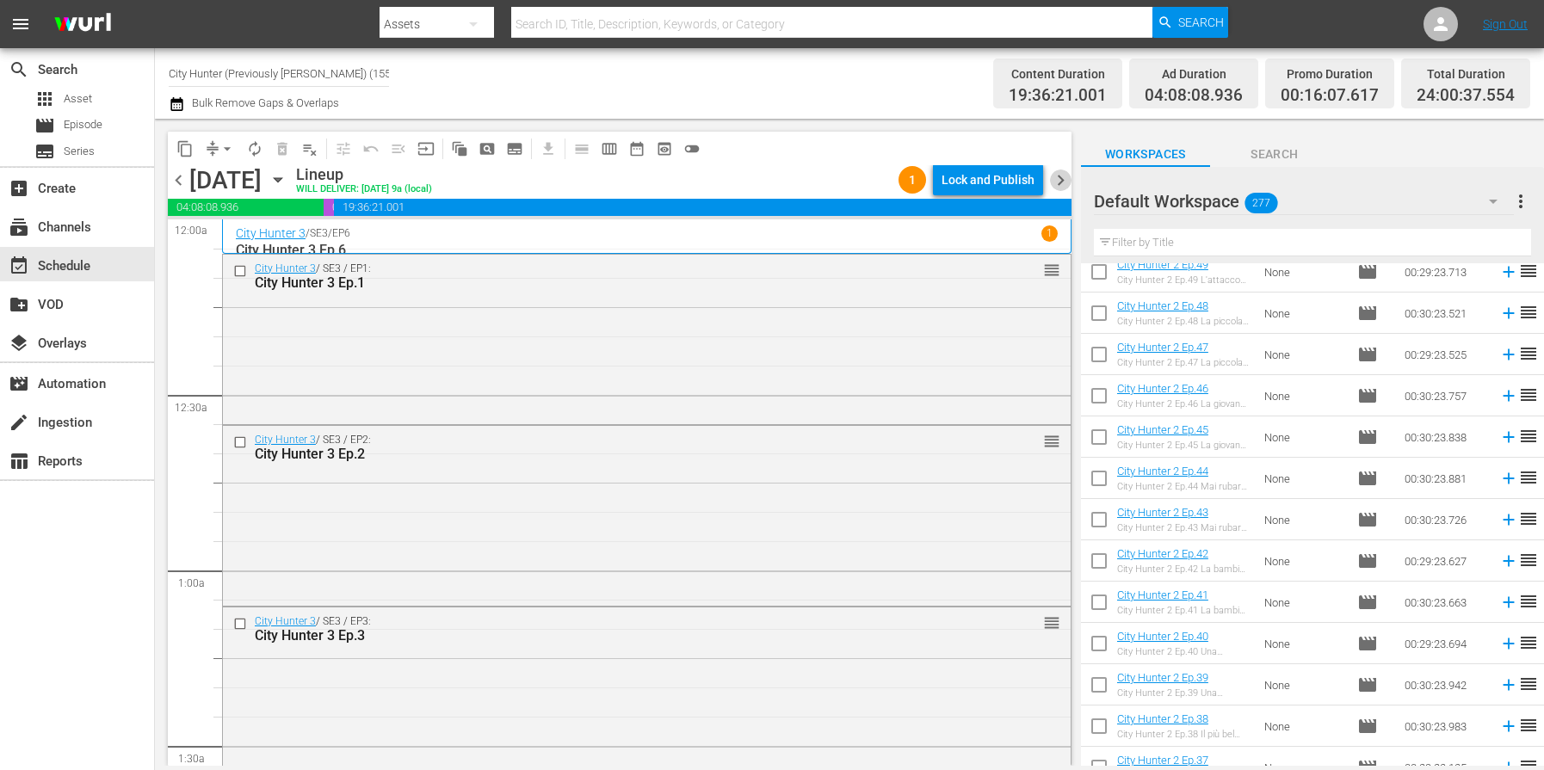
click at [1056, 188] on span "chevron_right" at bounding box center [1061, 181] width 22 height 22
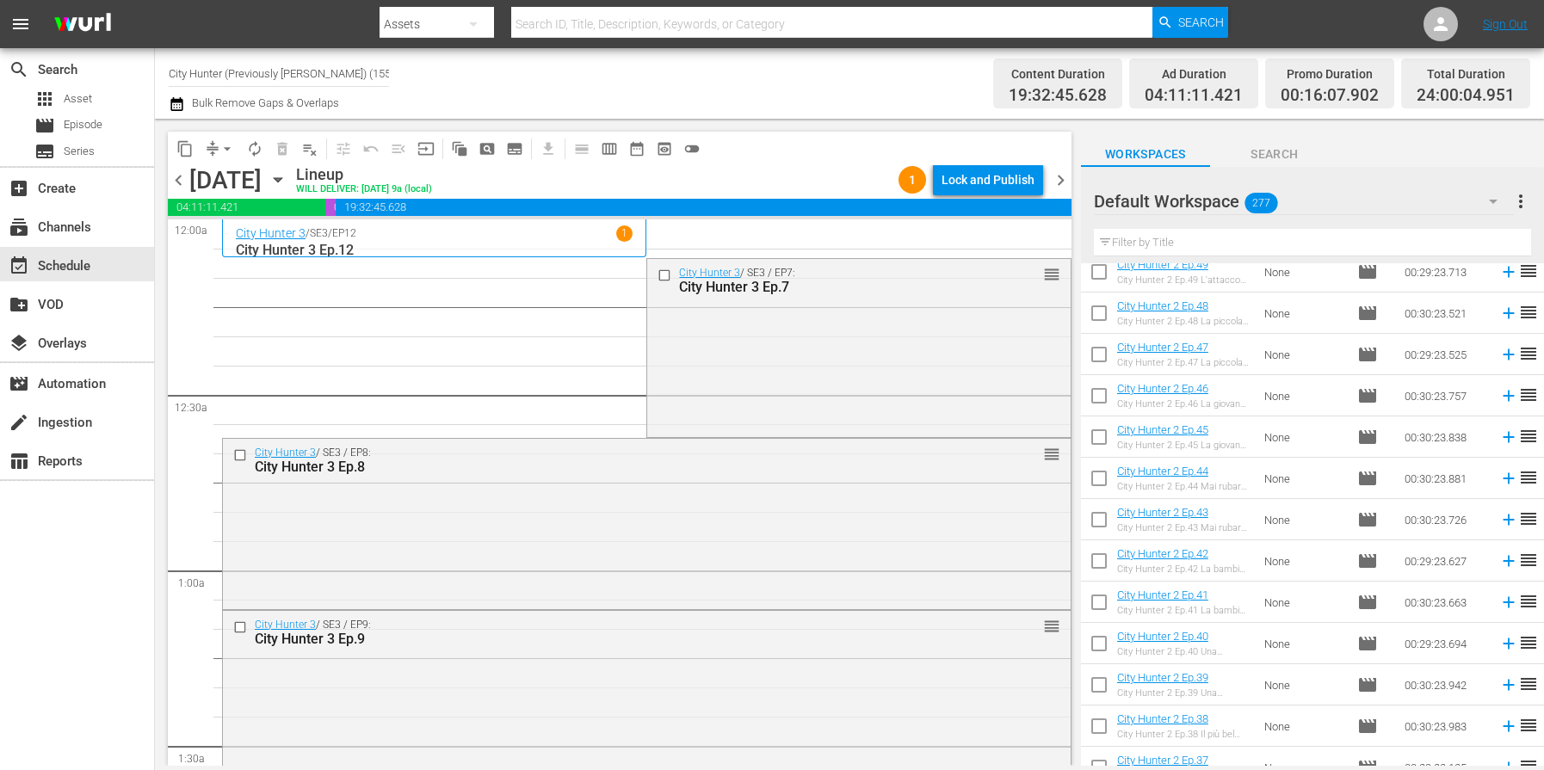
click at [228, 150] on span "arrow_drop_down" at bounding box center [227, 148] width 17 height 17
click at [264, 235] on li "Align to End of Previous Day" at bounding box center [228, 240] width 181 height 28
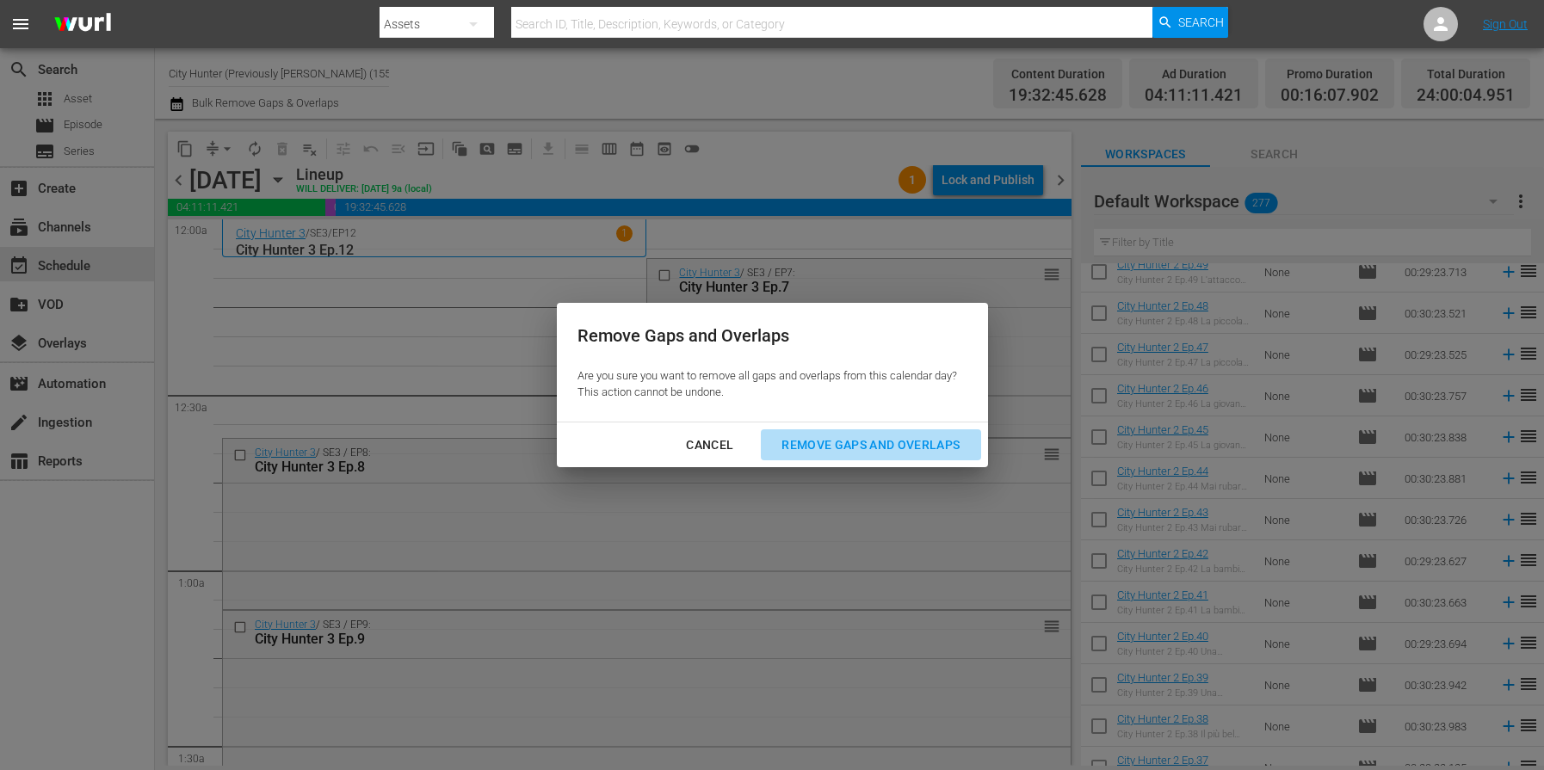
click at [810, 435] on div "Remove Gaps and Overlaps" at bounding box center [871, 446] width 206 height 22
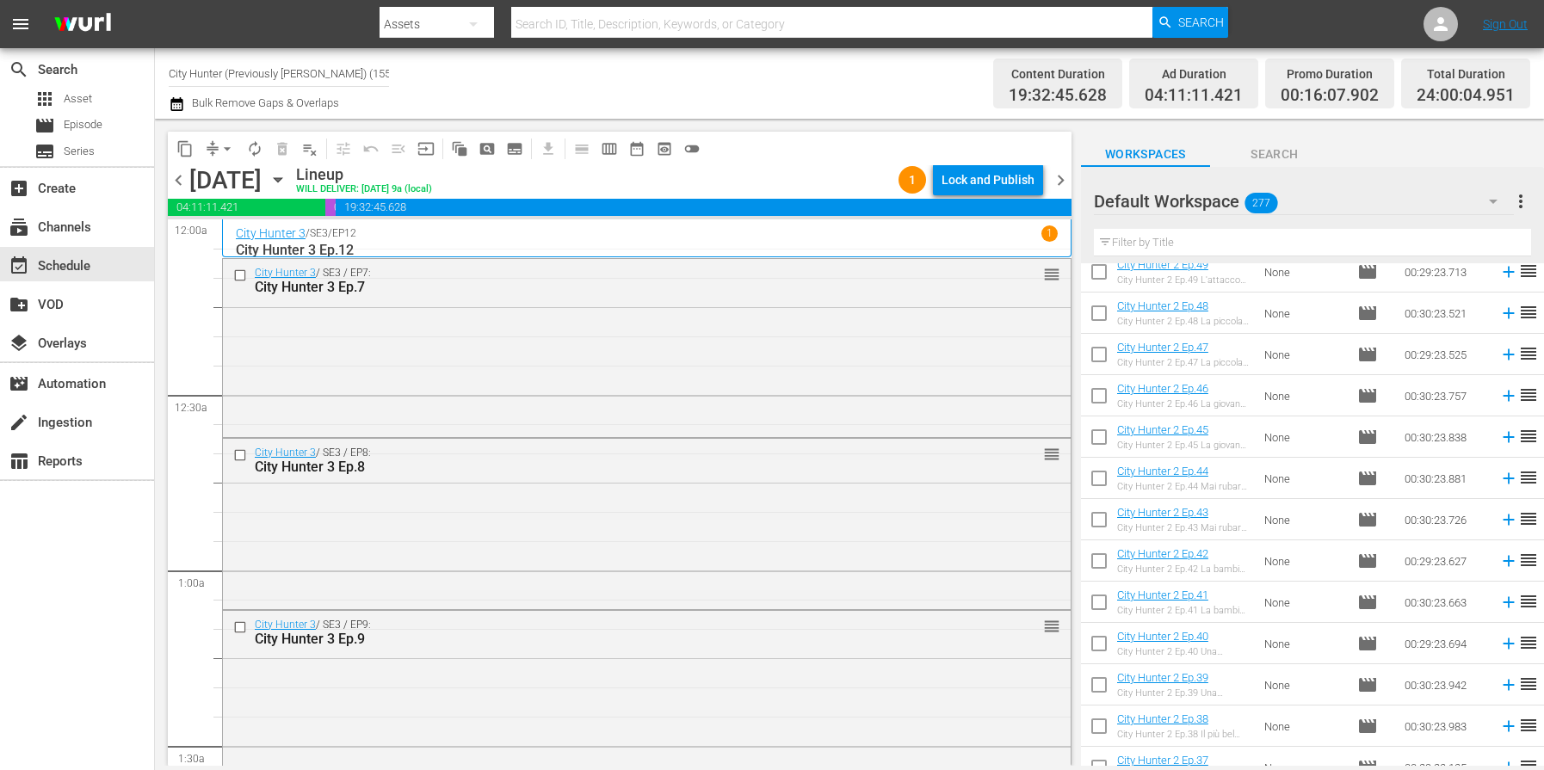
click at [1060, 183] on span "chevron_right" at bounding box center [1061, 181] width 22 height 22
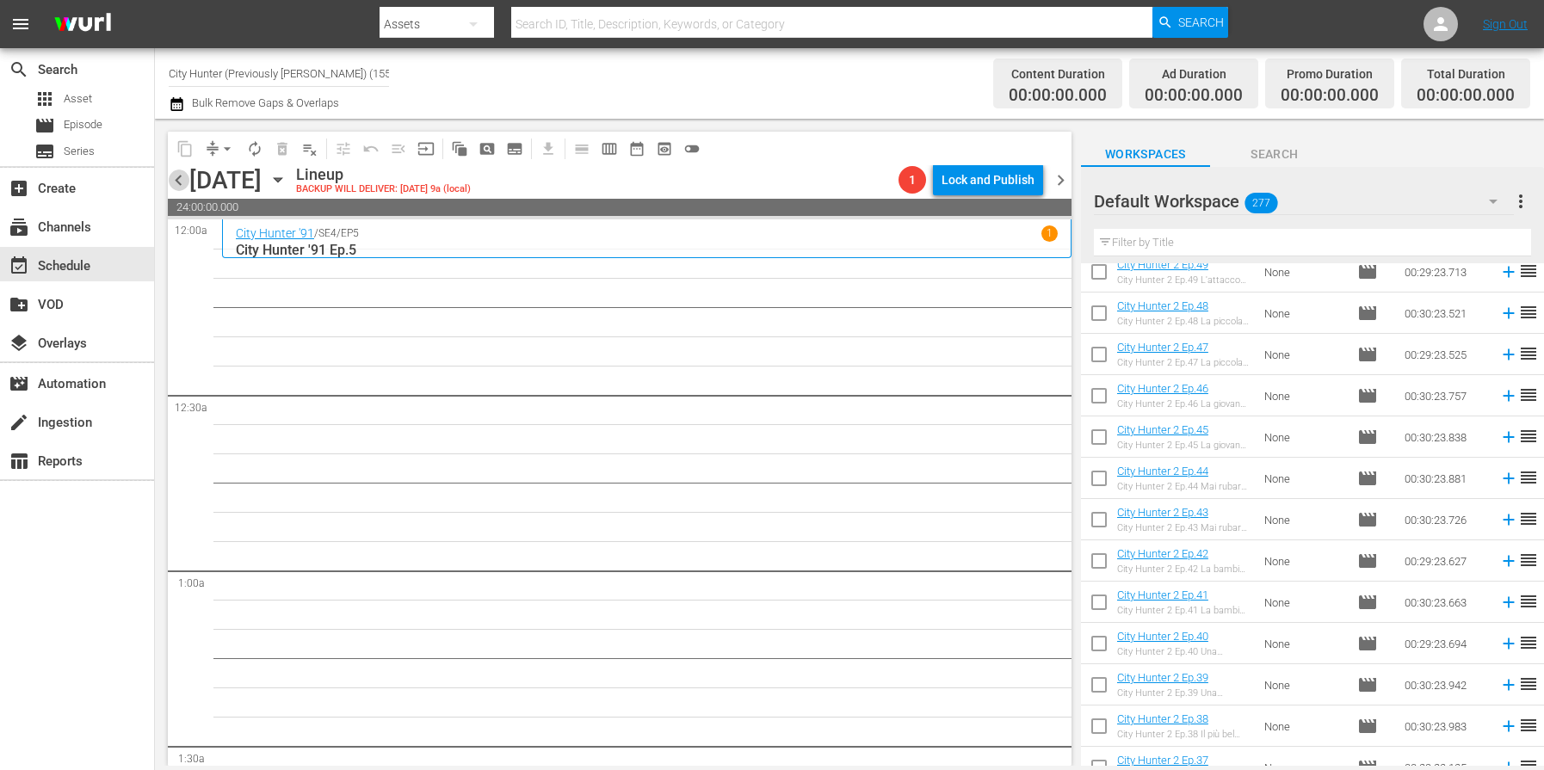
click at [185, 176] on span "chevron_left" at bounding box center [179, 181] width 22 height 22
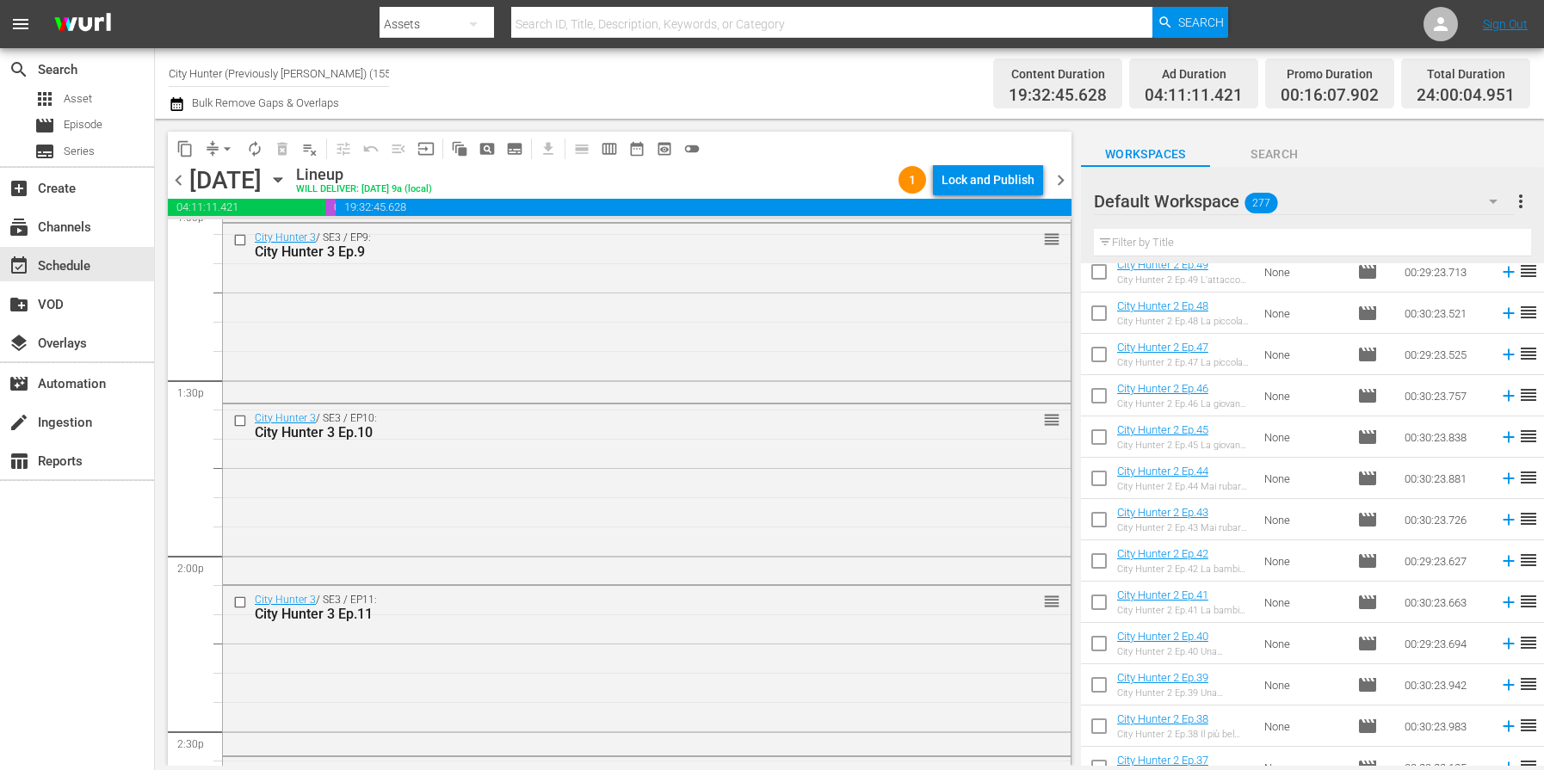
scroll to position [4591, 0]
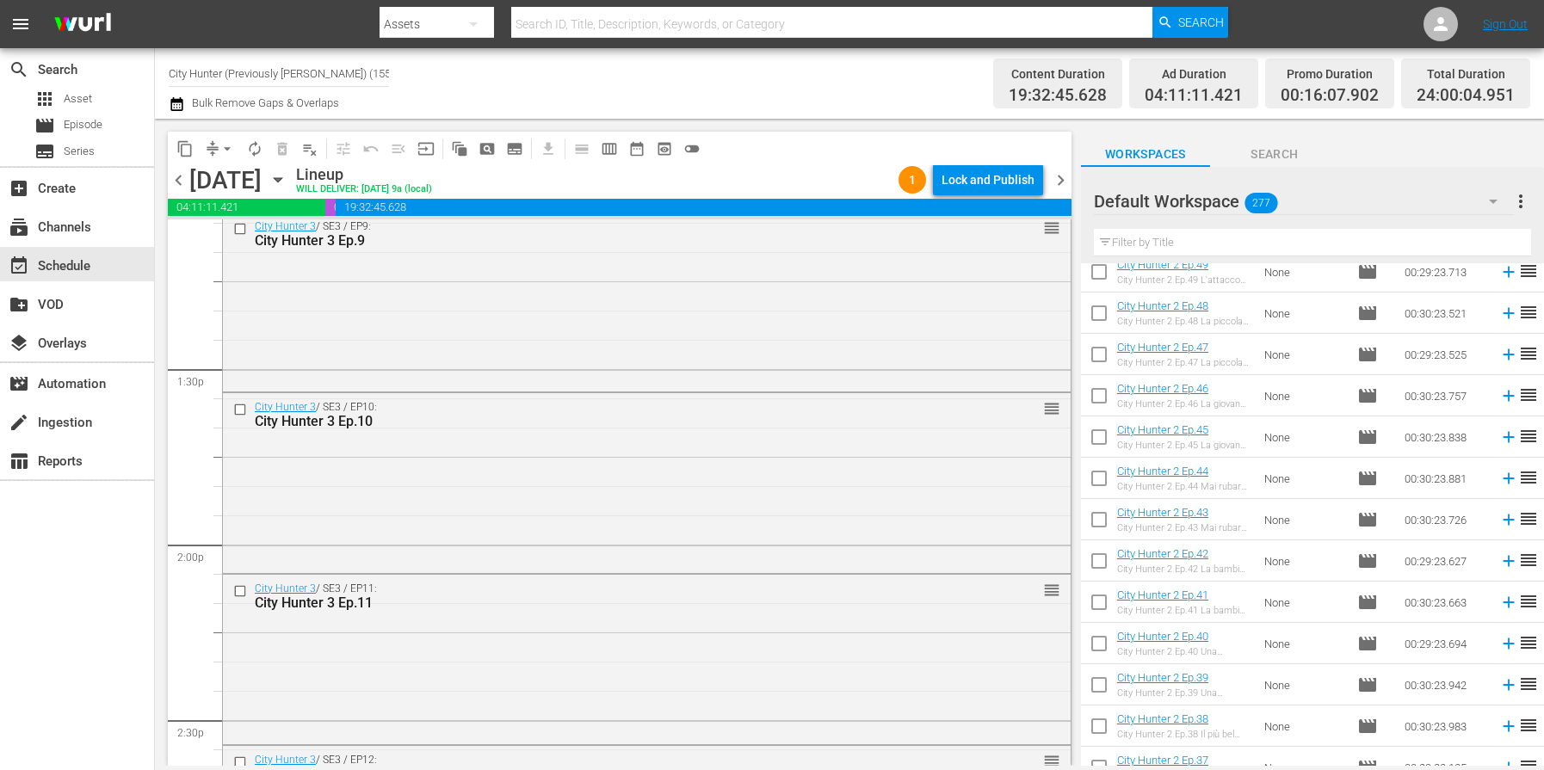
click at [180, 182] on span "chevron_left" at bounding box center [179, 181] width 22 height 22
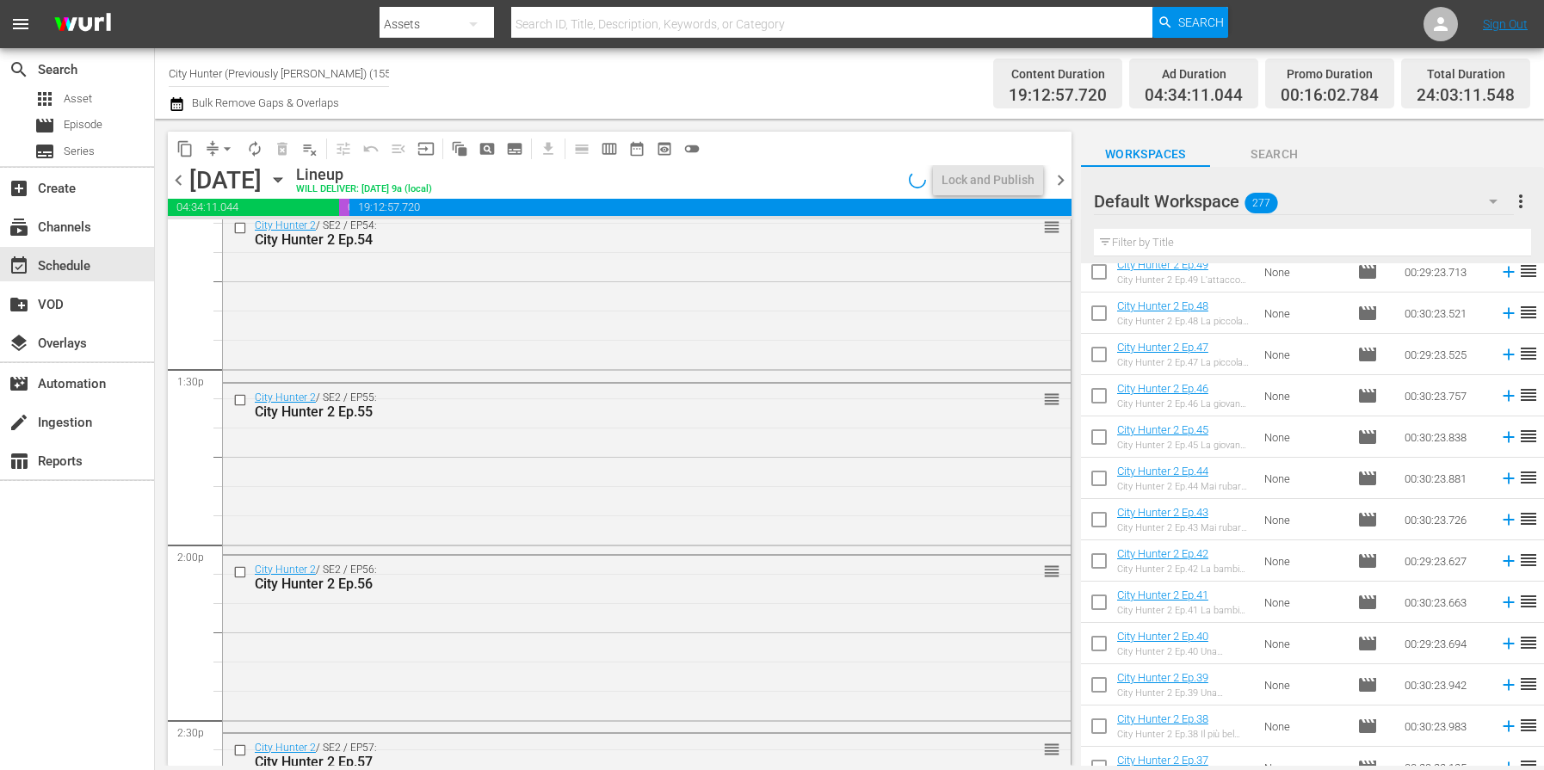
click at [180, 182] on span "chevron_left" at bounding box center [179, 181] width 22 height 22
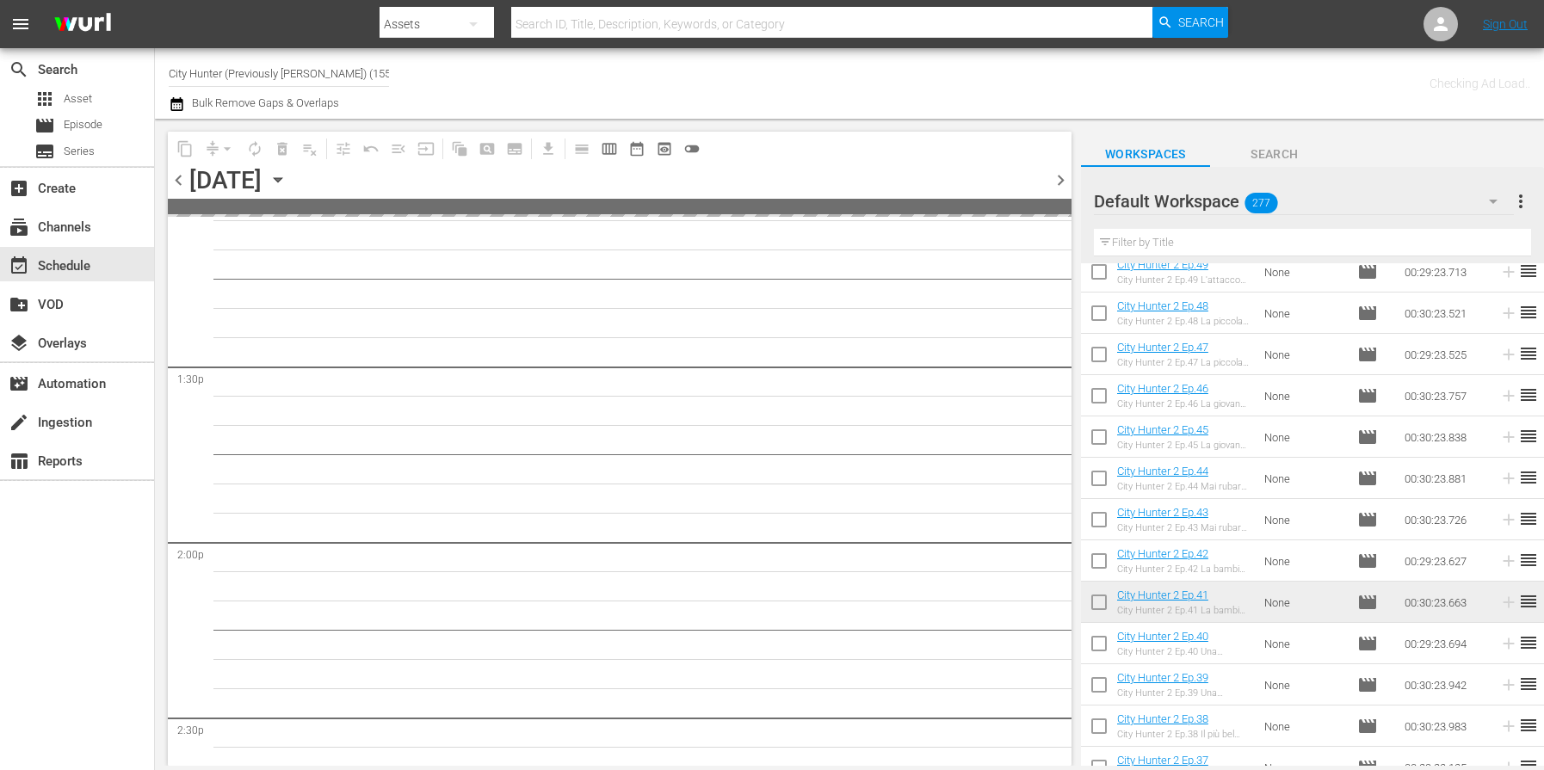
scroll to position [4591, 0]
click at [180, 182] on span "chevron_left" at bounding box center [179, 181] width 22 height 22
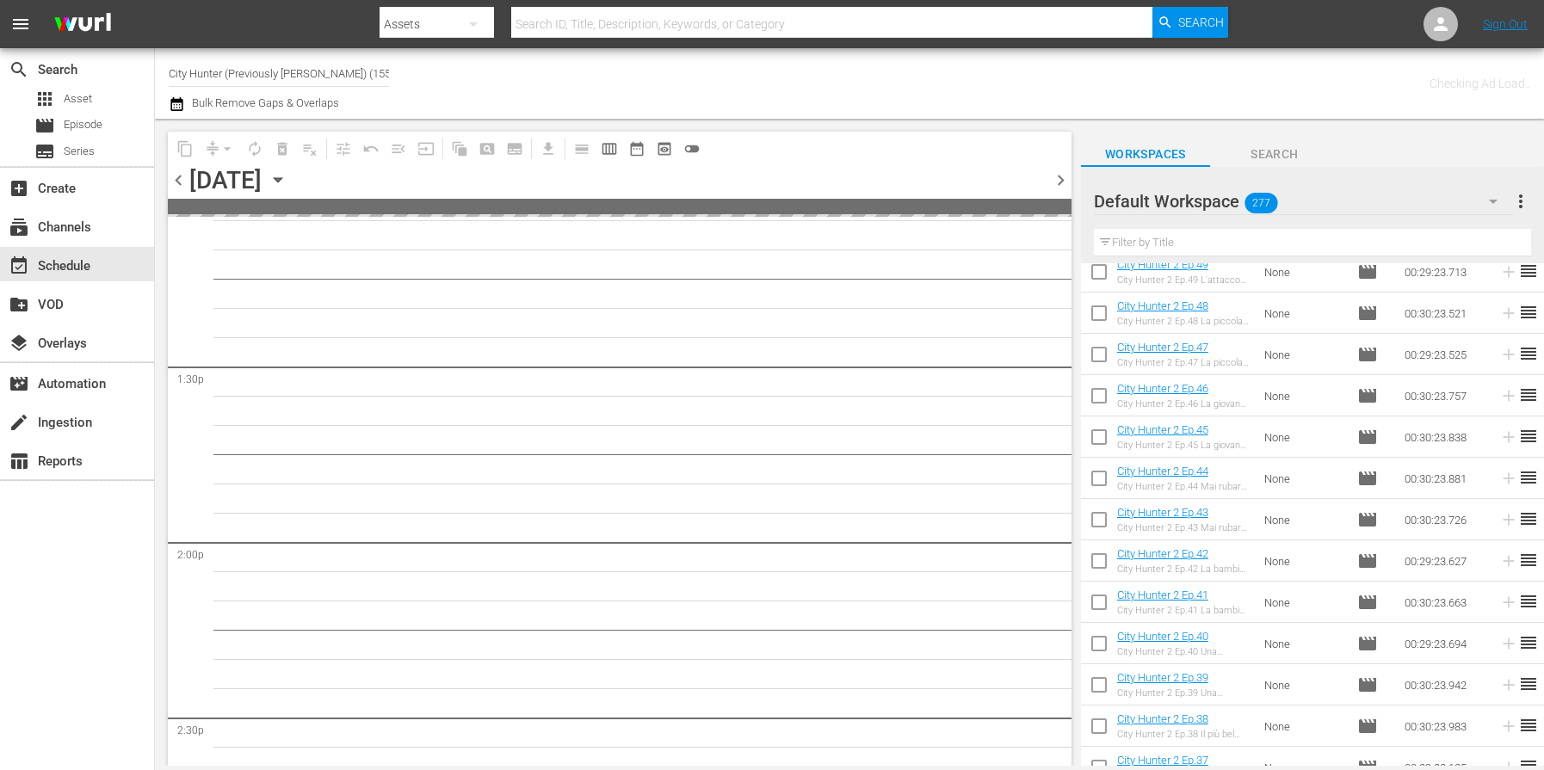
click at [180, 182] on span "chevron_left" at bounding box center [179, 181] width 22 height 22
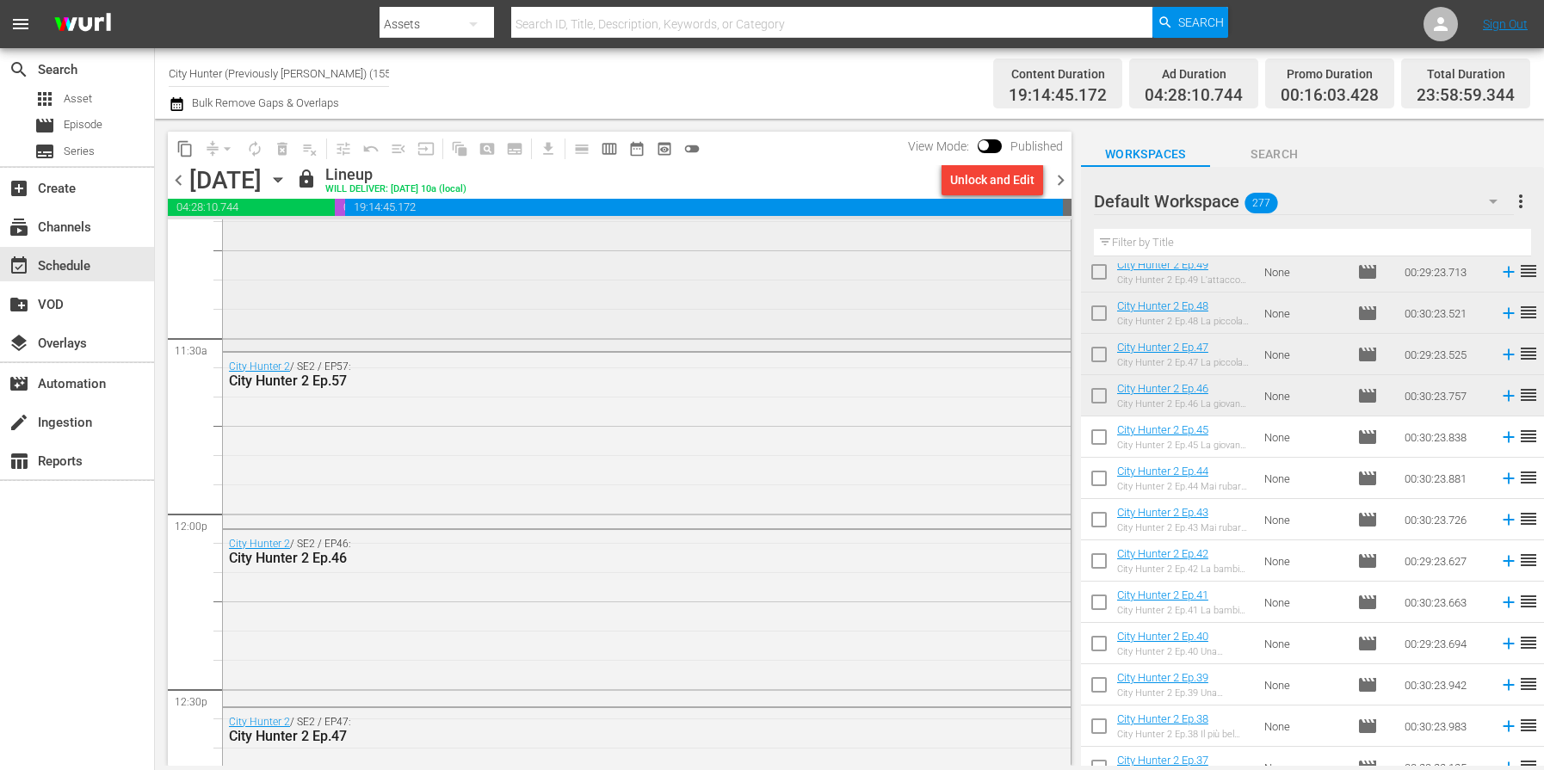
scroll to position [3918, 0]
click at [1062, 186] on span "chevron_right" at bounding box center [1061, 181] width 22 height 22
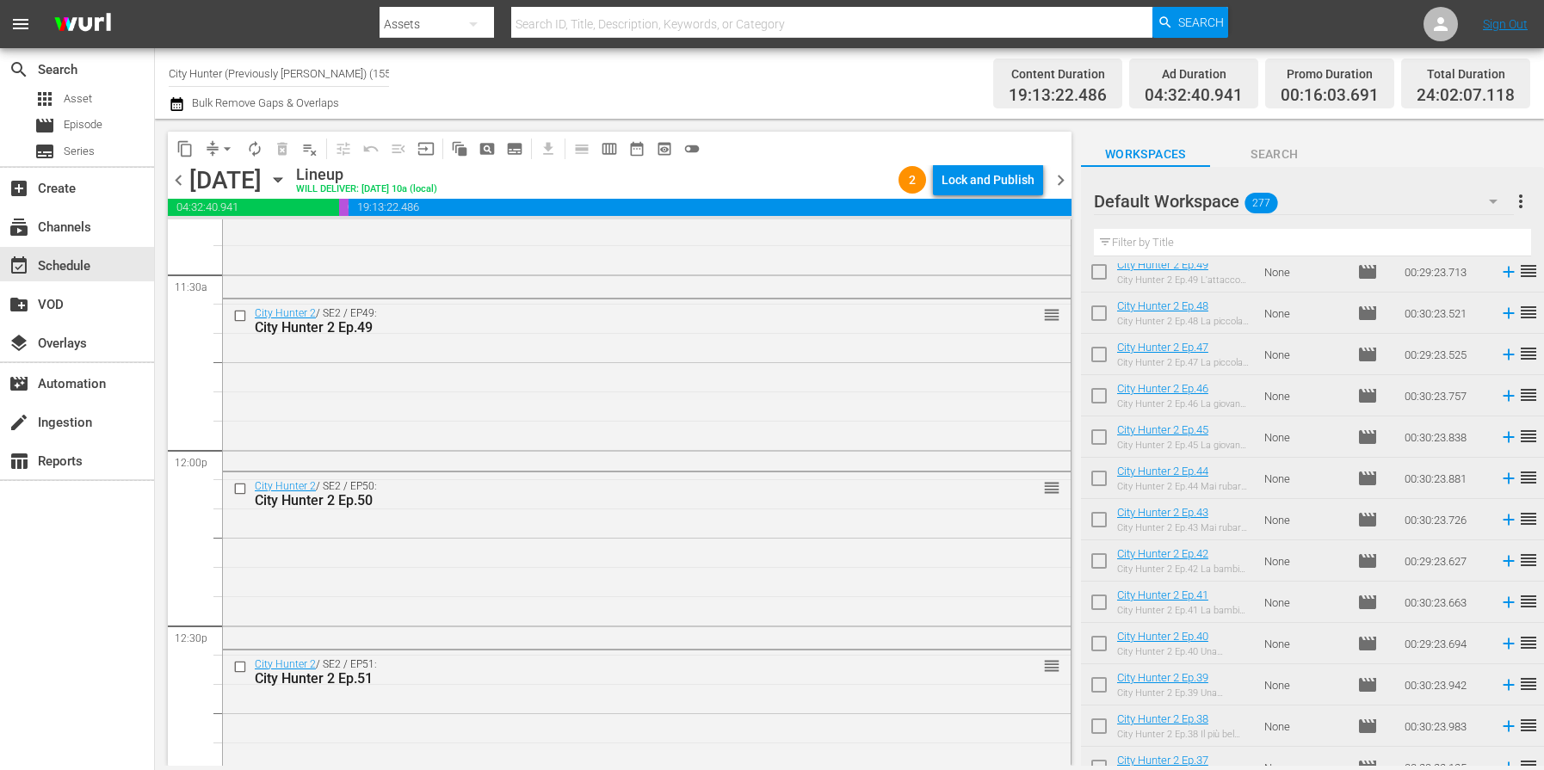
scroll to position [3984, 0]
click at [1062, 175] on span "chevron_right" at bounding box center [1061, 181] width 22 height 22
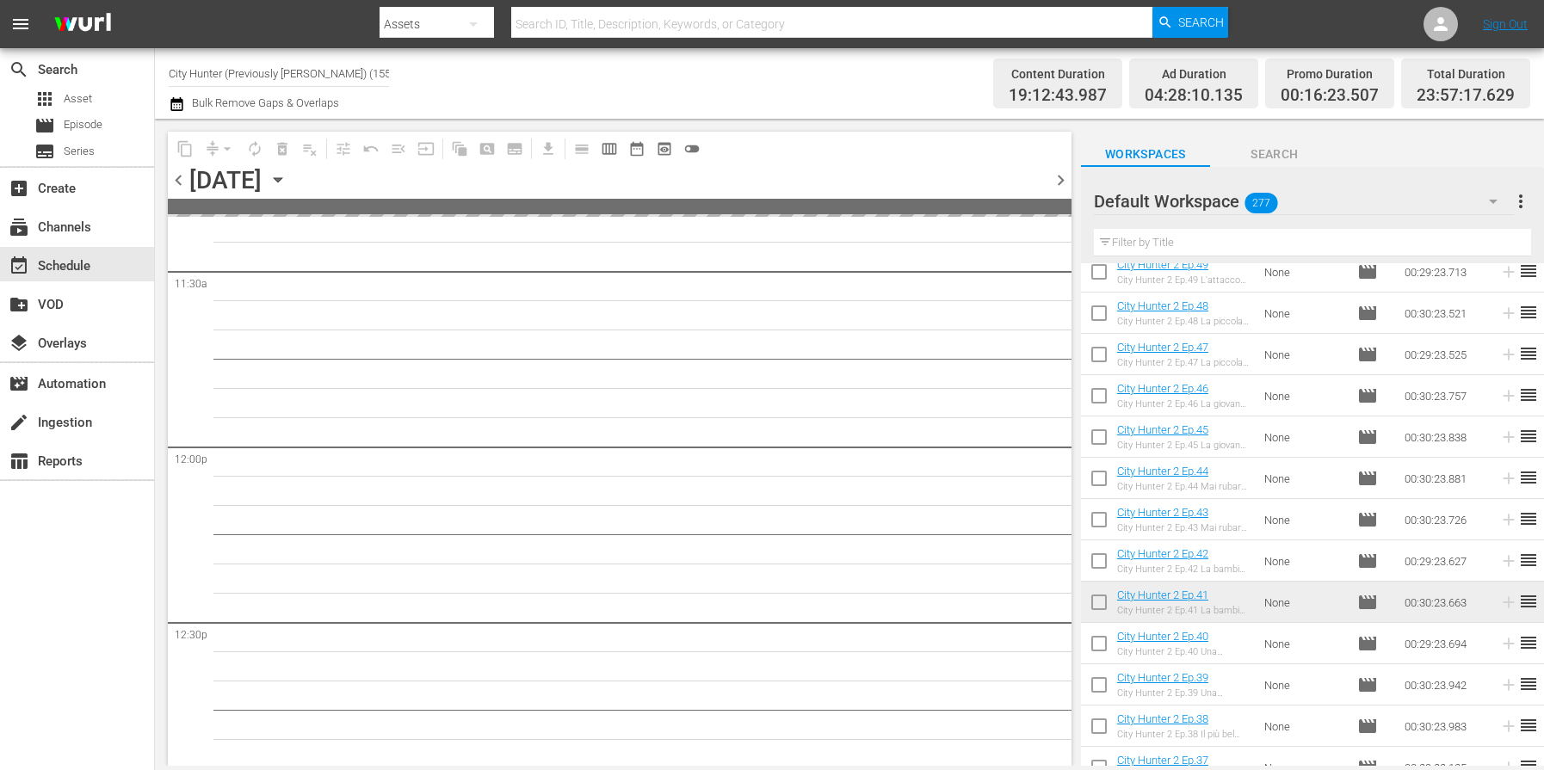
scroll to position [4598, 0]
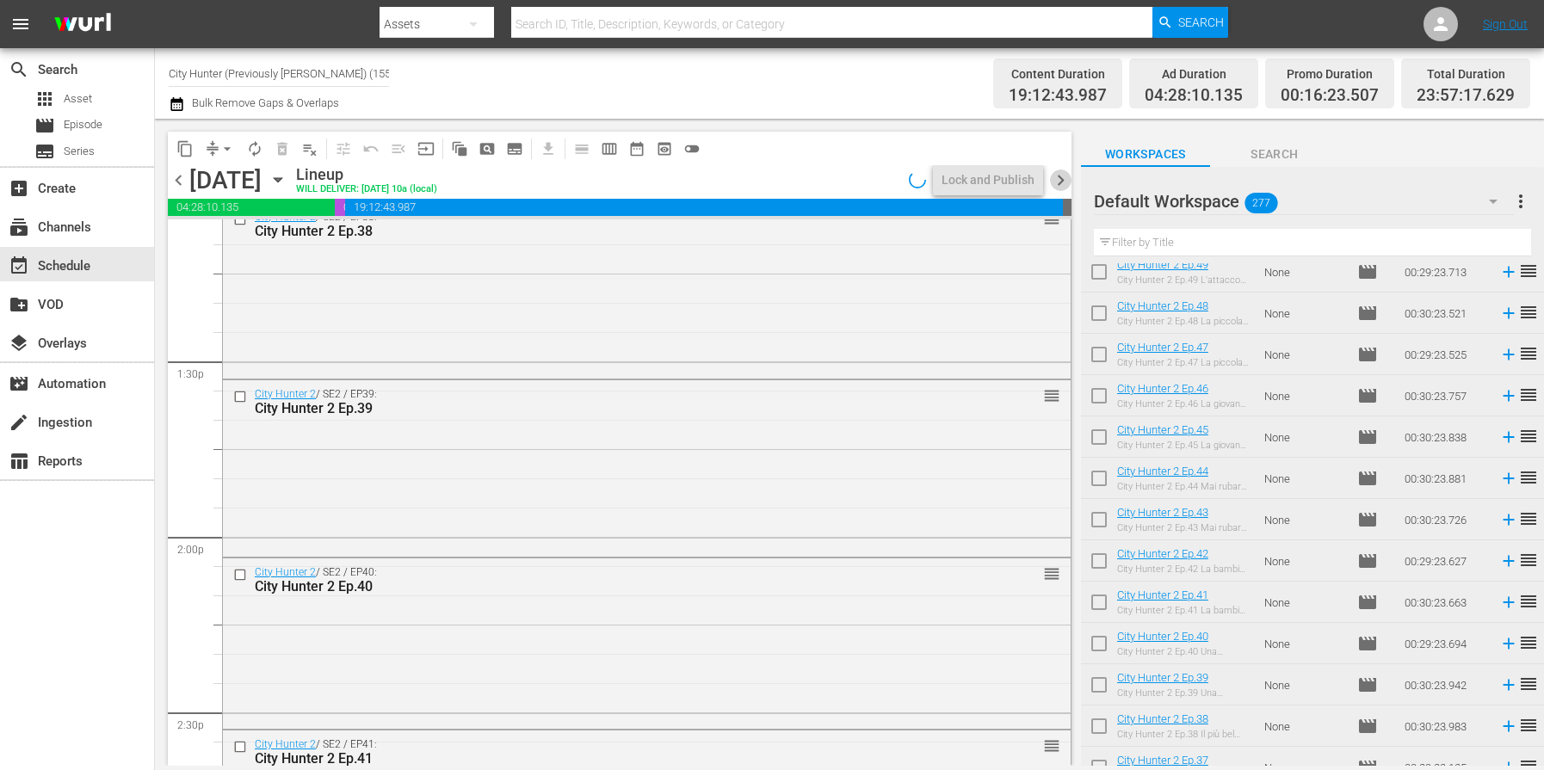
click at [1060, 177] on span "chevron_right" at bounding box center [1061, 181] width 22 height 22
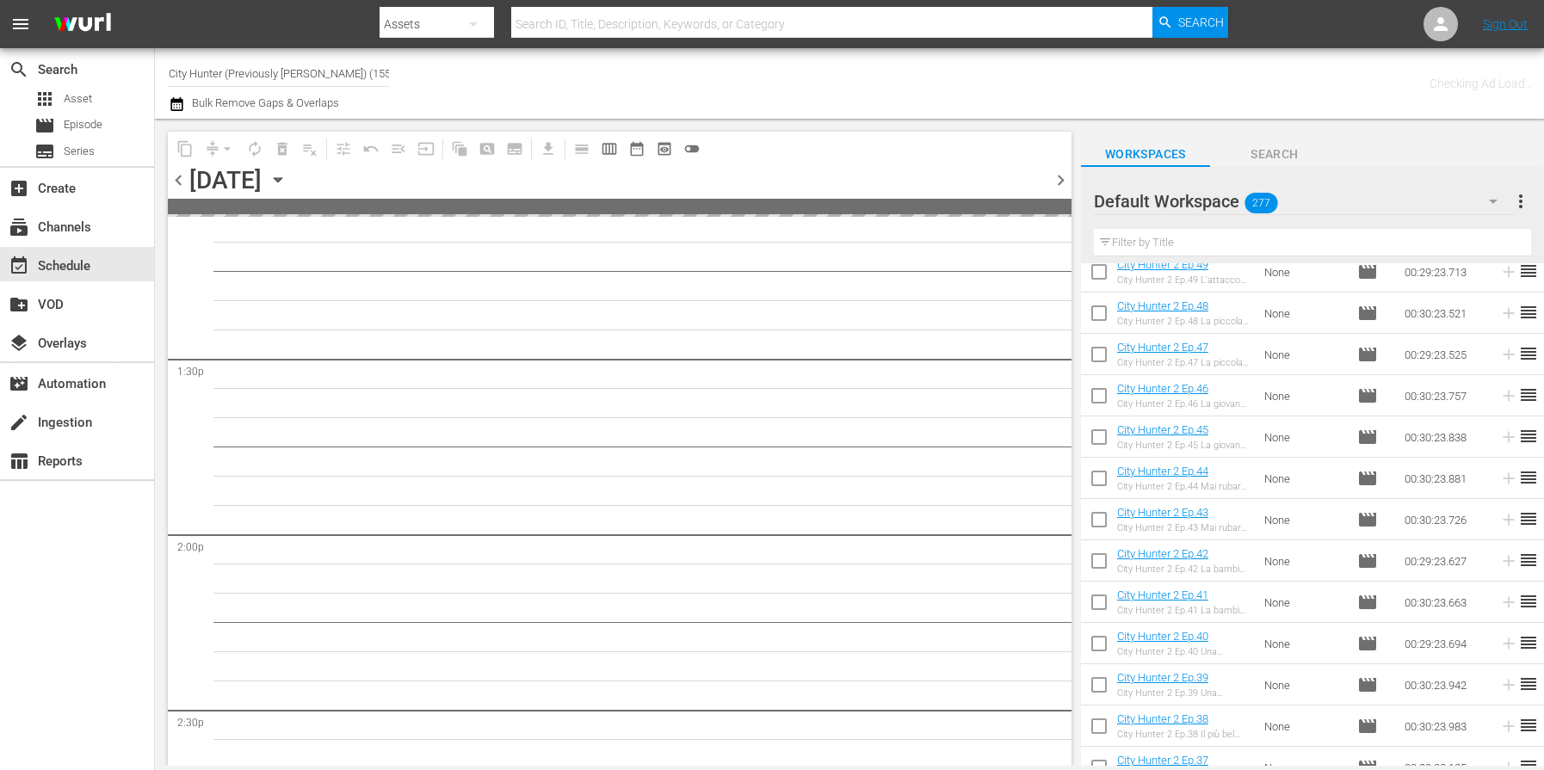
scroll to position [4598, 0]
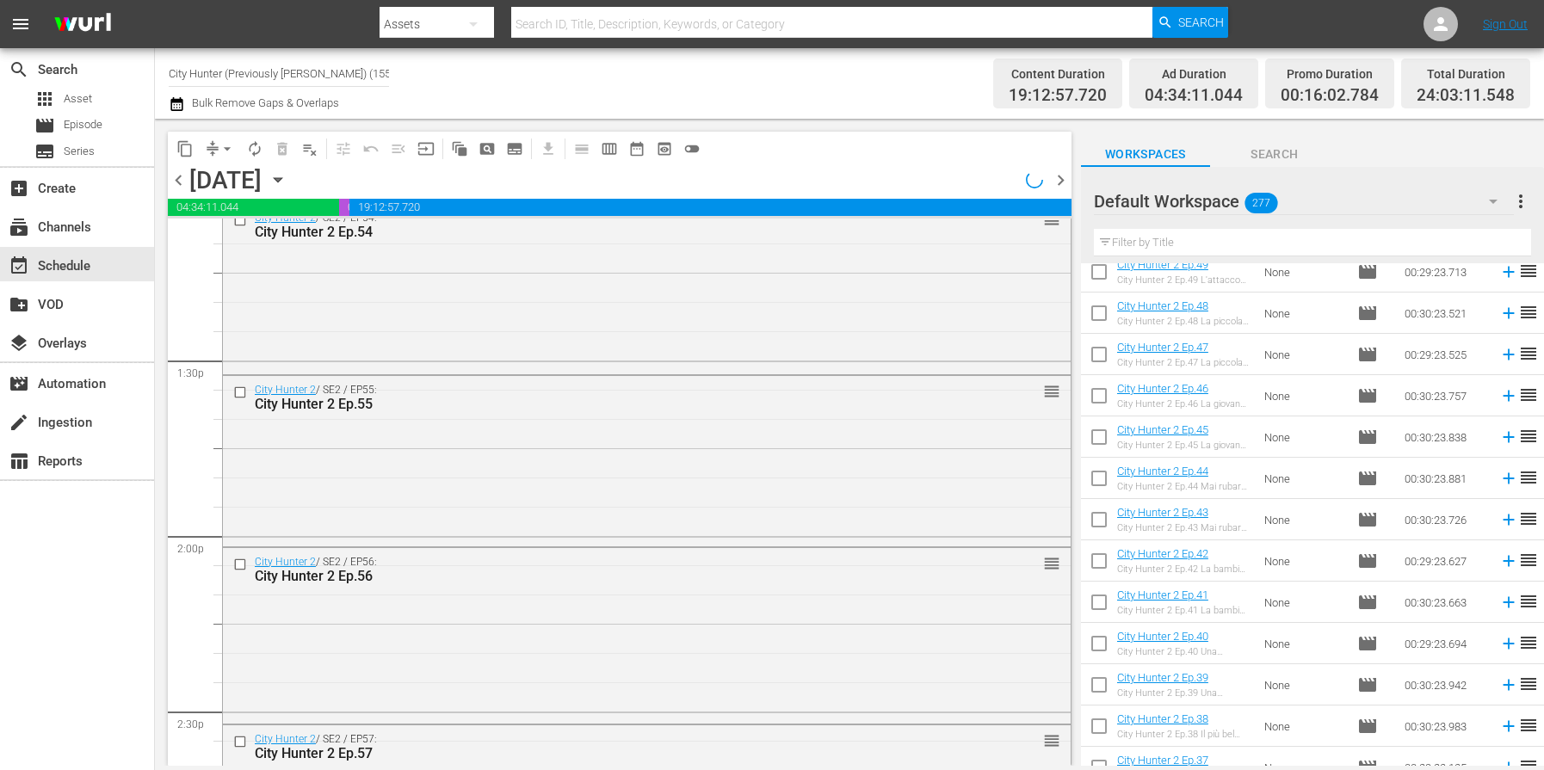
click at [1060, 177] on span "chevron_right" at bounding box center [1061, 181] width 22 height 22
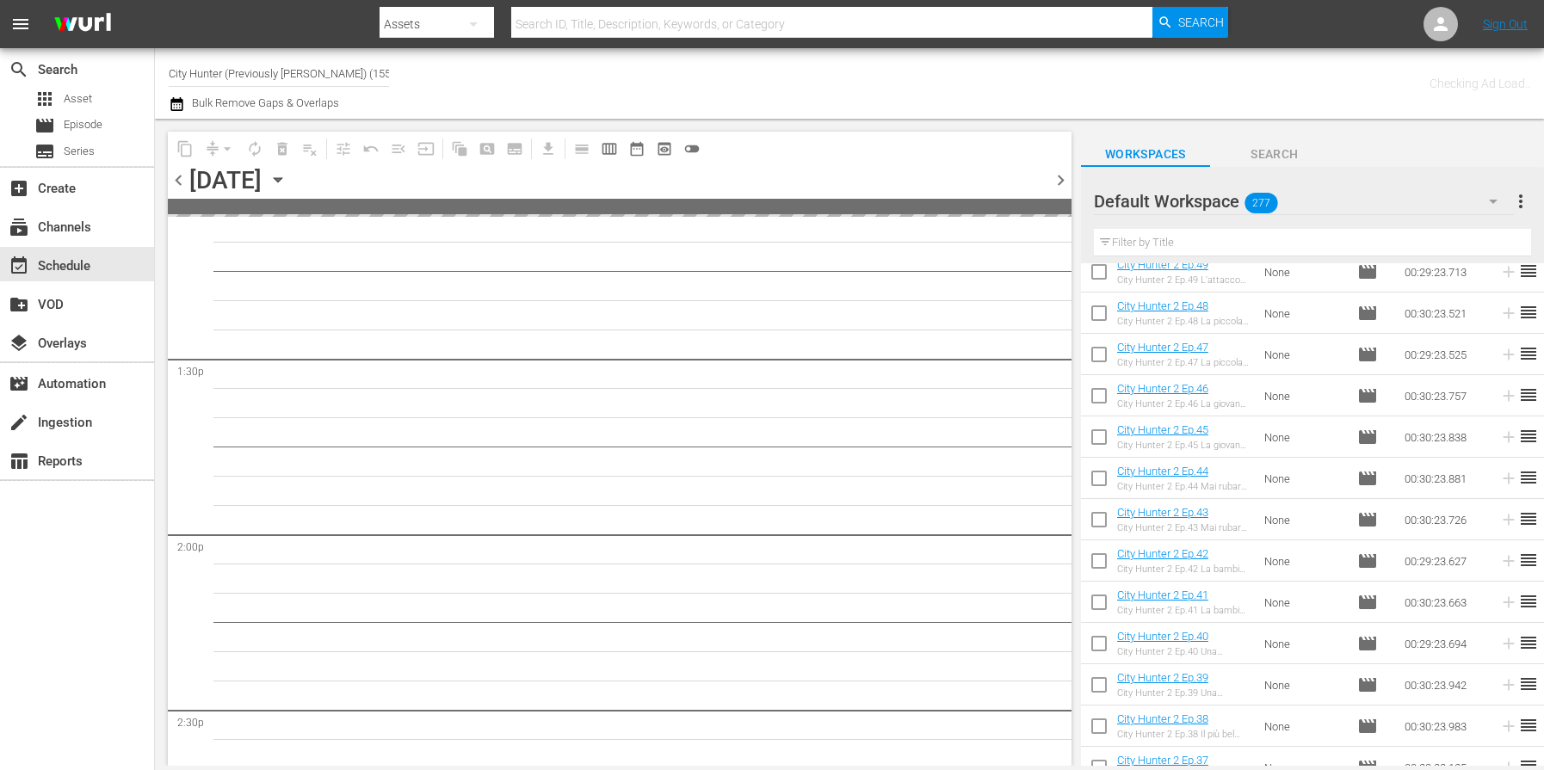
scroll to position [4598, 0]
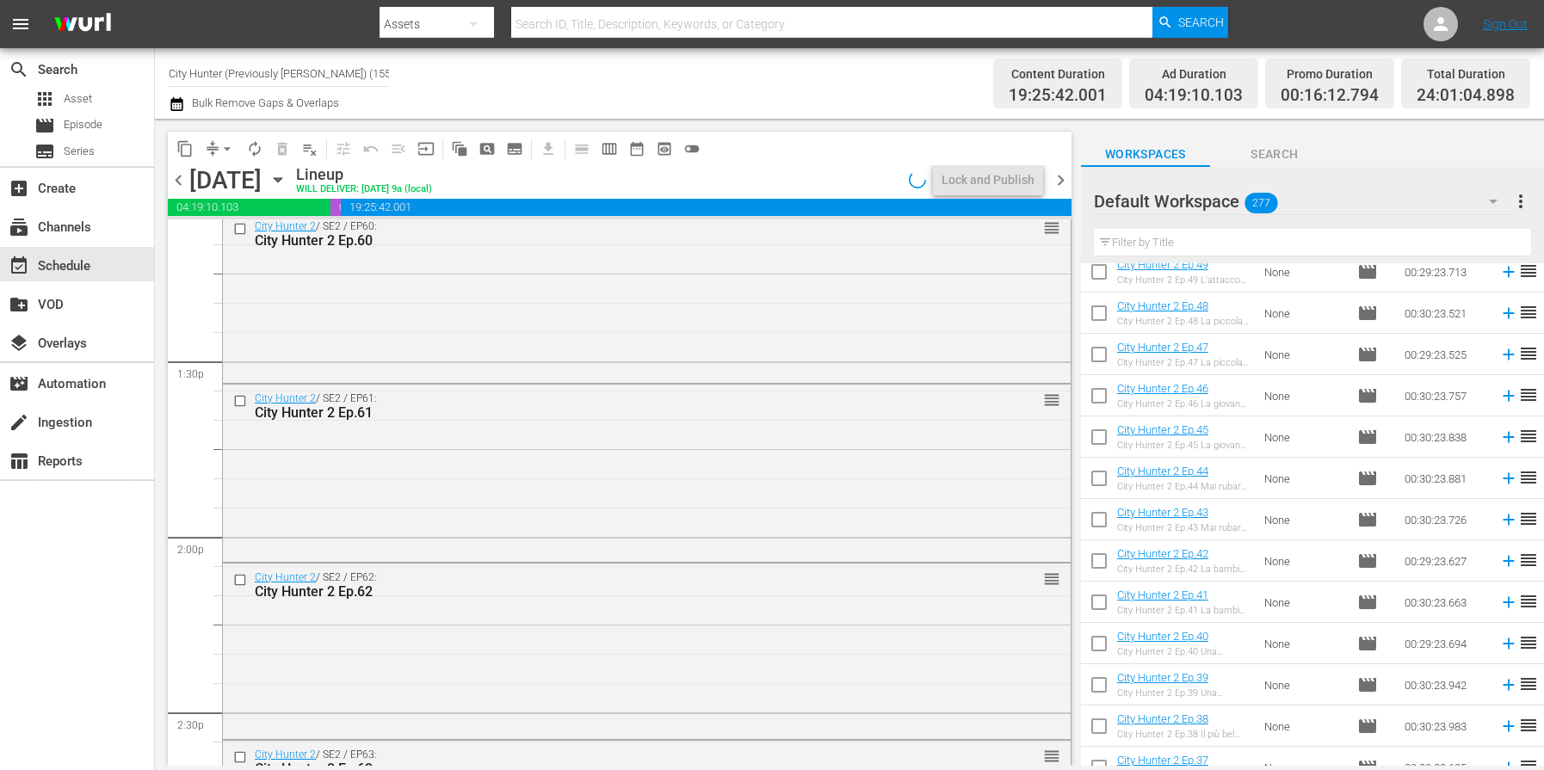
click at [1060, 177] on span "chevron_right" at bounding box center [1061, 181] width 22 height 22
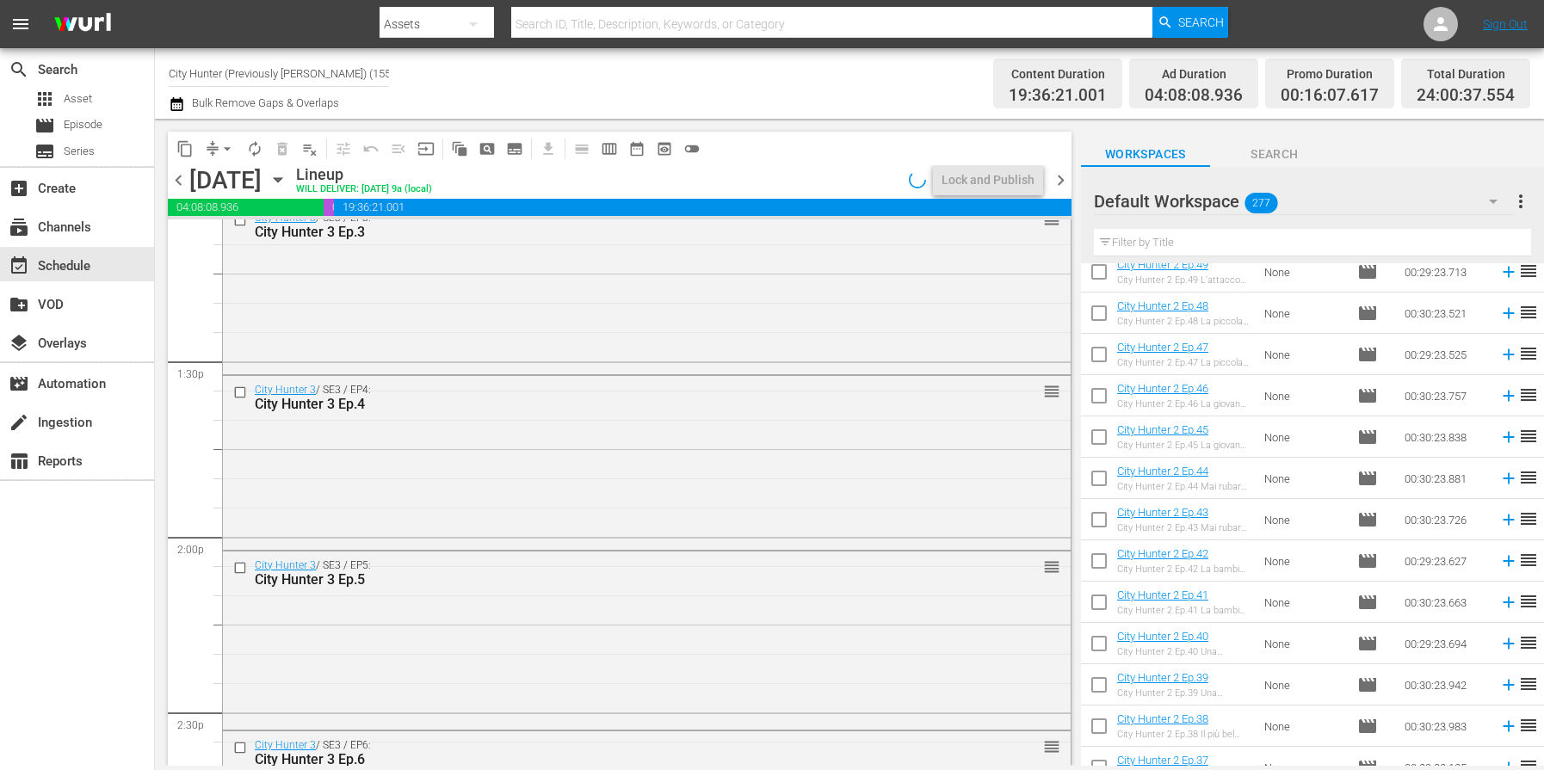
click at [1060, 177] on span "chevron_right" at bounding box center [1061, 181] width 22 height 22
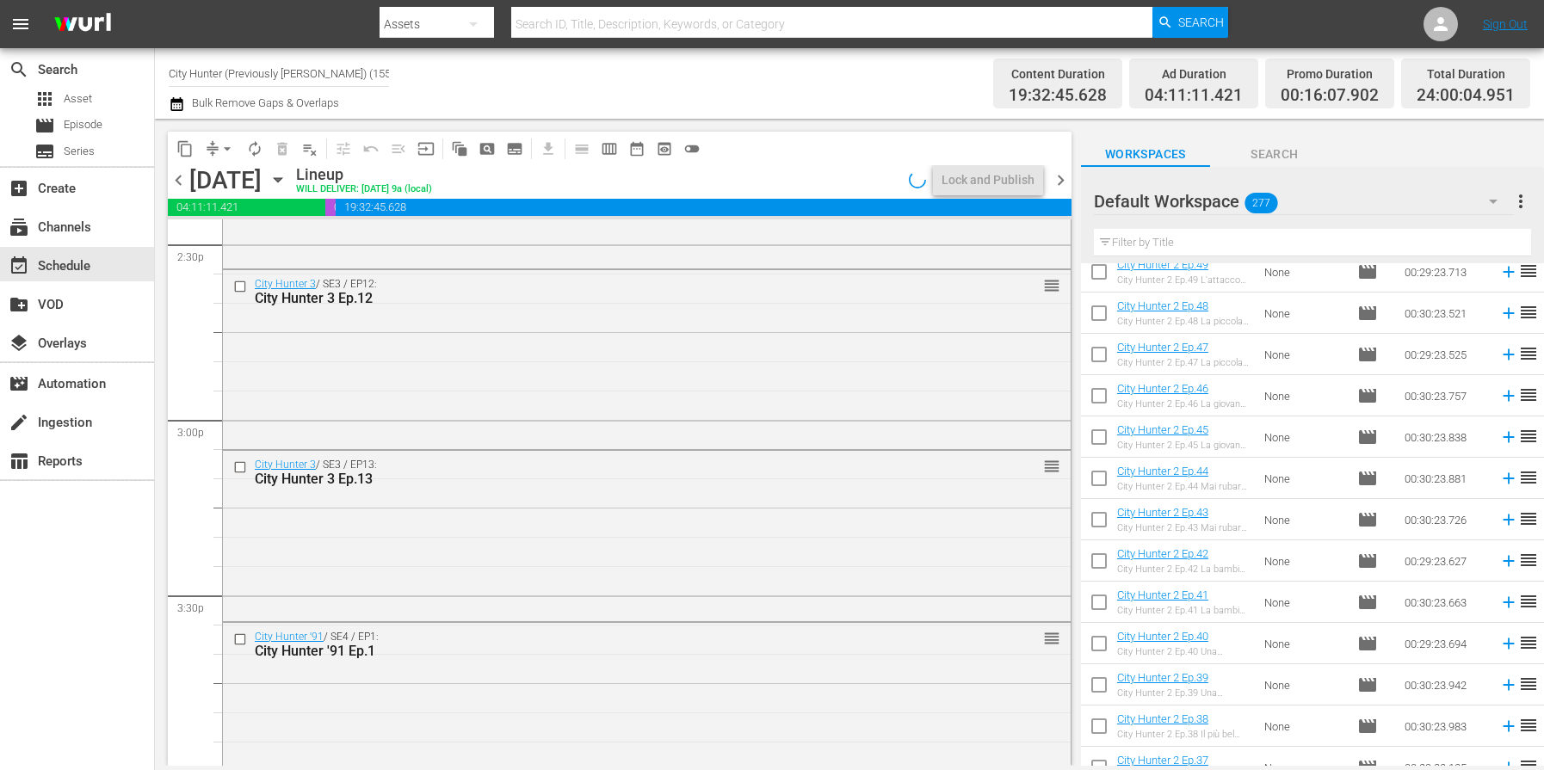
scroll to position [4306, 0]
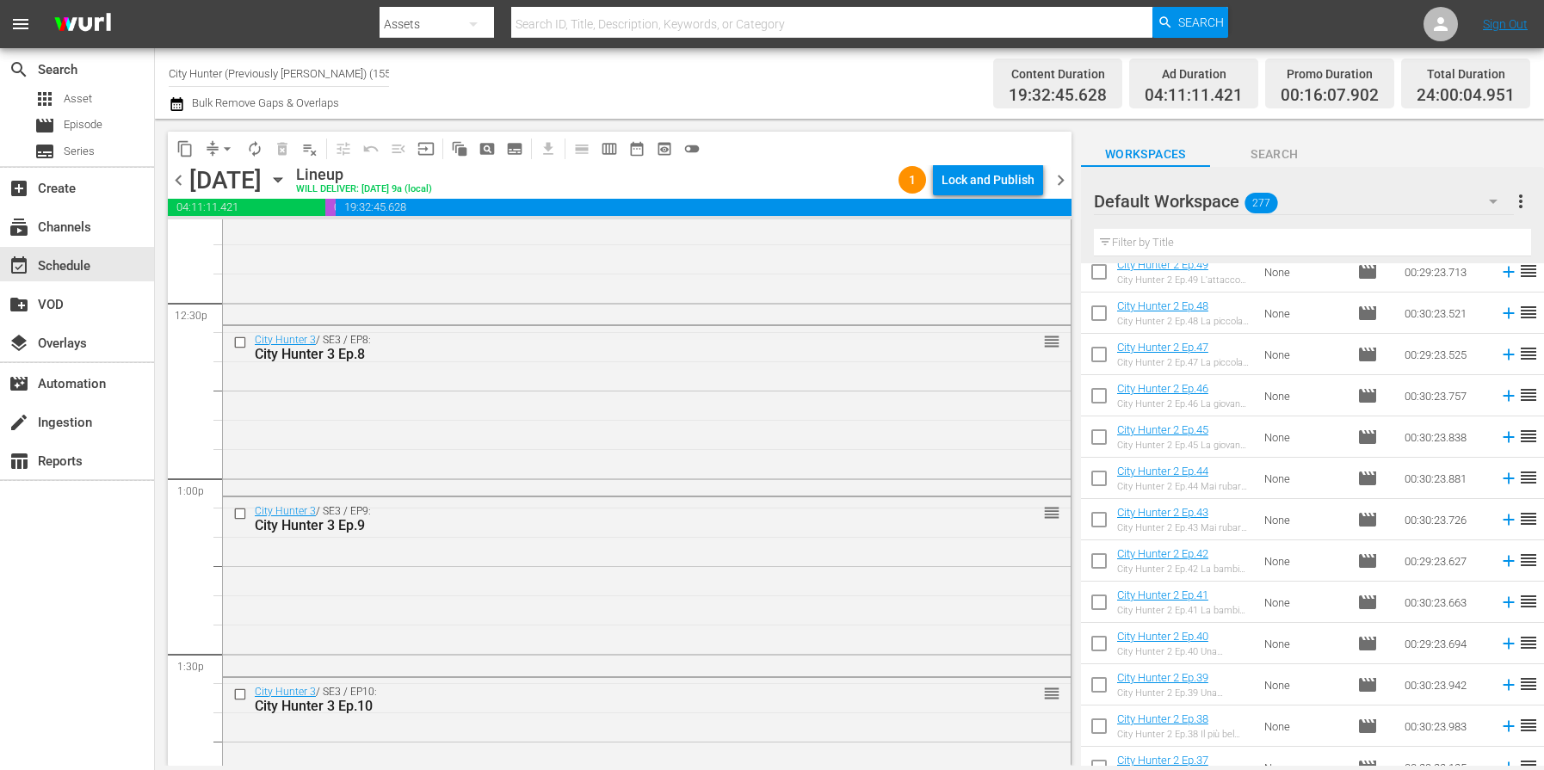
click at [1060, 178] on span "chevron_right" at bounding box center [1061, 181] width 22 height 22
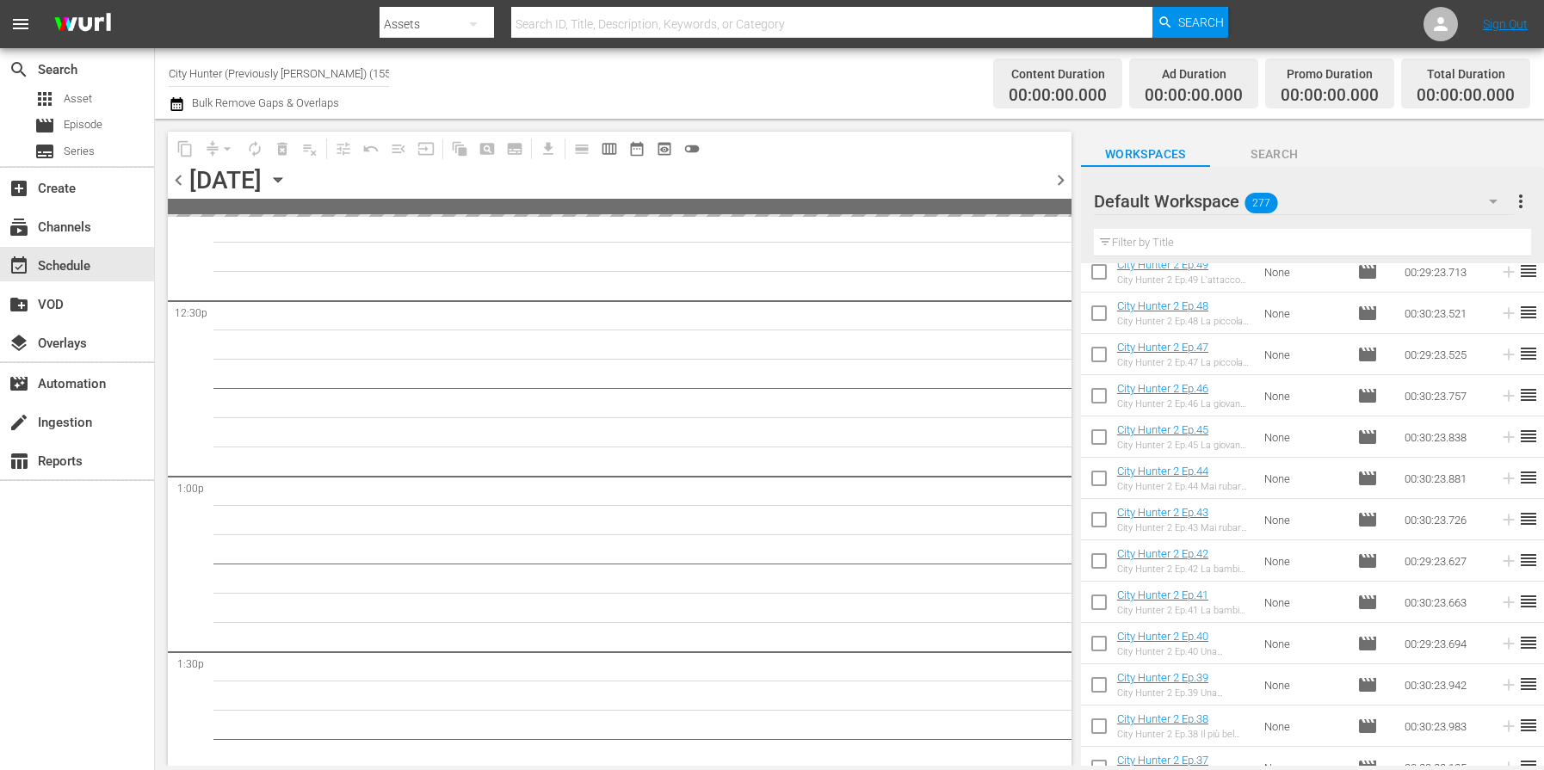
scroll to position [5066, 0]
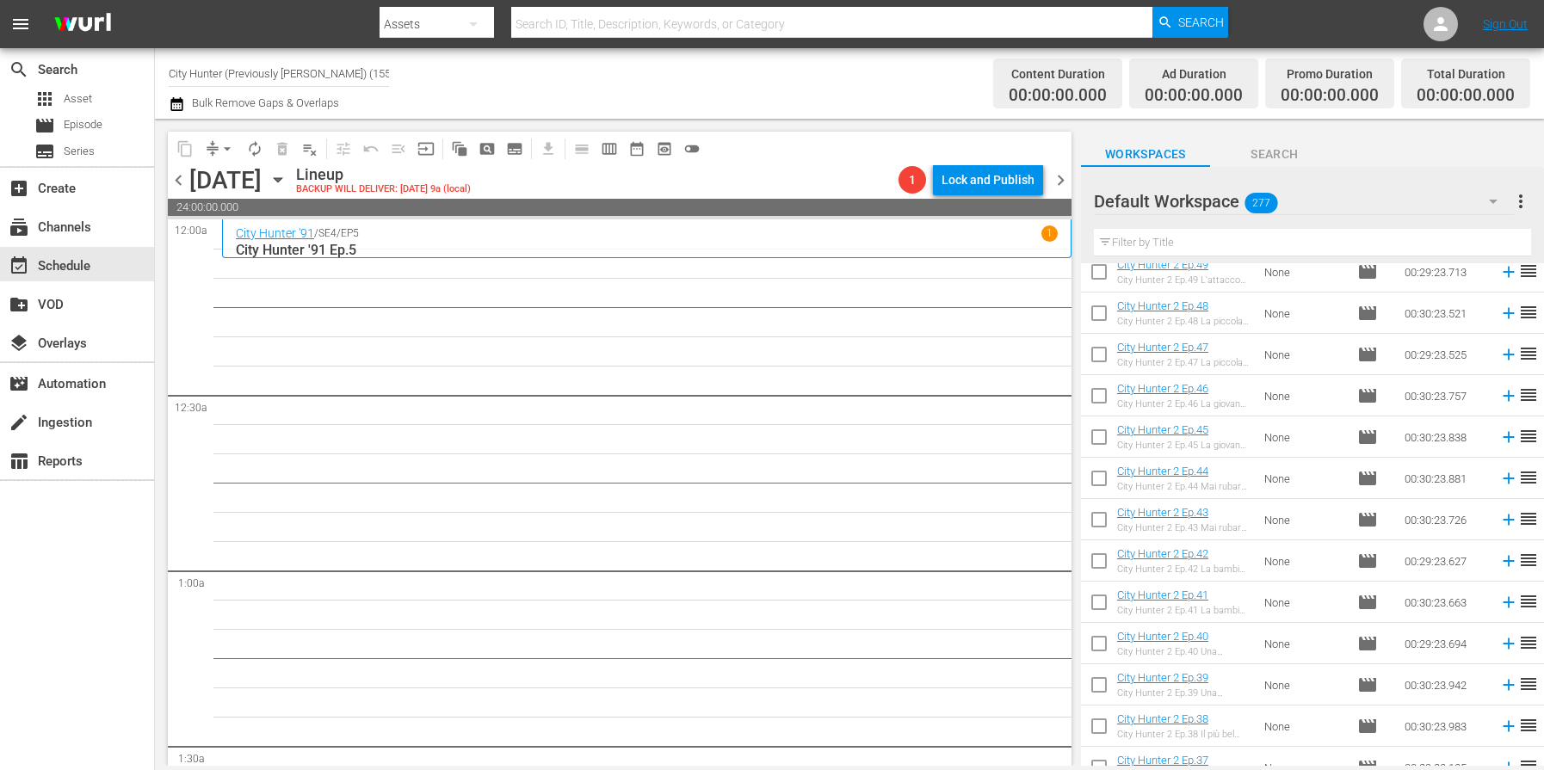
click at [181, 182] on span "chevron_left" at bounding box center [179, 181] width 22 height 22
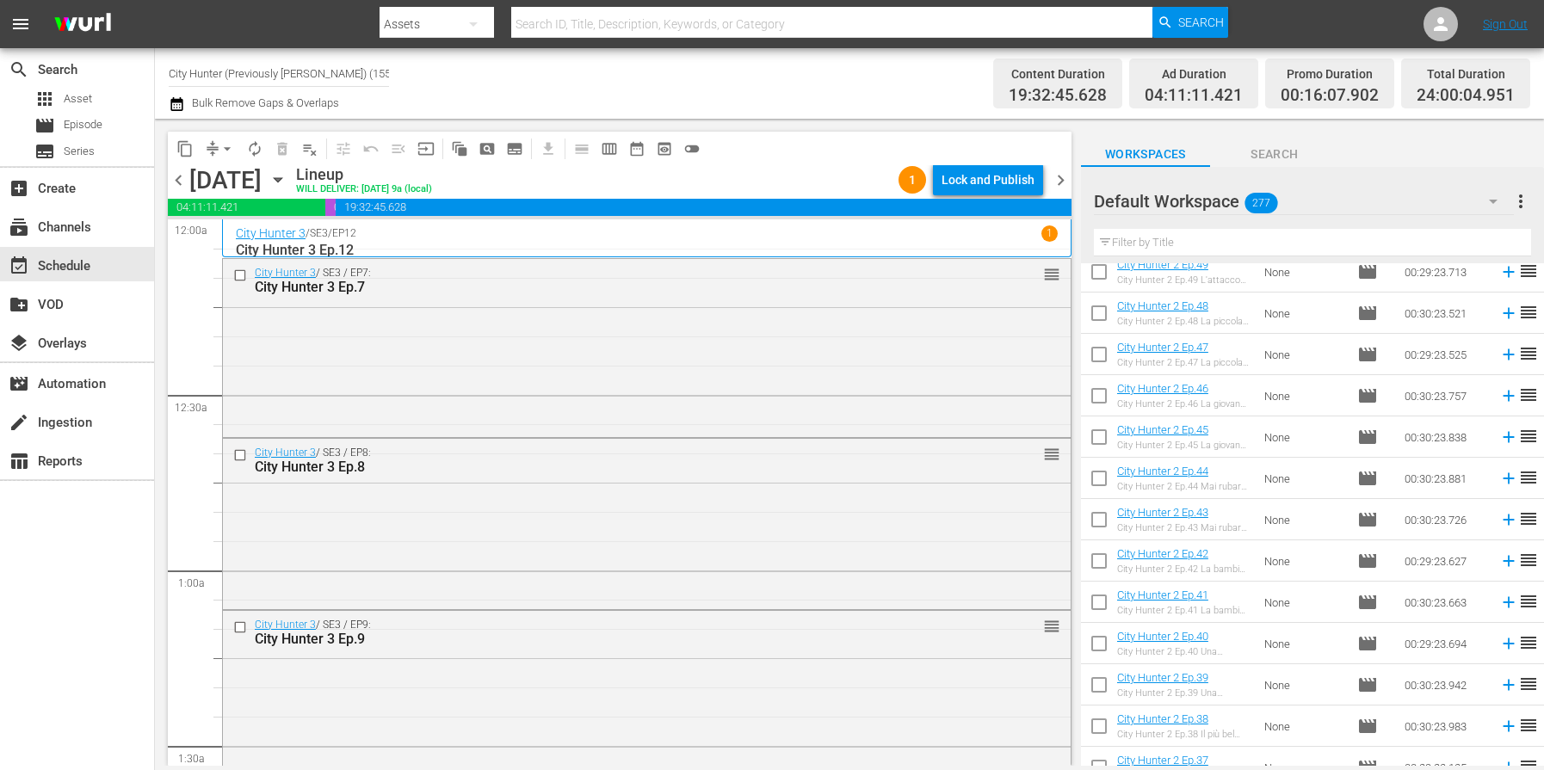
click at [181, 182] on span "chevron_left" at bounding box center [179, 181] width 22 height 22
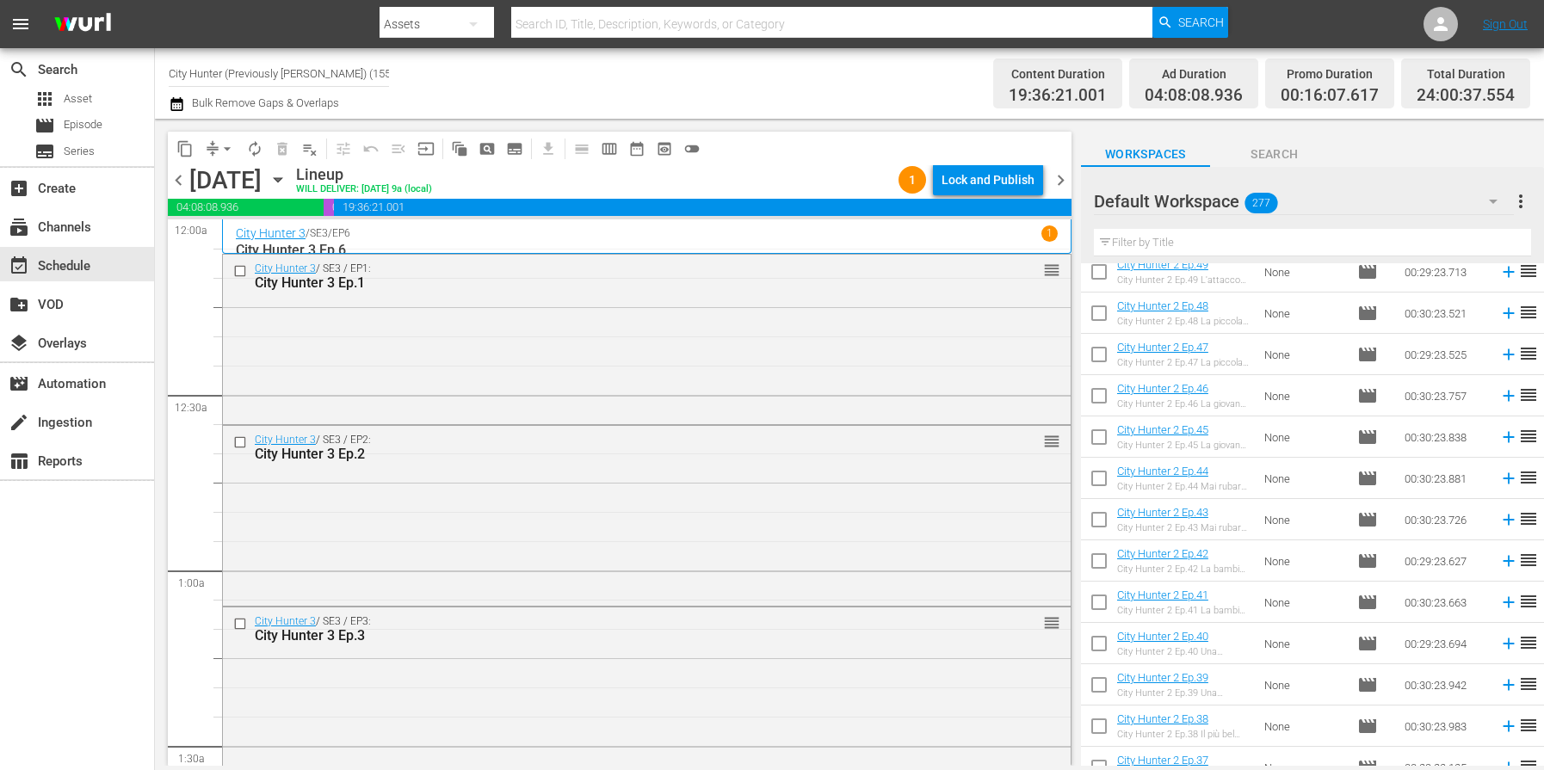
click at [1060, 182] on span "chevron_right" at bounding box center [1061, 181] width 22 height 22
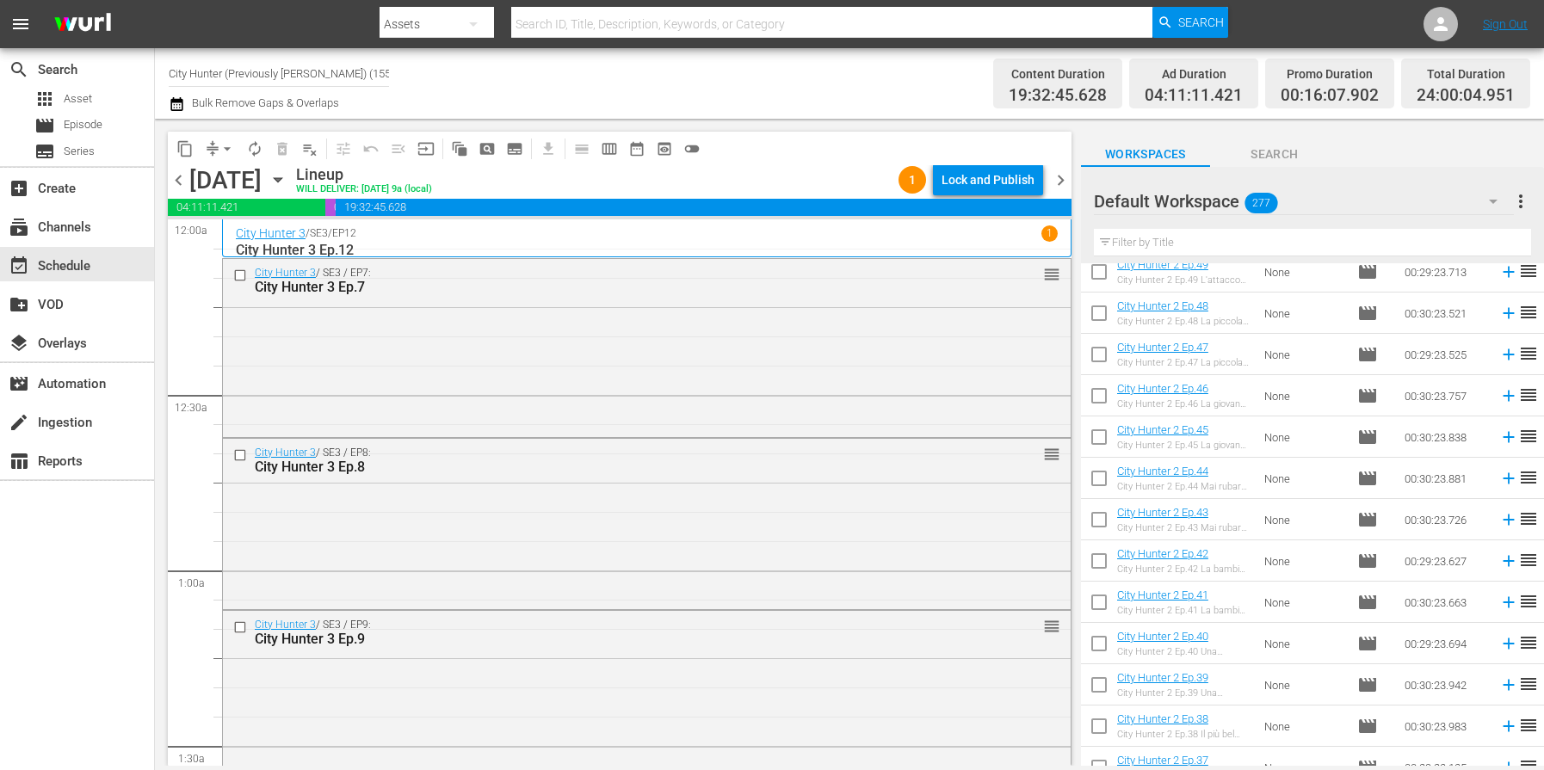
click at [1060, 182] on span "chevron_right" at bounding box center [1061, 181] width 22 height 22
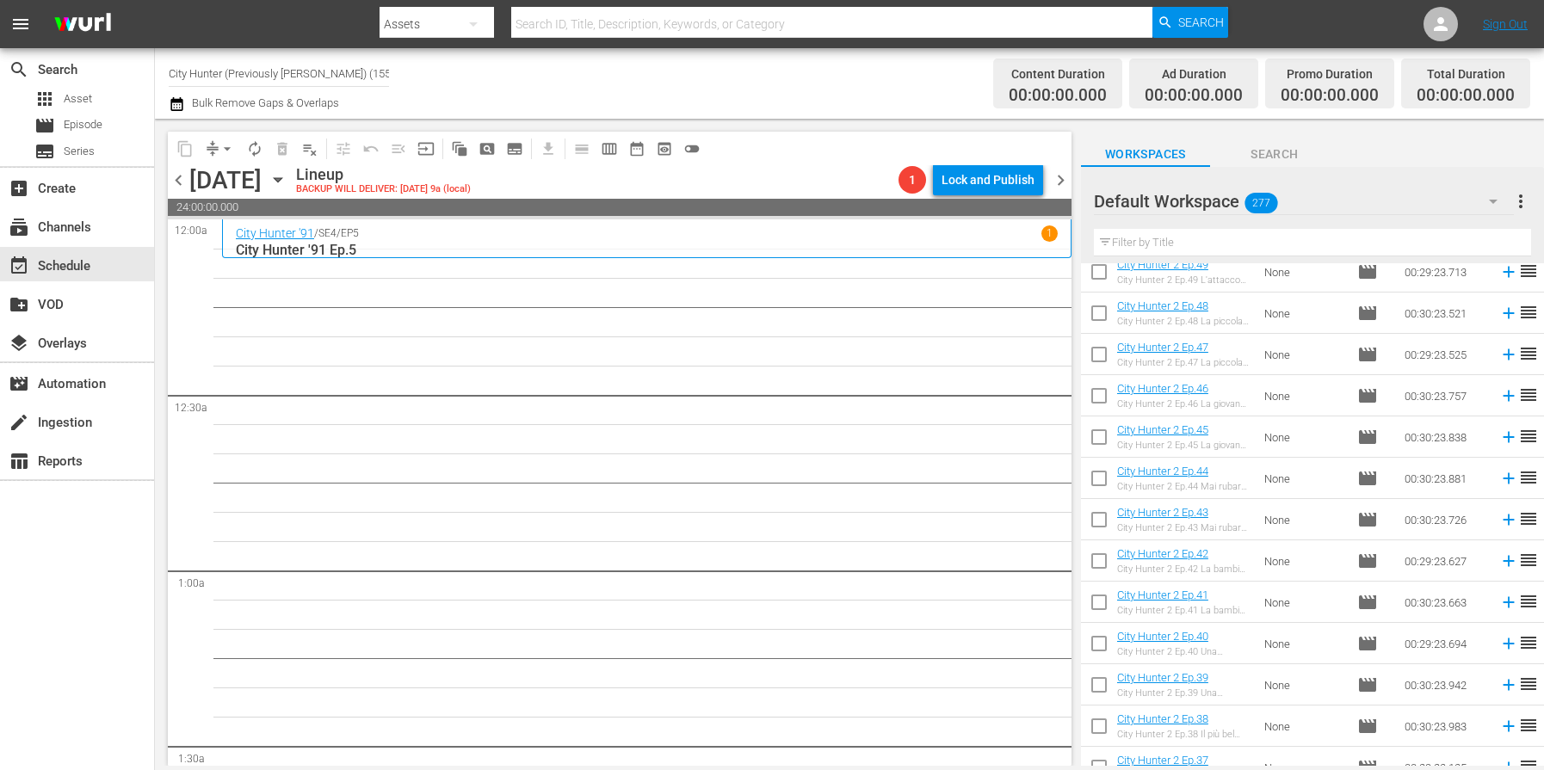
click at [177, 178] on span "chevron_left" at bounding box center [179, 181] width 22 height 22
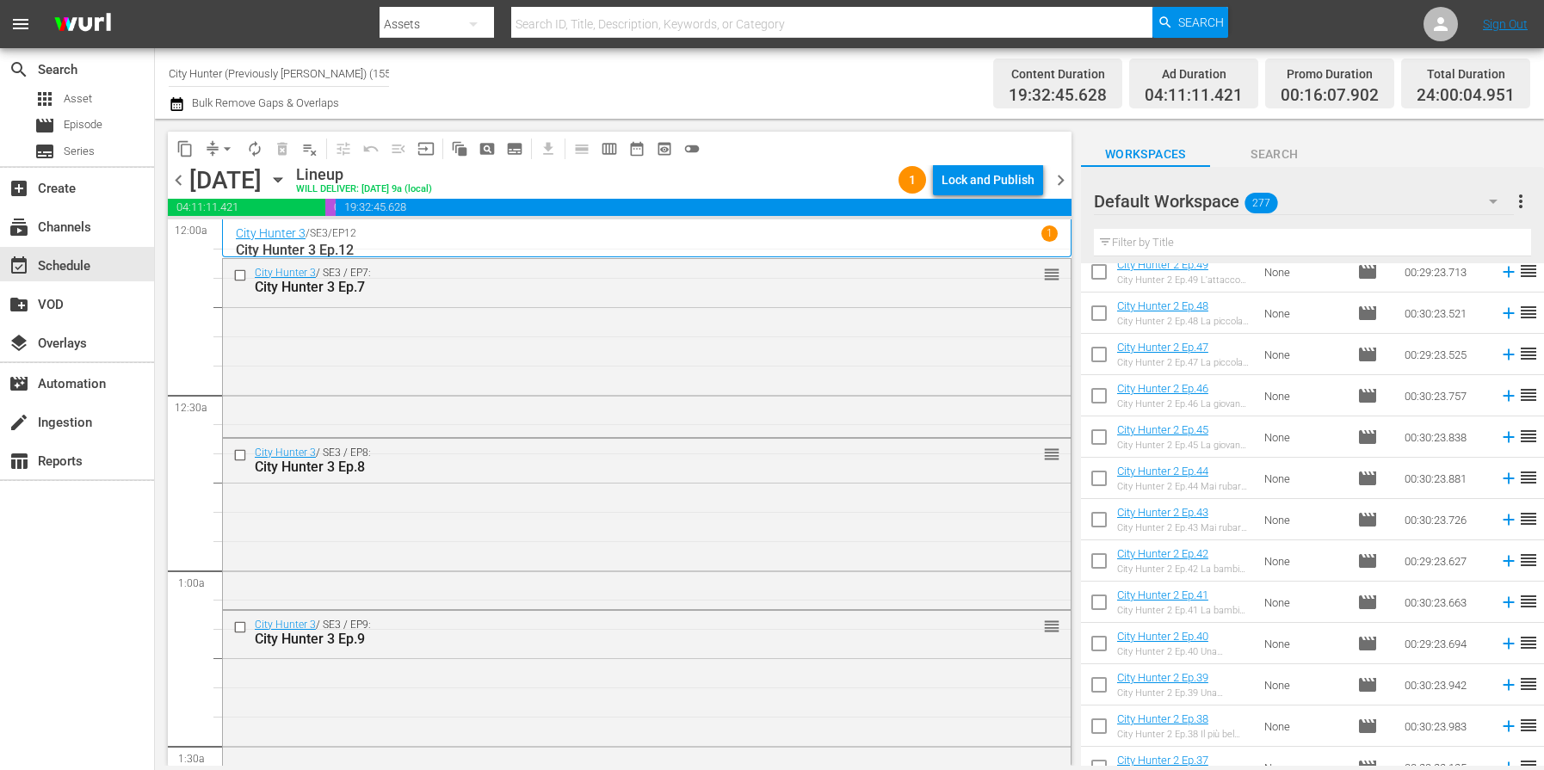
click at [179, 182] on span "chevron_left" at bounding box center [179, 181] width 22 height 22
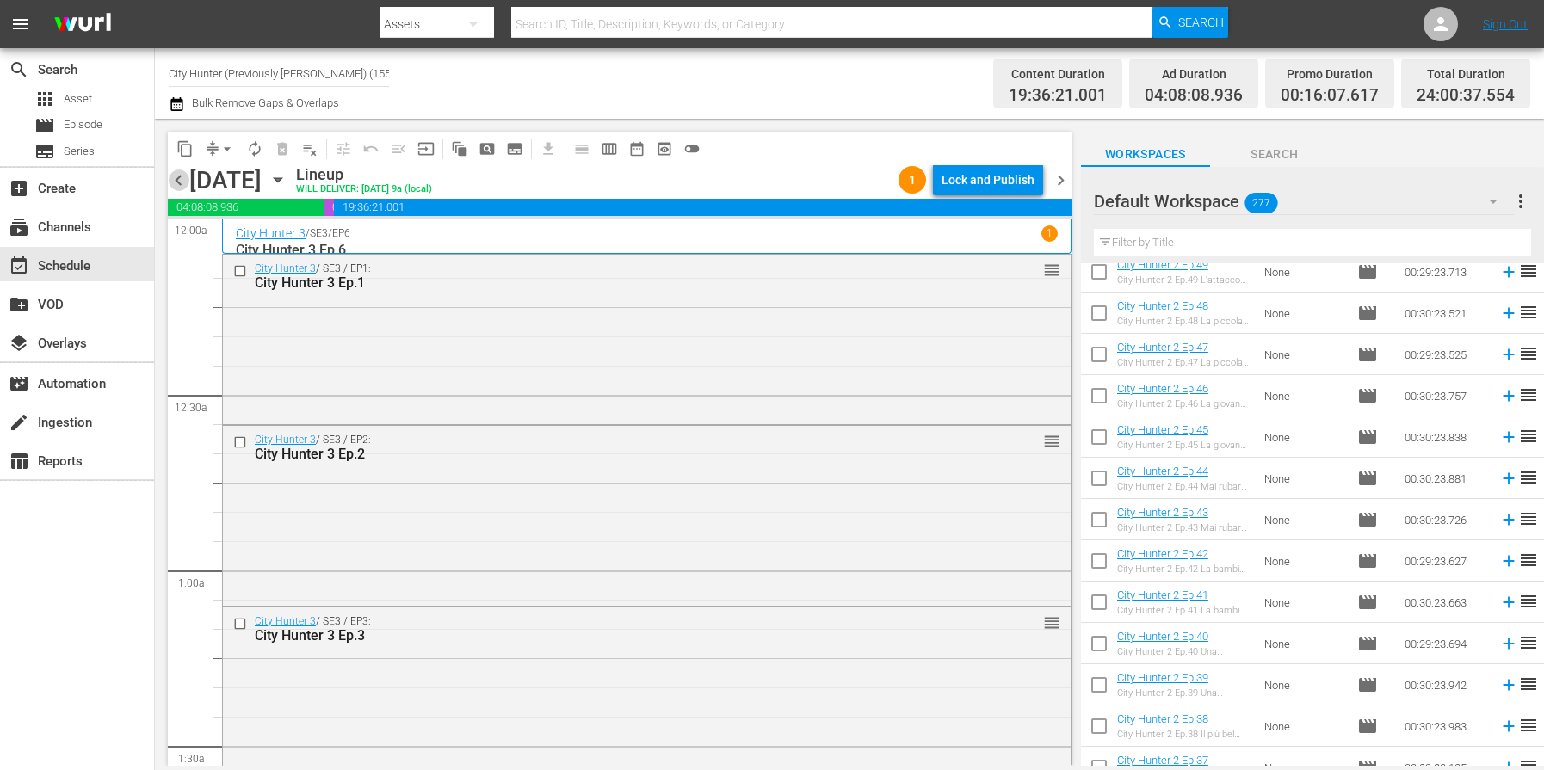
click at [179, 182] on span "chevron_left" at bounding box center [179, 181] width 22 height 22
click at [1063, 184] on span "chevron_right" at bounding box center [1061, 181] width 22 height 22
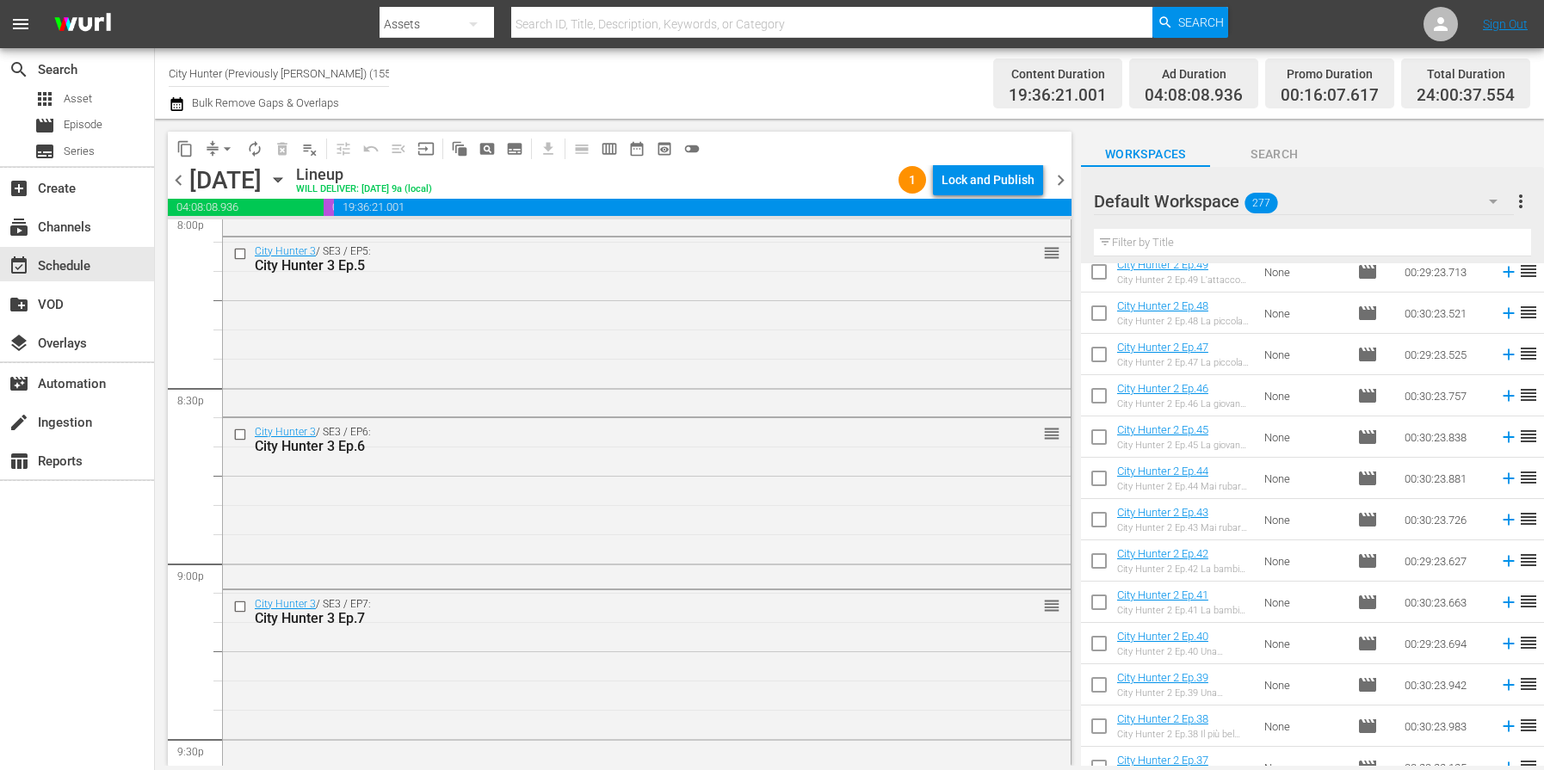
scroll to position [7029, 0]
click at [1060, 183] on span "chevron_right" at bounding box center [1061, 181] width 22 height 22
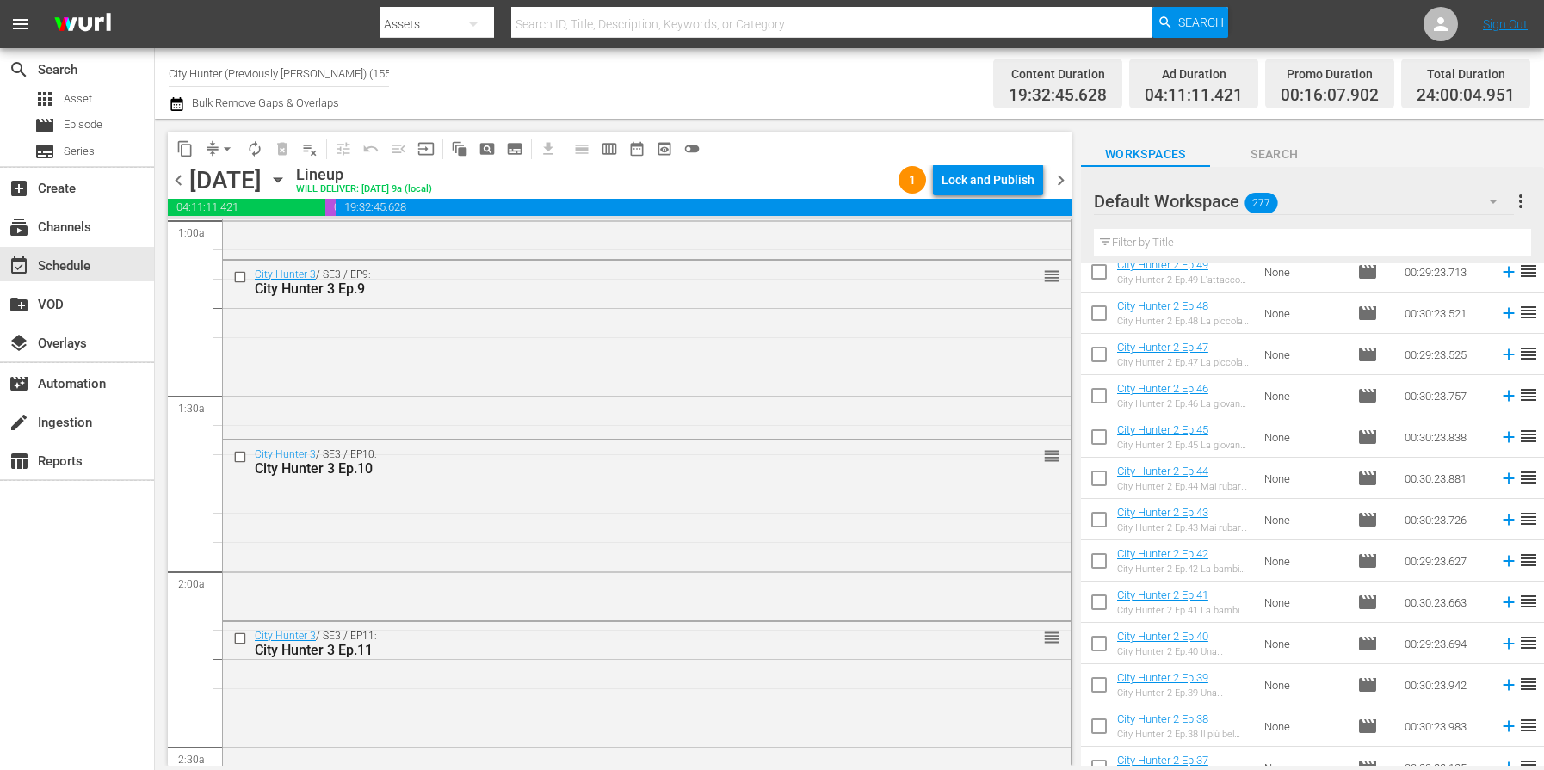
scroll to position [364, 0]
